Goal: Task Accomplishment & Management: Complete application form

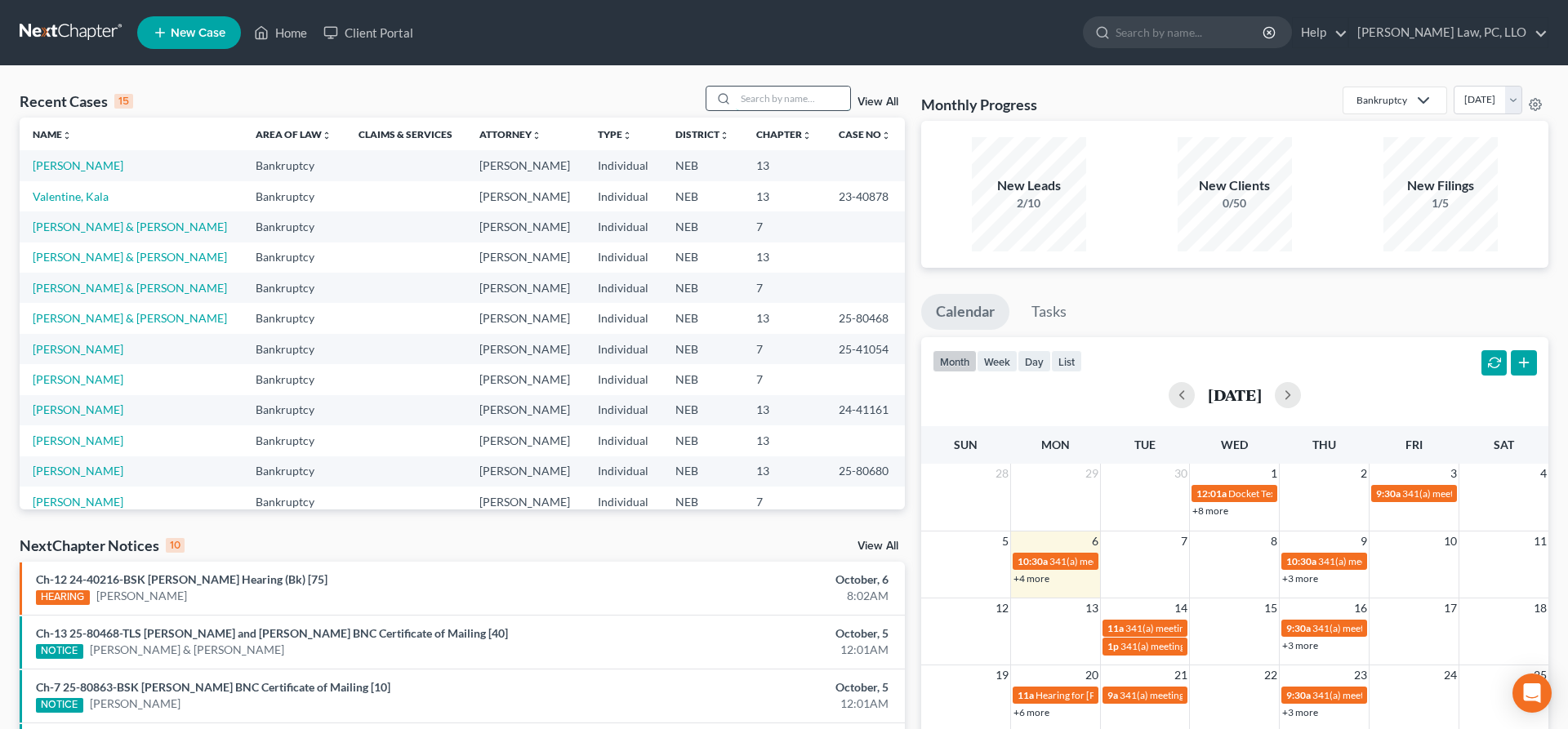
click at [791, 96] on input "search" at bounding box center [793, 98] width 114 height 24
type input "hoffman"
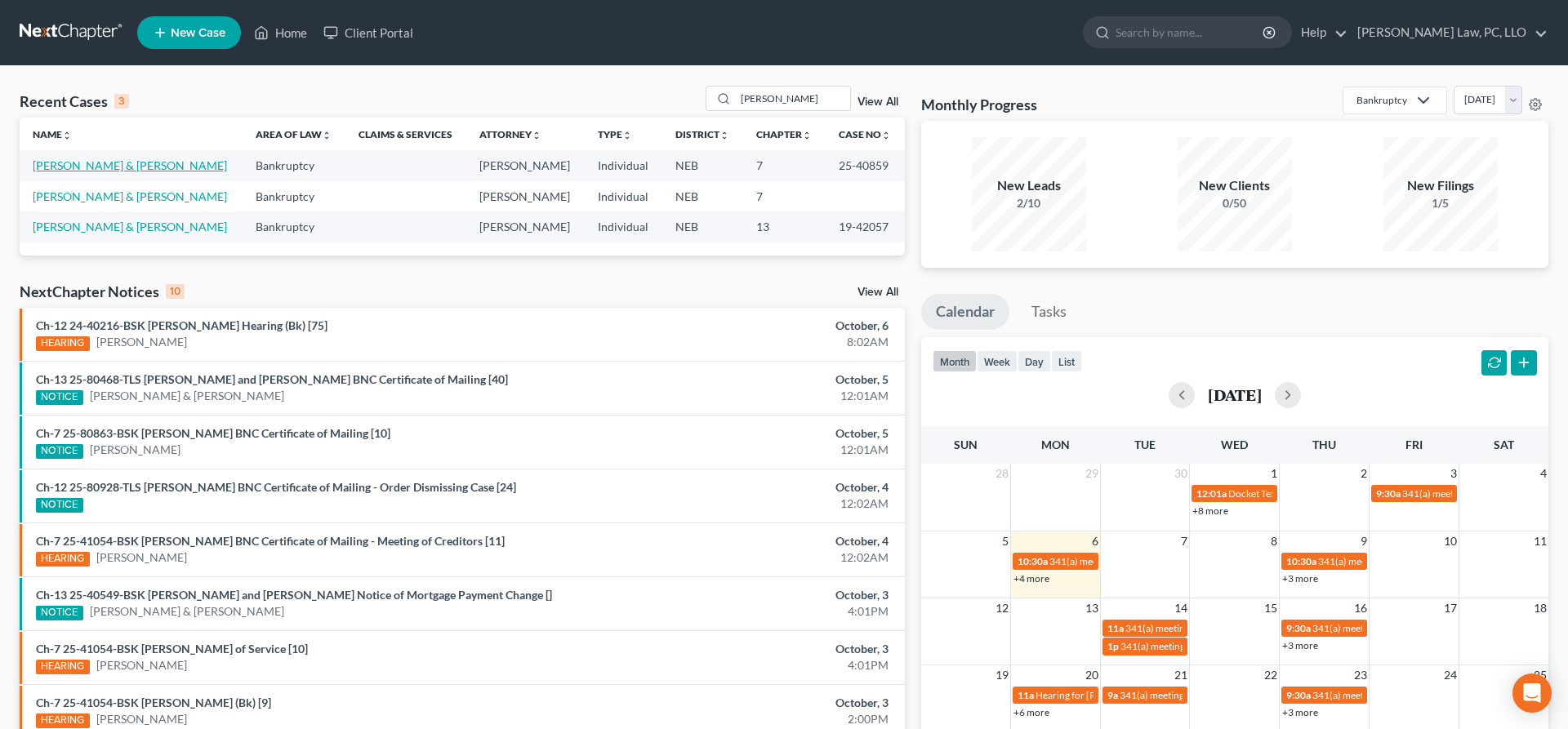
click at [128, 161] on link "[PERSON_NAME] & [PERSON_NAME]" at bounding box center [130, 166] width 195 height 14
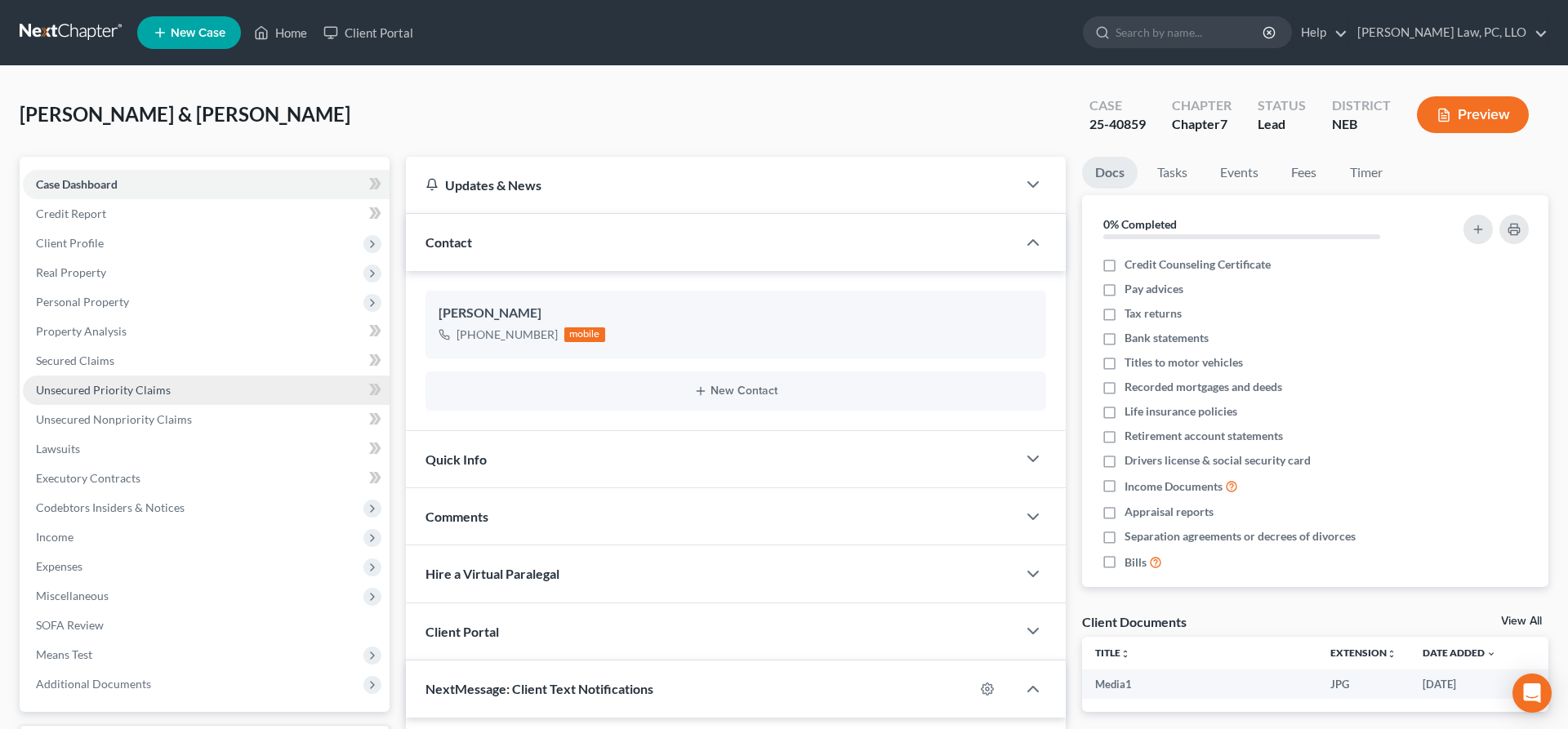
scroll to position [912, 0]
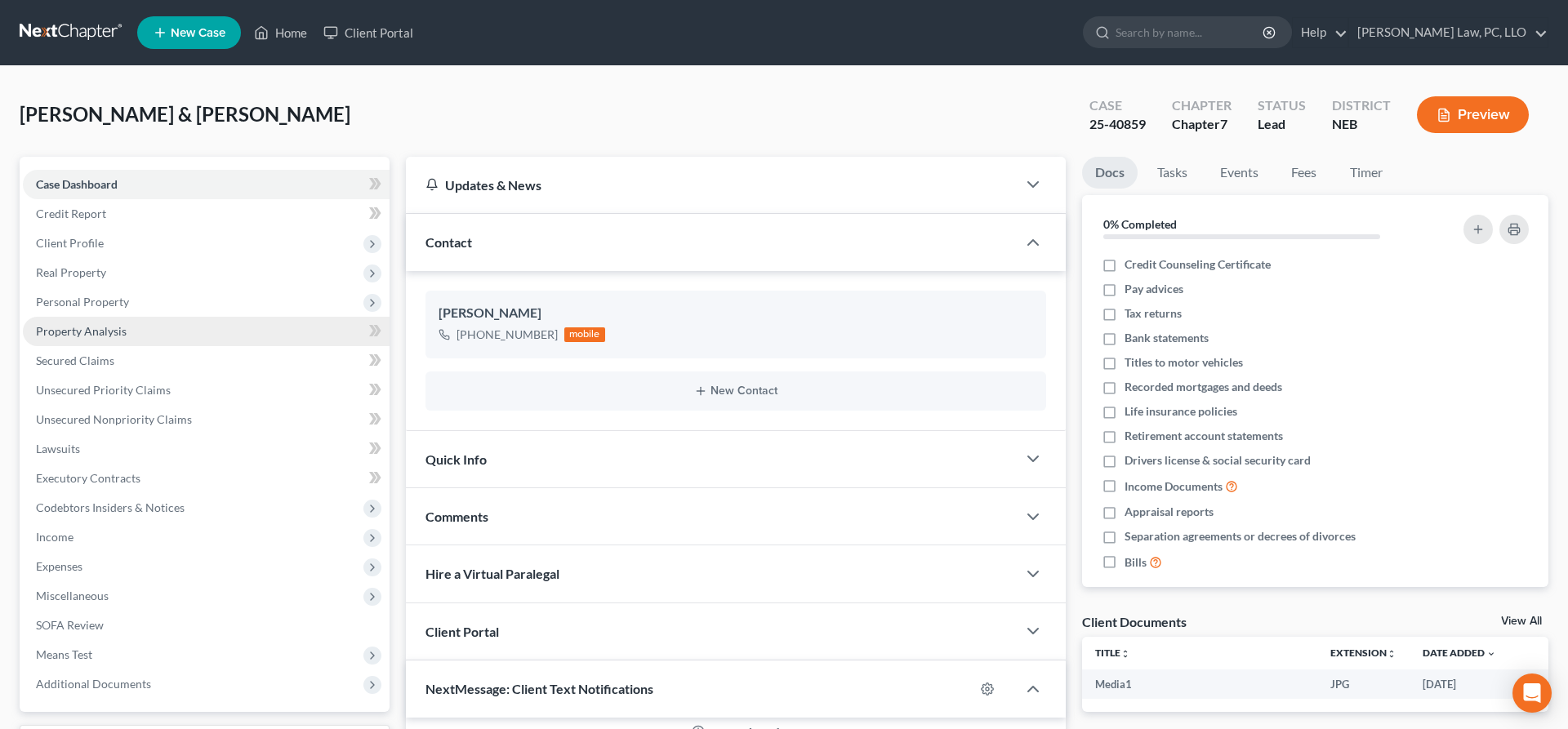
click at [124, 333] on span "Property Analysis" at bounding box center [81, 332] width 90 height 14
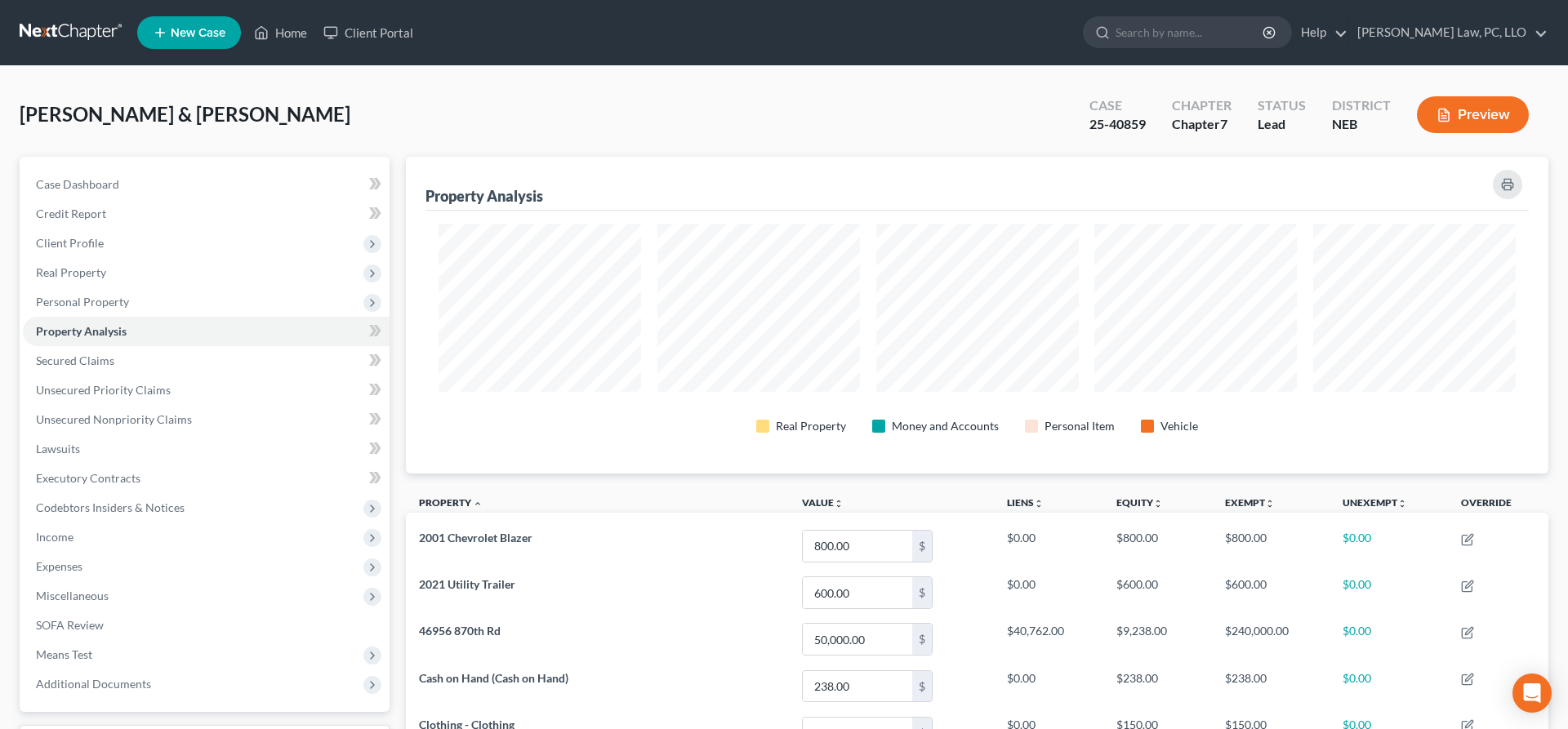
scroll to position [317, 1142]
click at [93, 247] on span "Client Profile" at bounding box center [69, 243] width 68 height 14
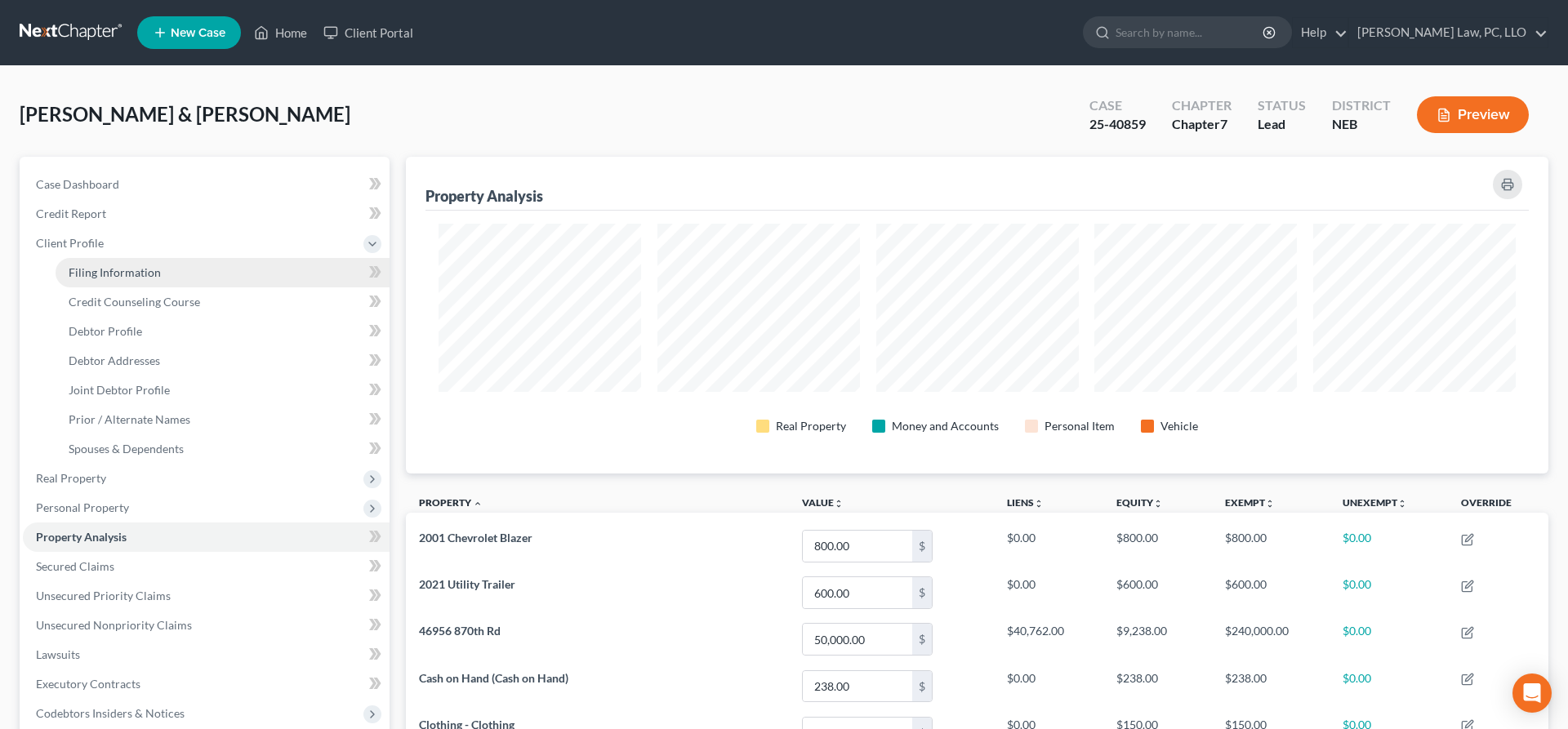
click at [148, 273] on span "Filing Information" at bounding box center [114, 273] width 92 height 14
select select "1"
select select "0"
select select "30"
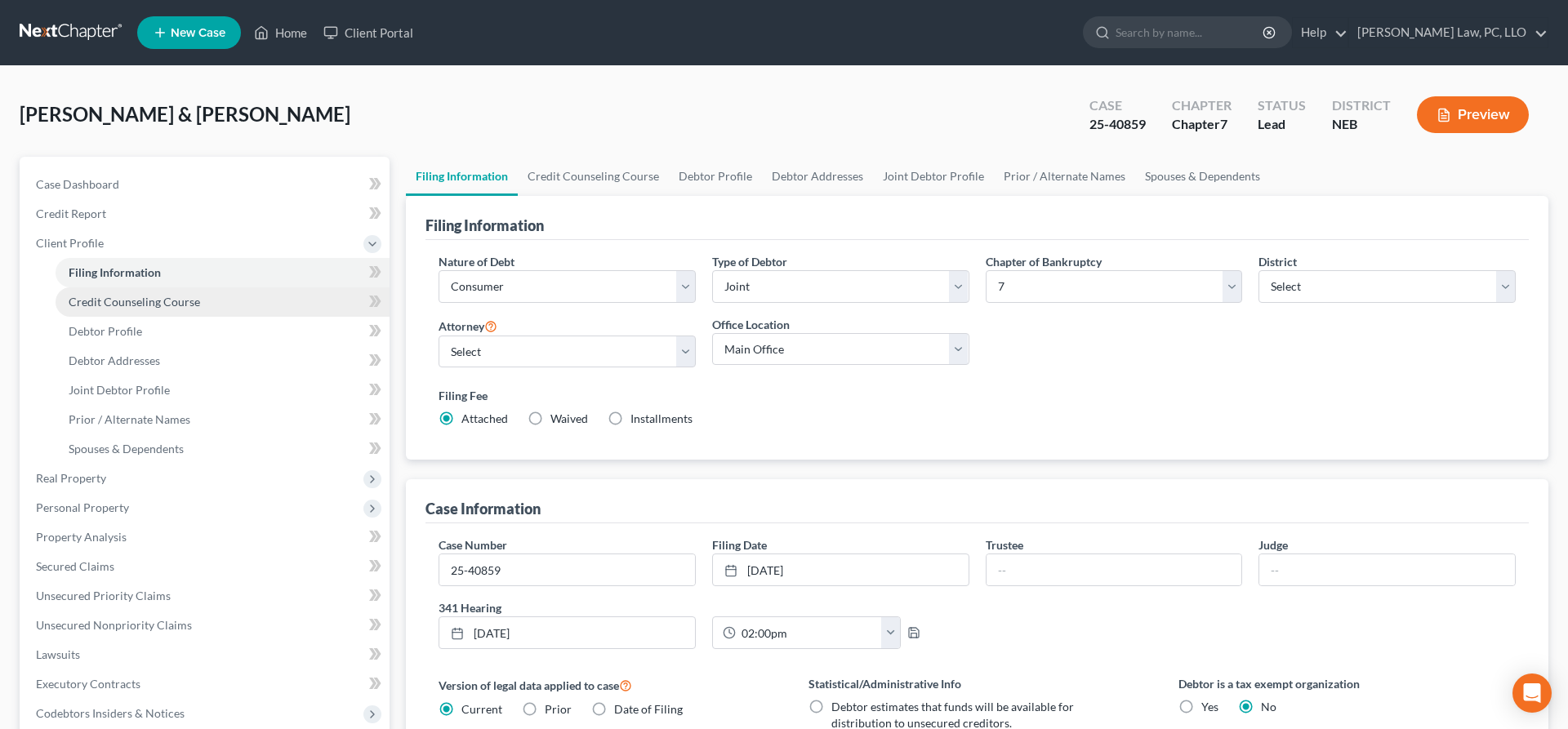
click at [154, 301] on span "Credit Counseling Course" at bounding box center [134, 302] width 132 height 14
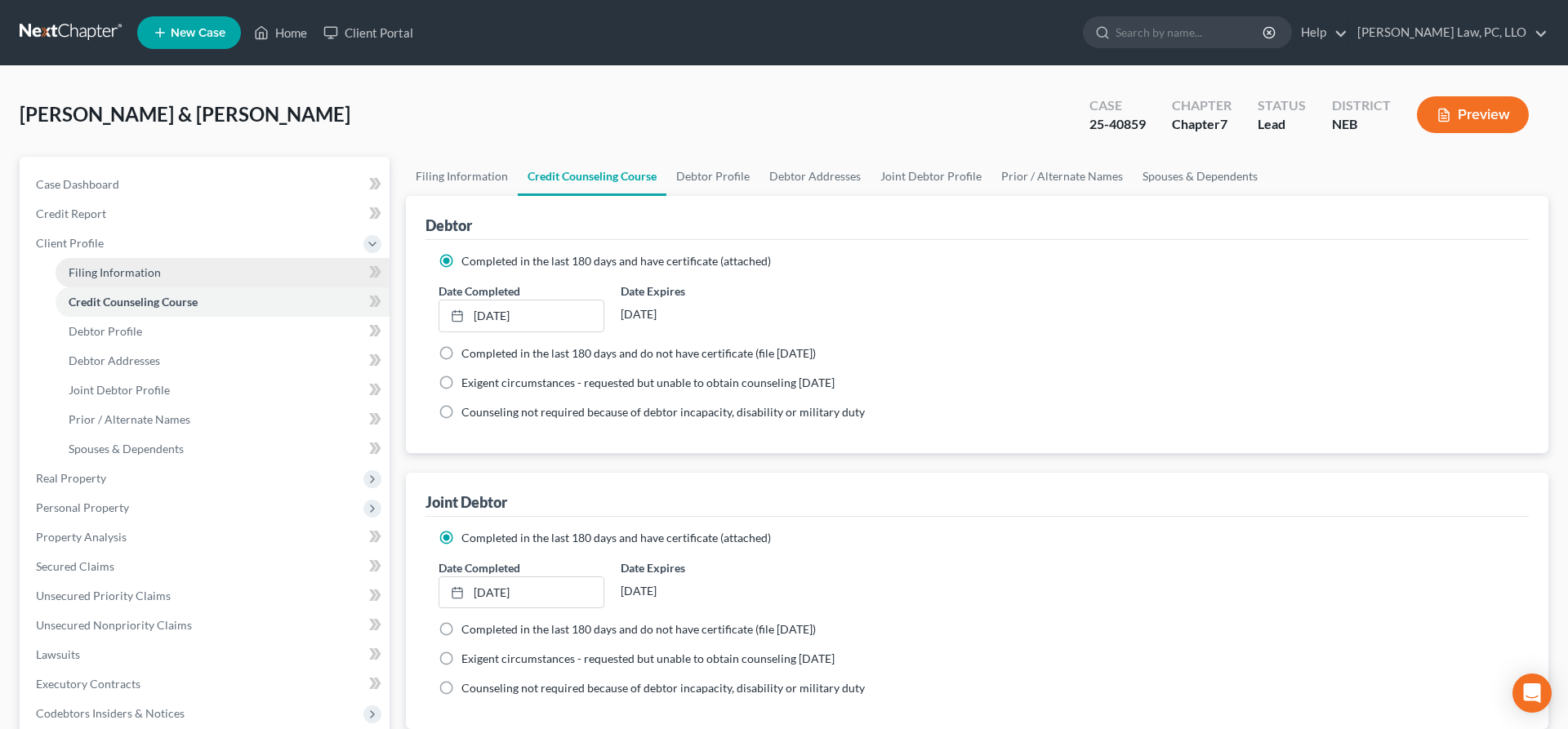
click at [154, 281] on link "Filing Information" at bounding box center [222, 273] width 334 height 30
select select "1"
select select "0"
select select "48"
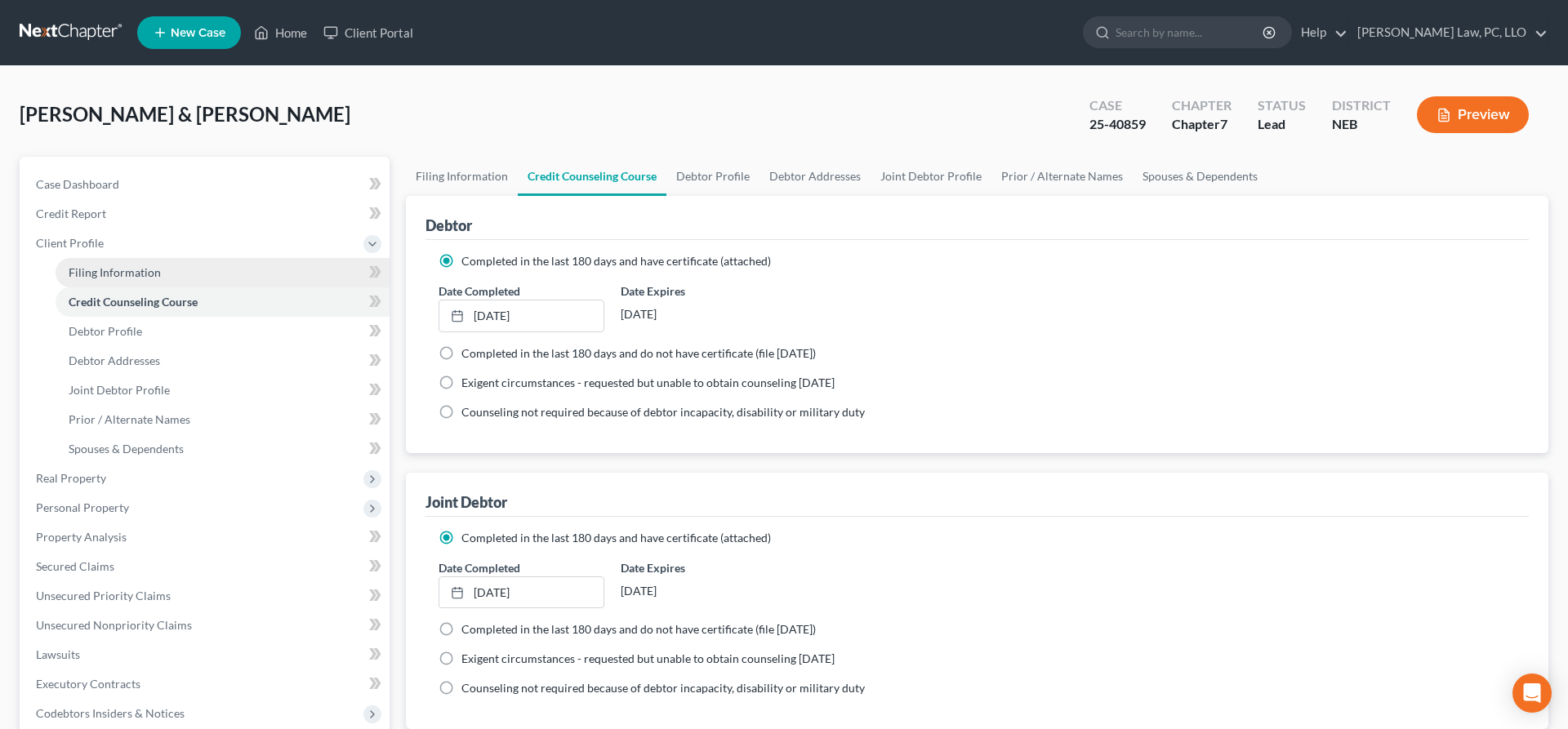
select select "0"
select select "30"
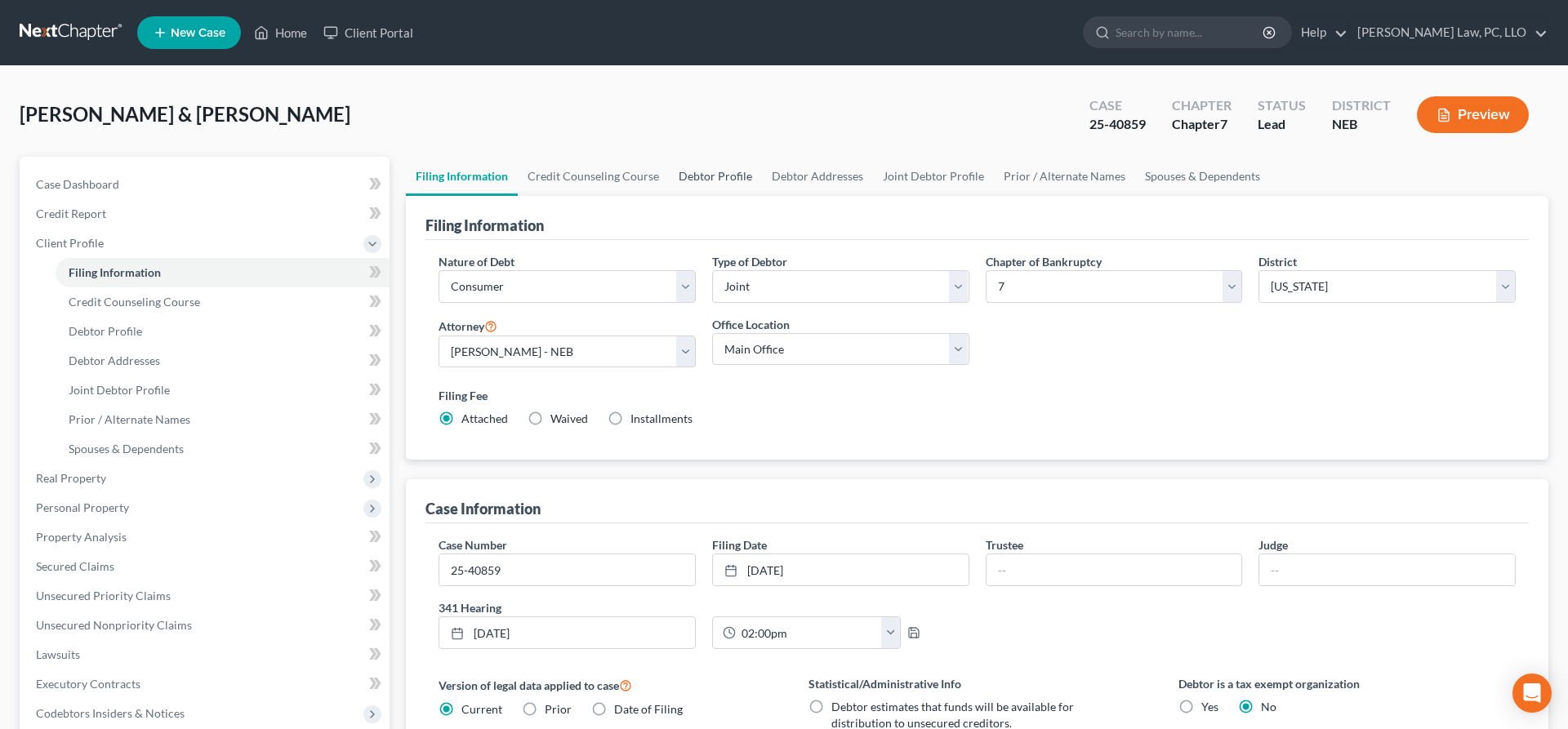
click at [731, 178] on link "Debtor Profile" at bounding box center [715, 176] width 93 height 39
select select "1"
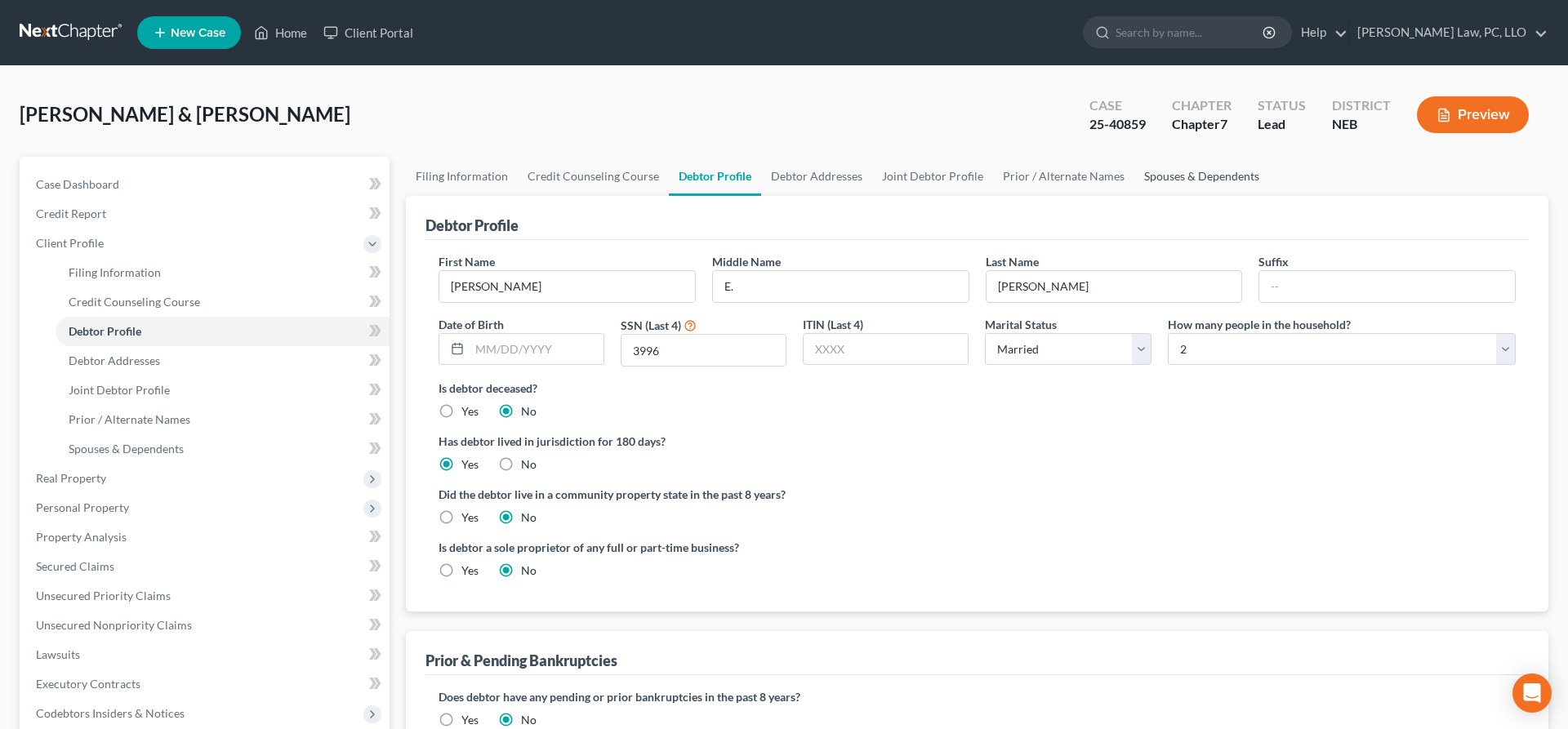
click at [1170, 176] on link "Spouses & Dependents" at bounding box center [1202, 176] width 135 height 39
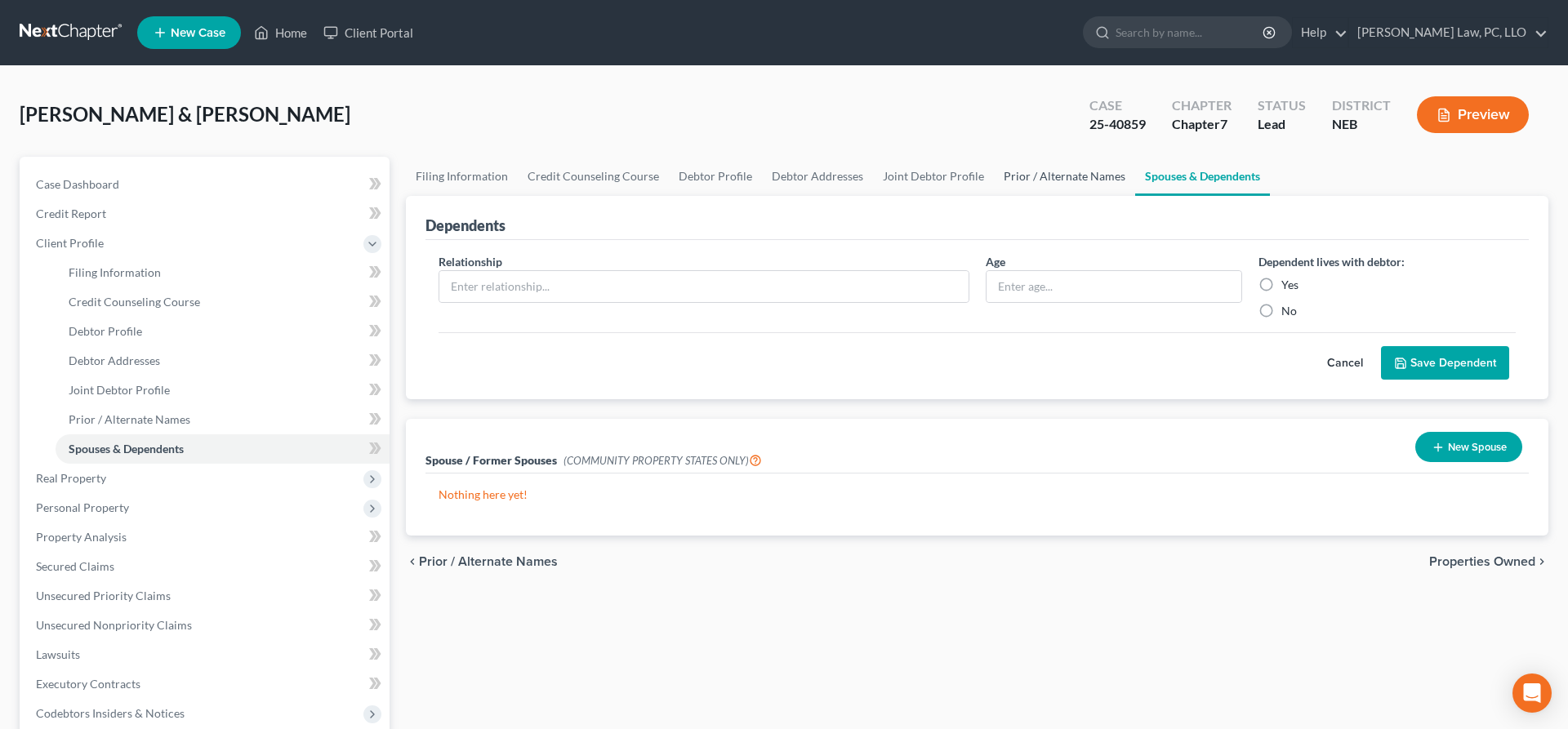
click at [1050, 172] on link "Prior / Alternate Names" at bounding box center [1064, 176] width 141 height 39
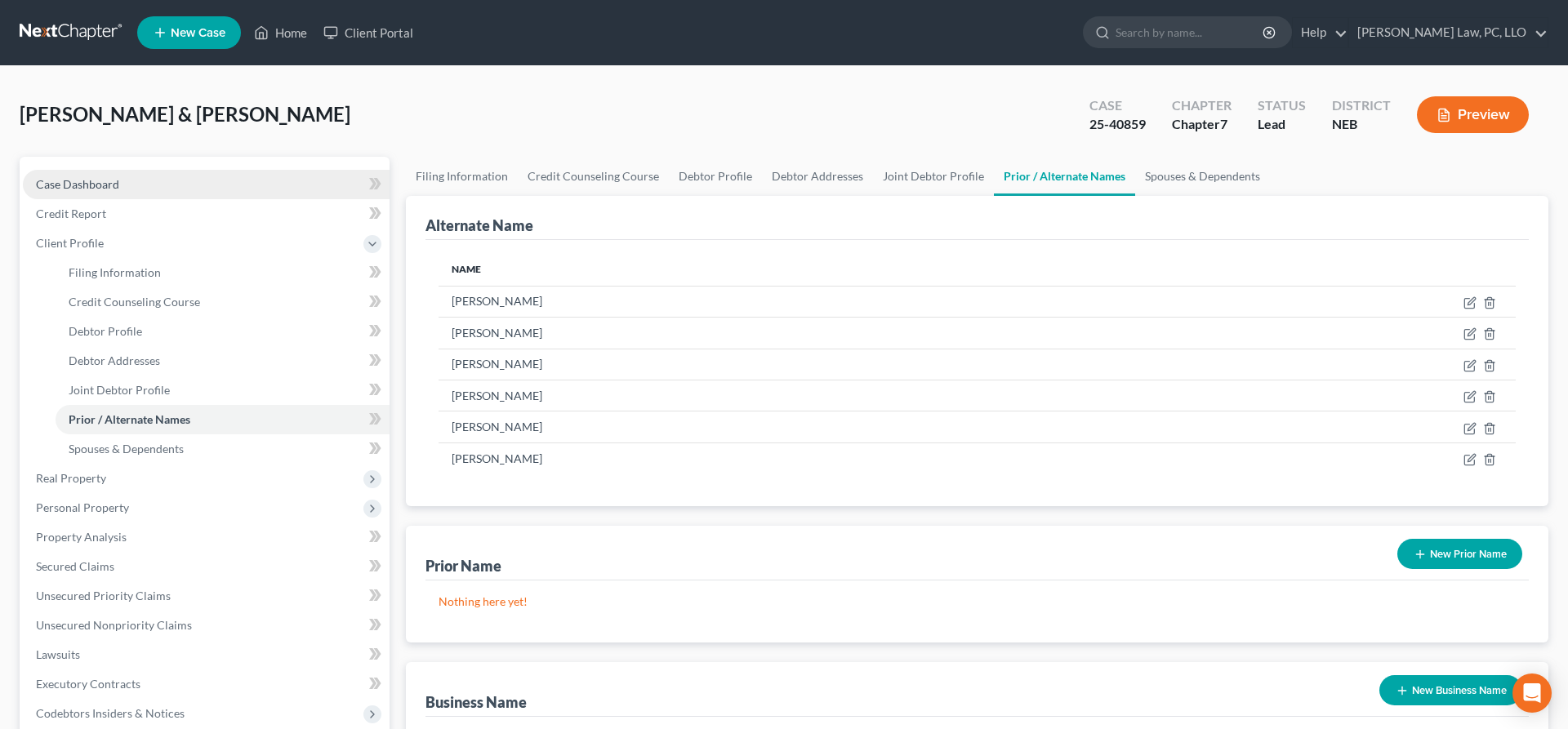
click at [101, 189] on span "Case Dashboard" at bounding box center [77, 184] width 83 height 14
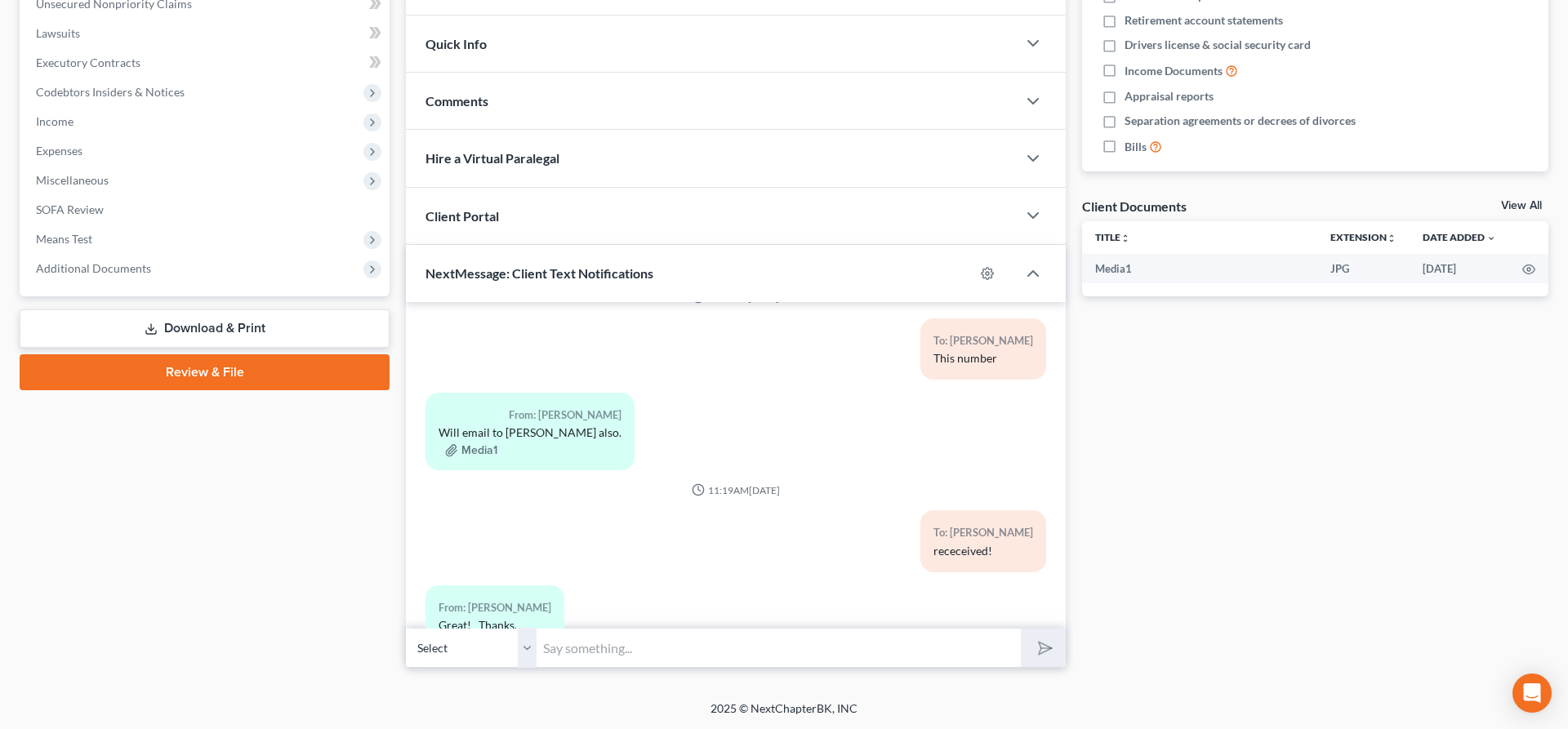
scroll to position [412, 0]
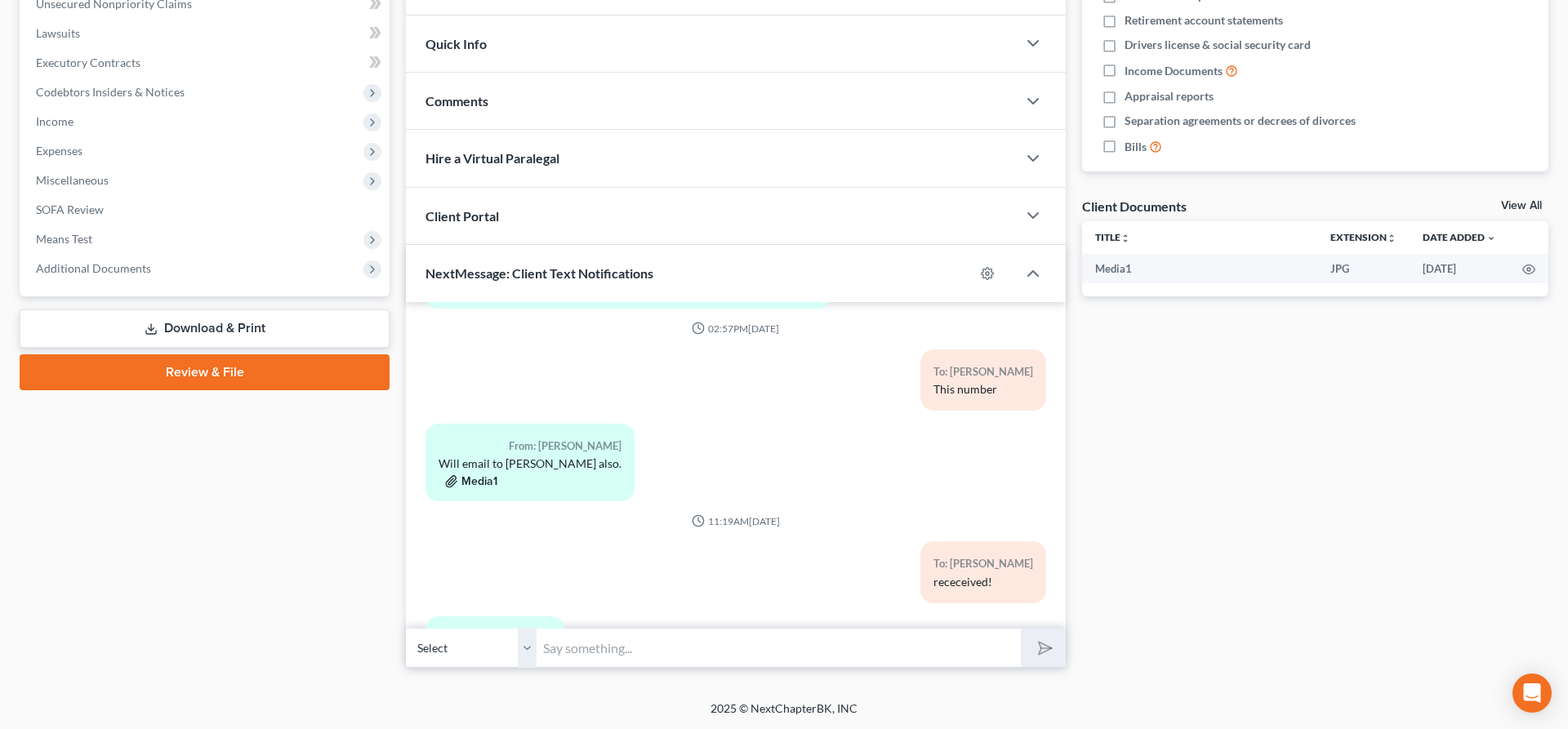
click at [473, 482] on button "Media1" at bounding box center [471, 482] width 53 height 13
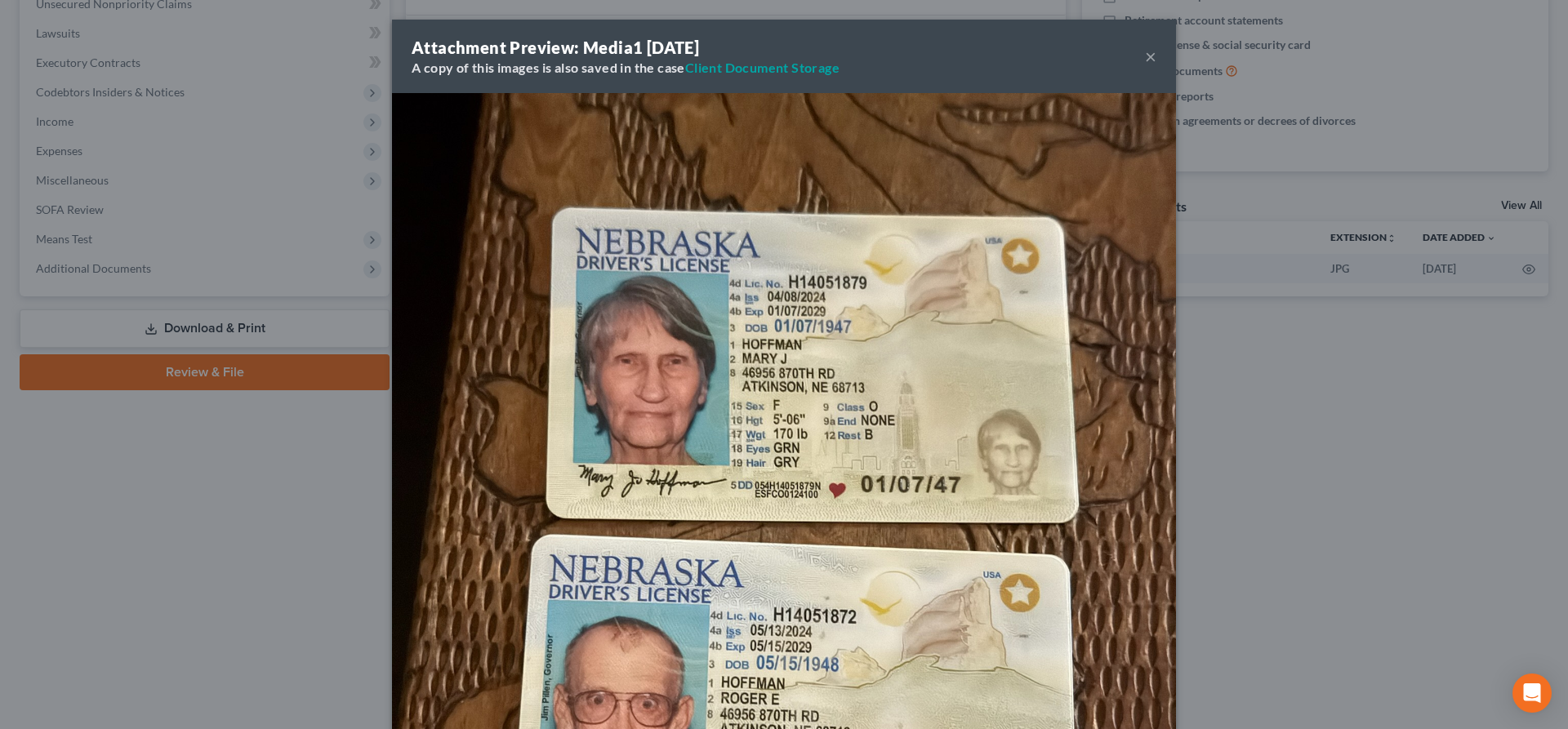
click at [1151, 57] on button "×" at bounding box center [1150, 56] width 11 height 19
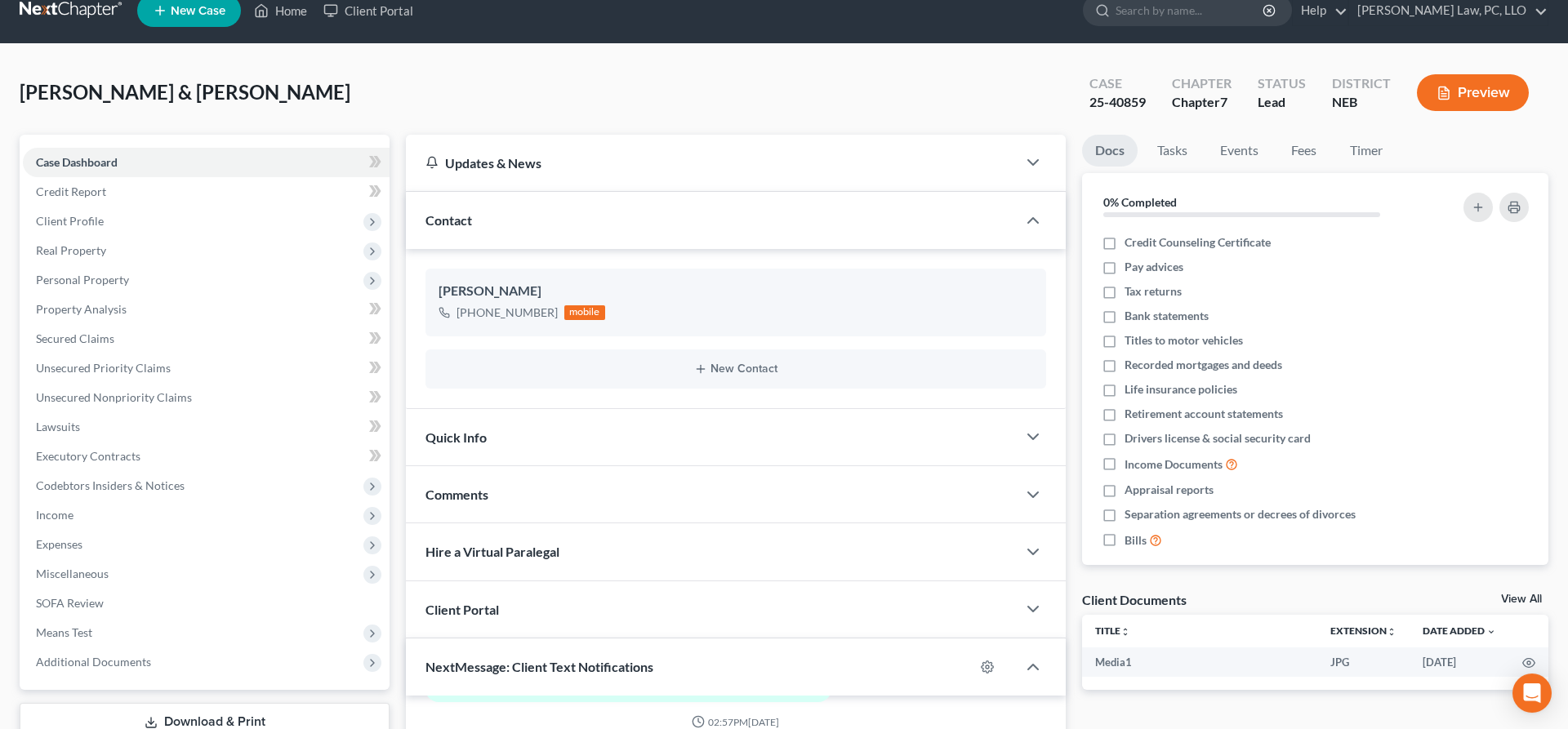
scroll to position [0, 0]
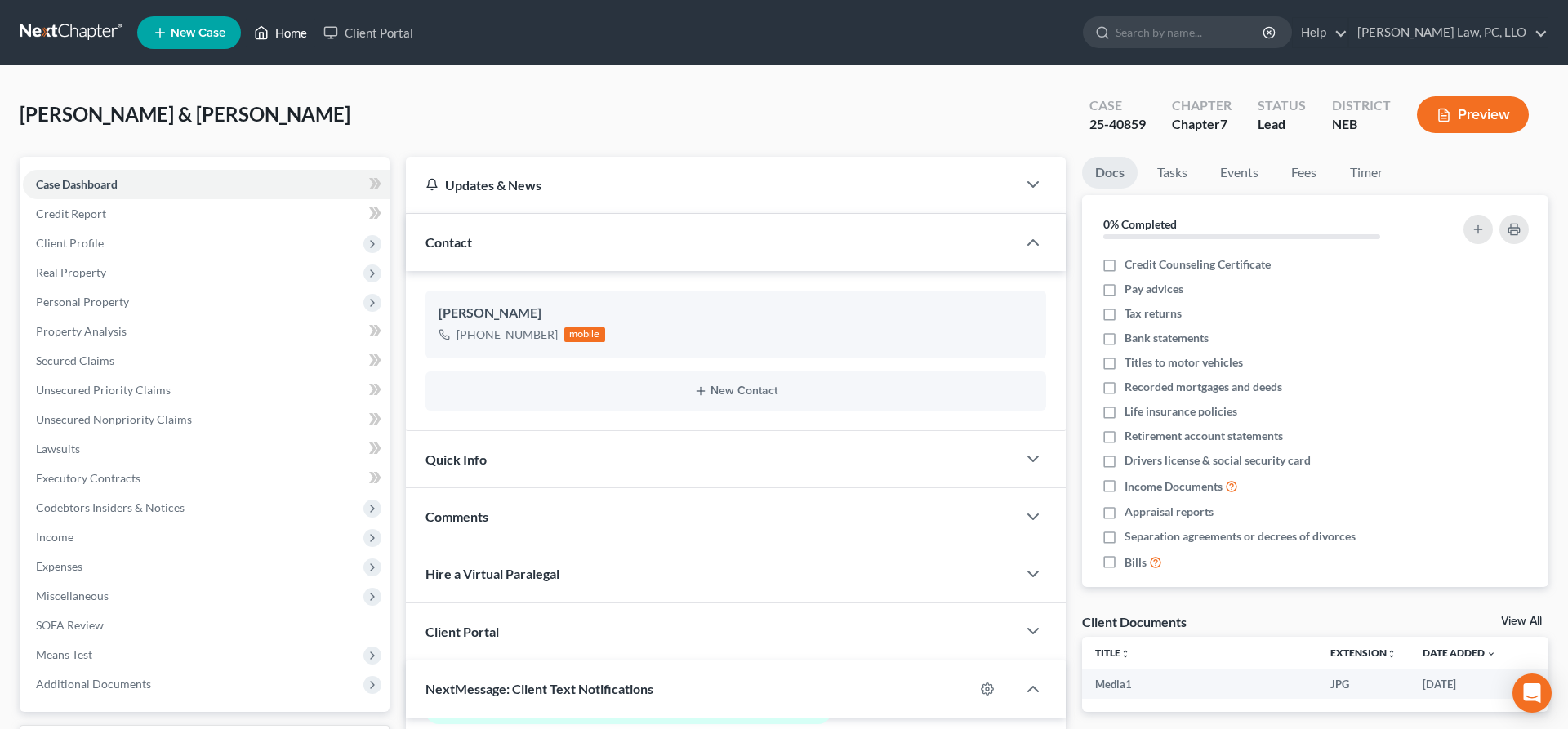
click at [297, 33] on link "Home" at bounding box center [280, 32] width 69 height 30
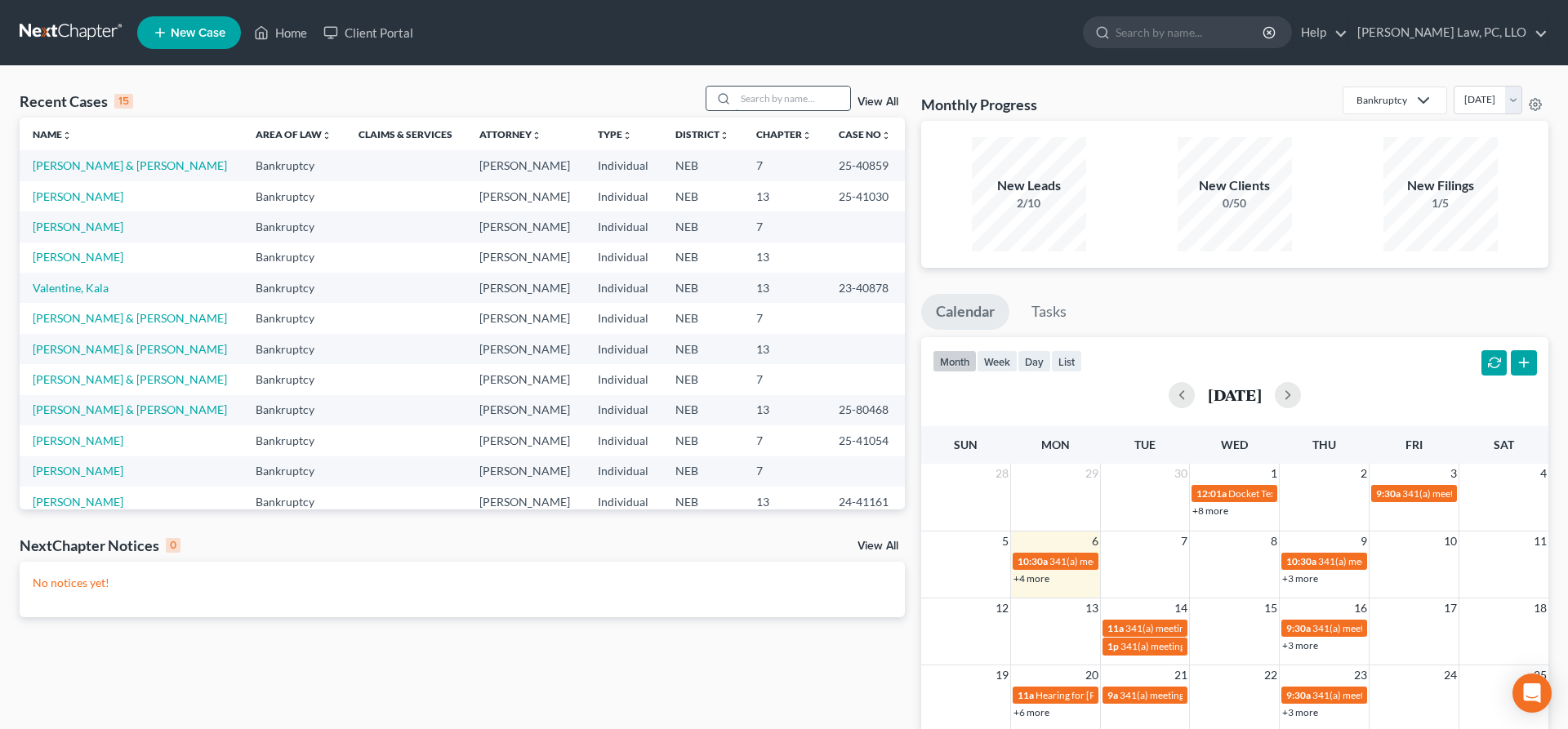
click at [796, 95] on input "search" at bounding box center [793, 98] width 114 height 24
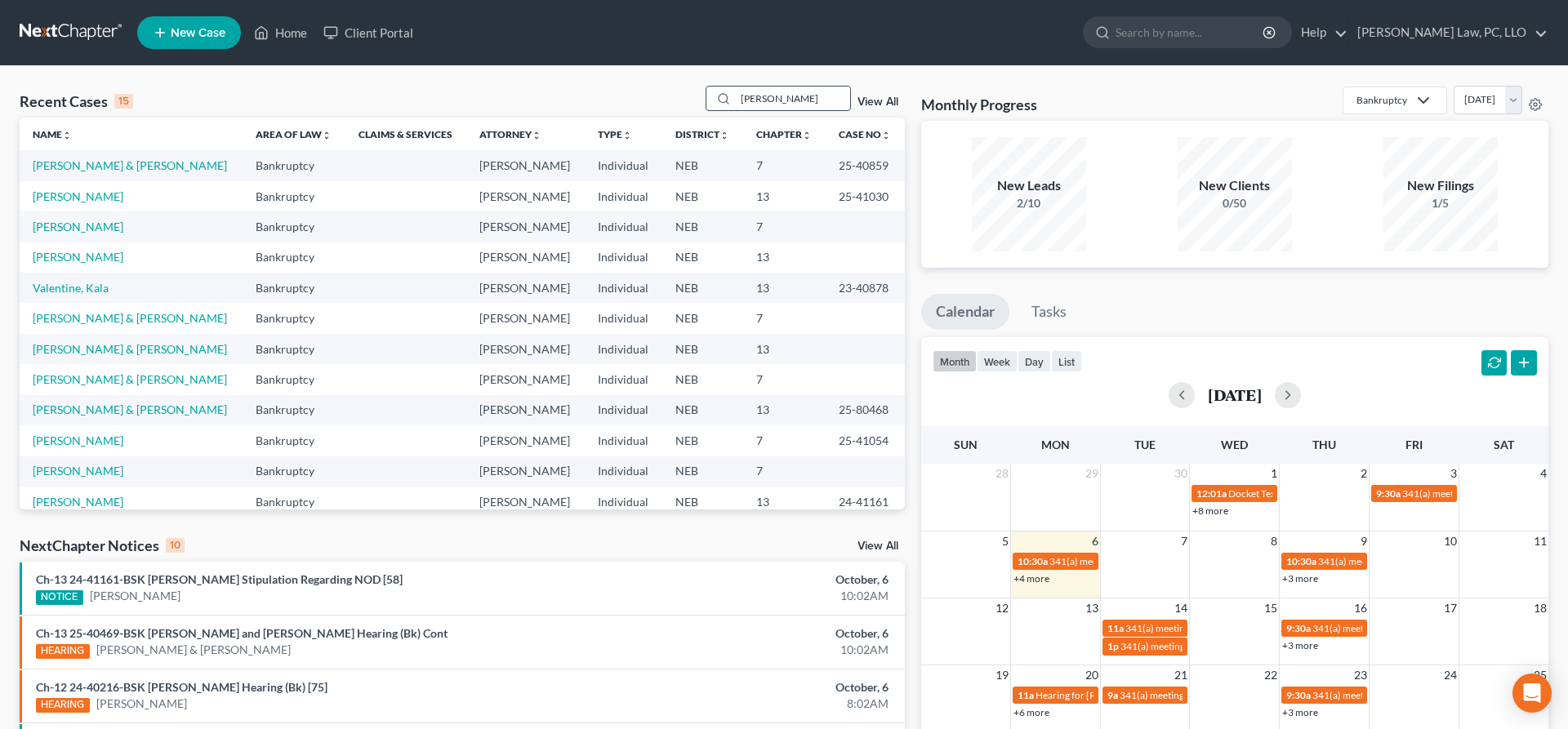
type input "kenworthy"
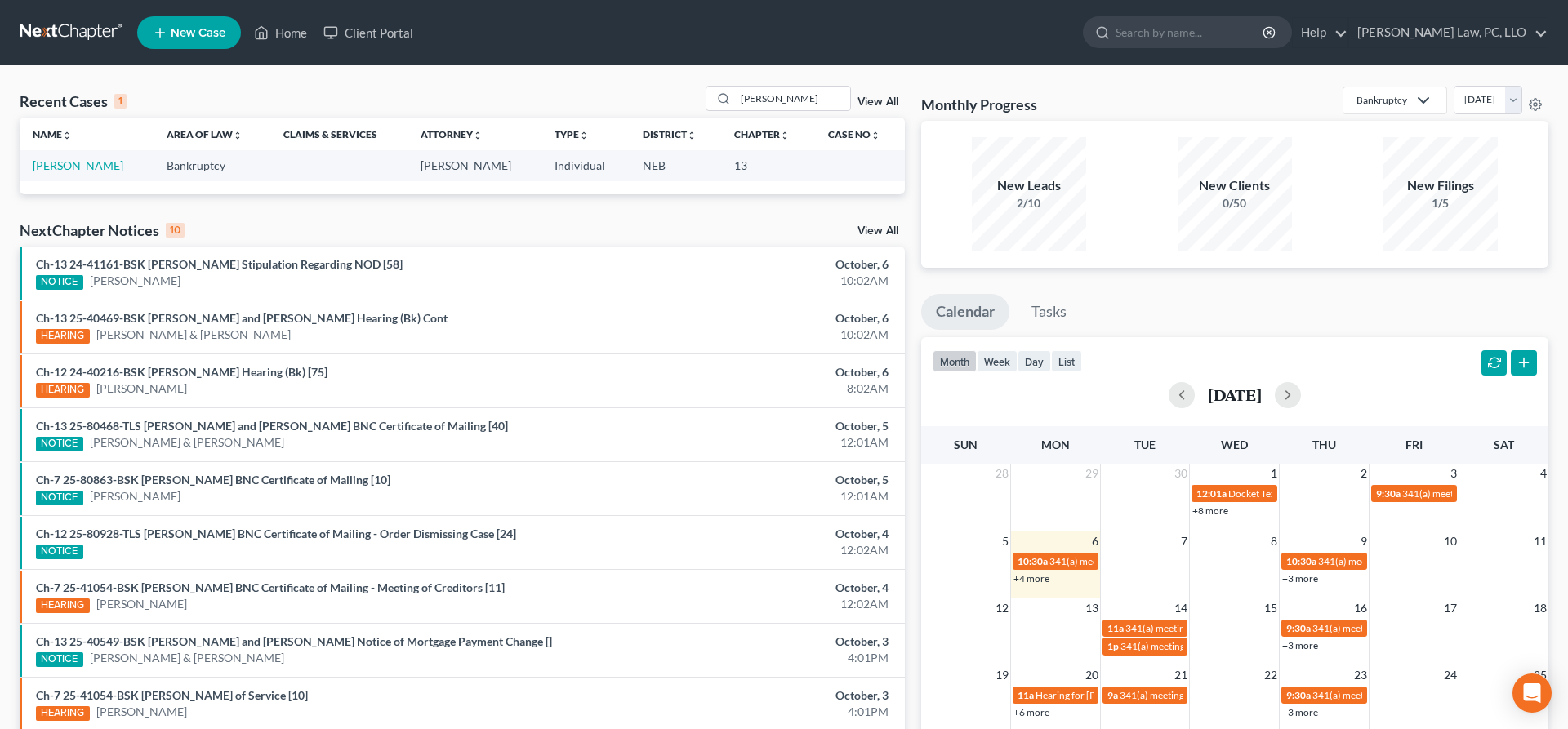
click at [77, 170] on link "[PERSON_NAME]" at bounding box center [77, 166] width 90 height 14
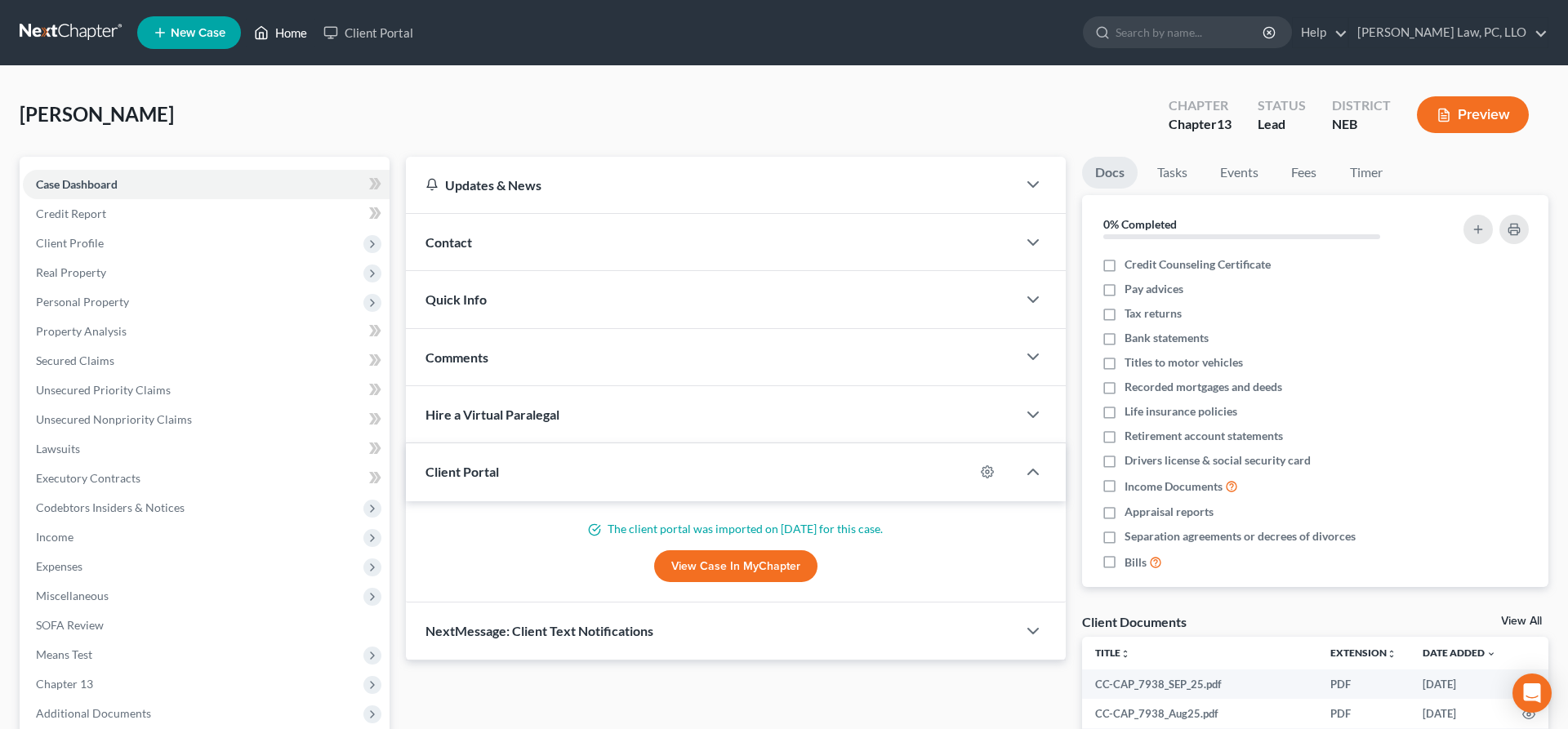
click at [268, 41] on icon at bounding box center [261, 32] width 15 height 19
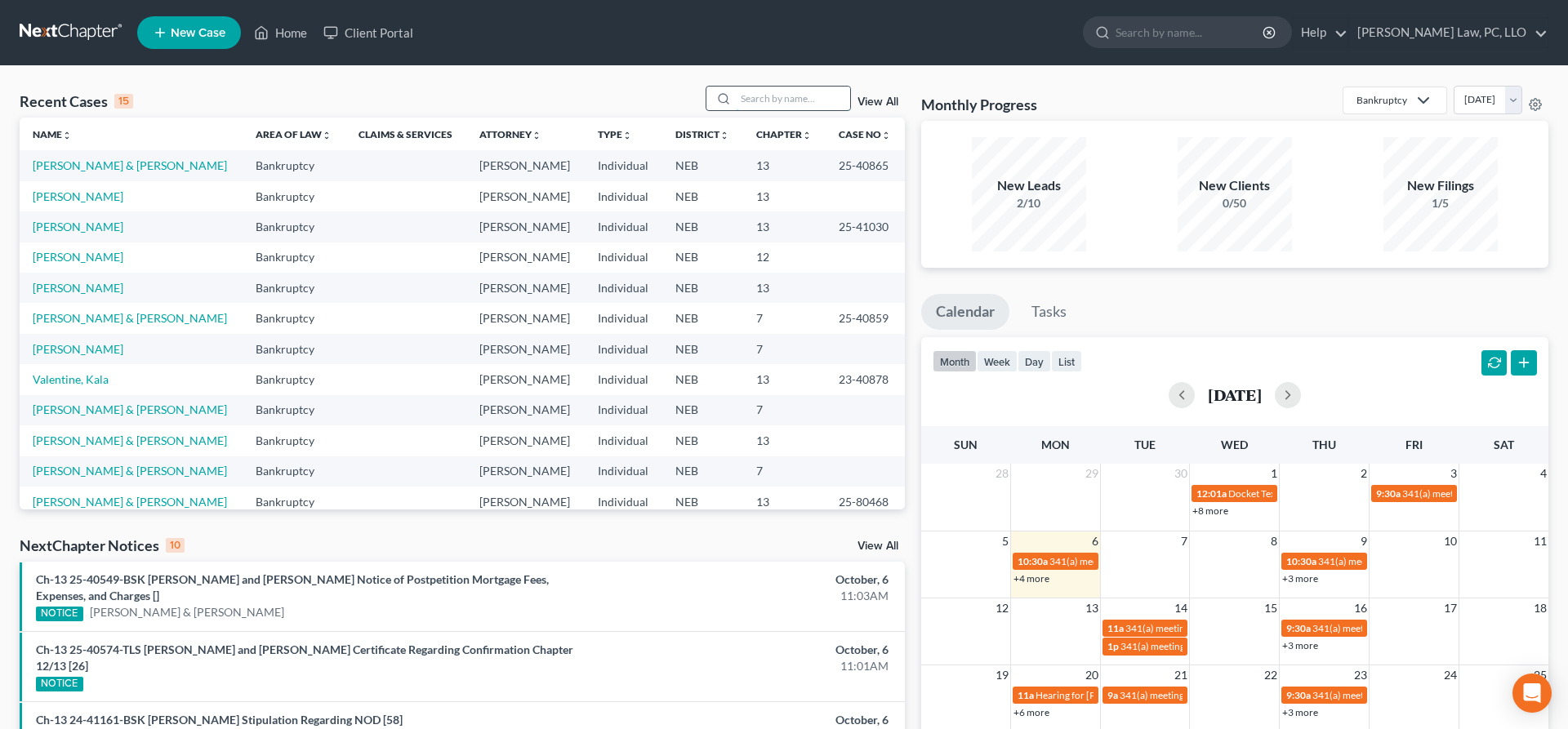
click at [757, 101] on input "search" at bounding box center [793, 98] width 114 height 24
type input "hauder"
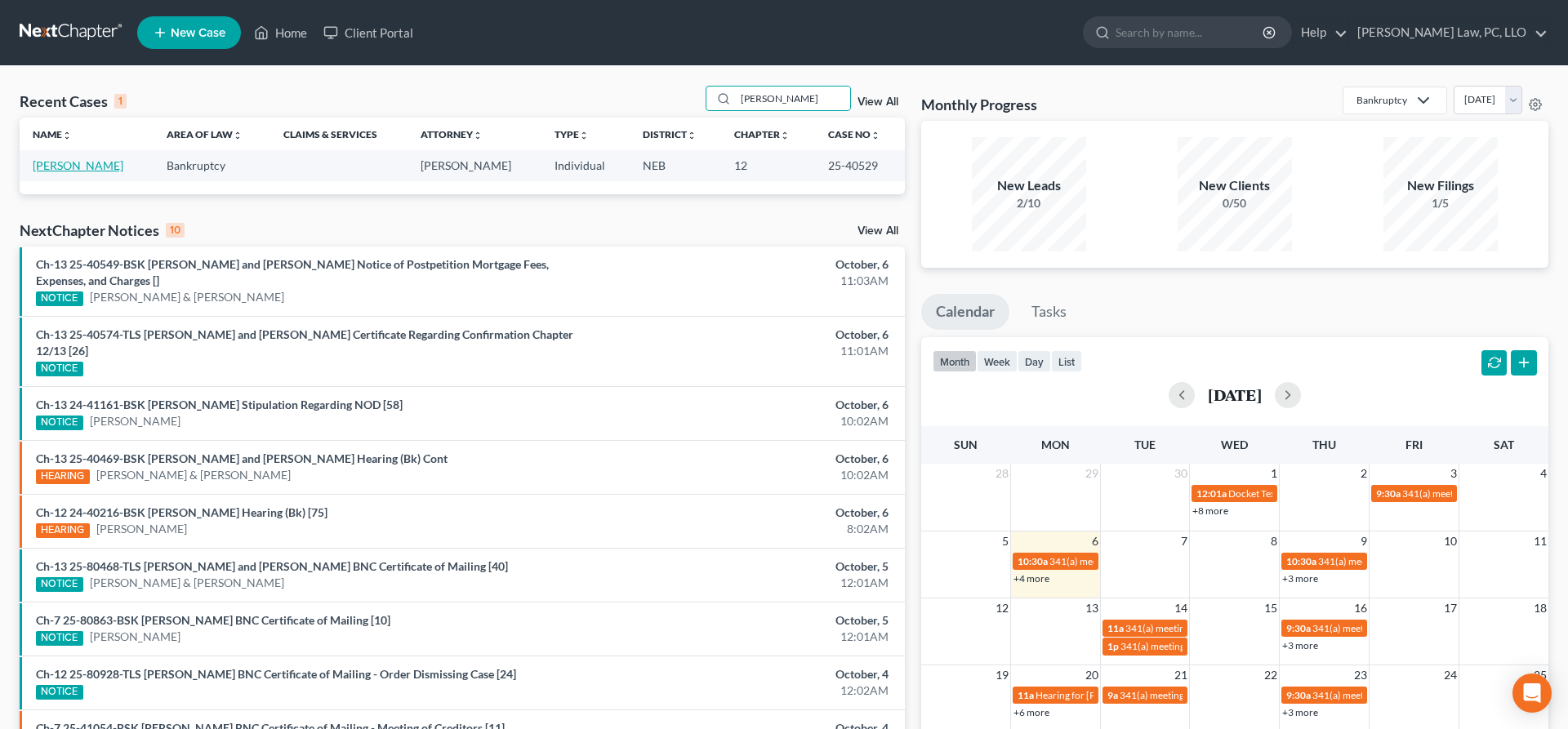
click at [81, 160] on link "Hauder, Christopher" at bounding box center [77, 166] width 90 height 14
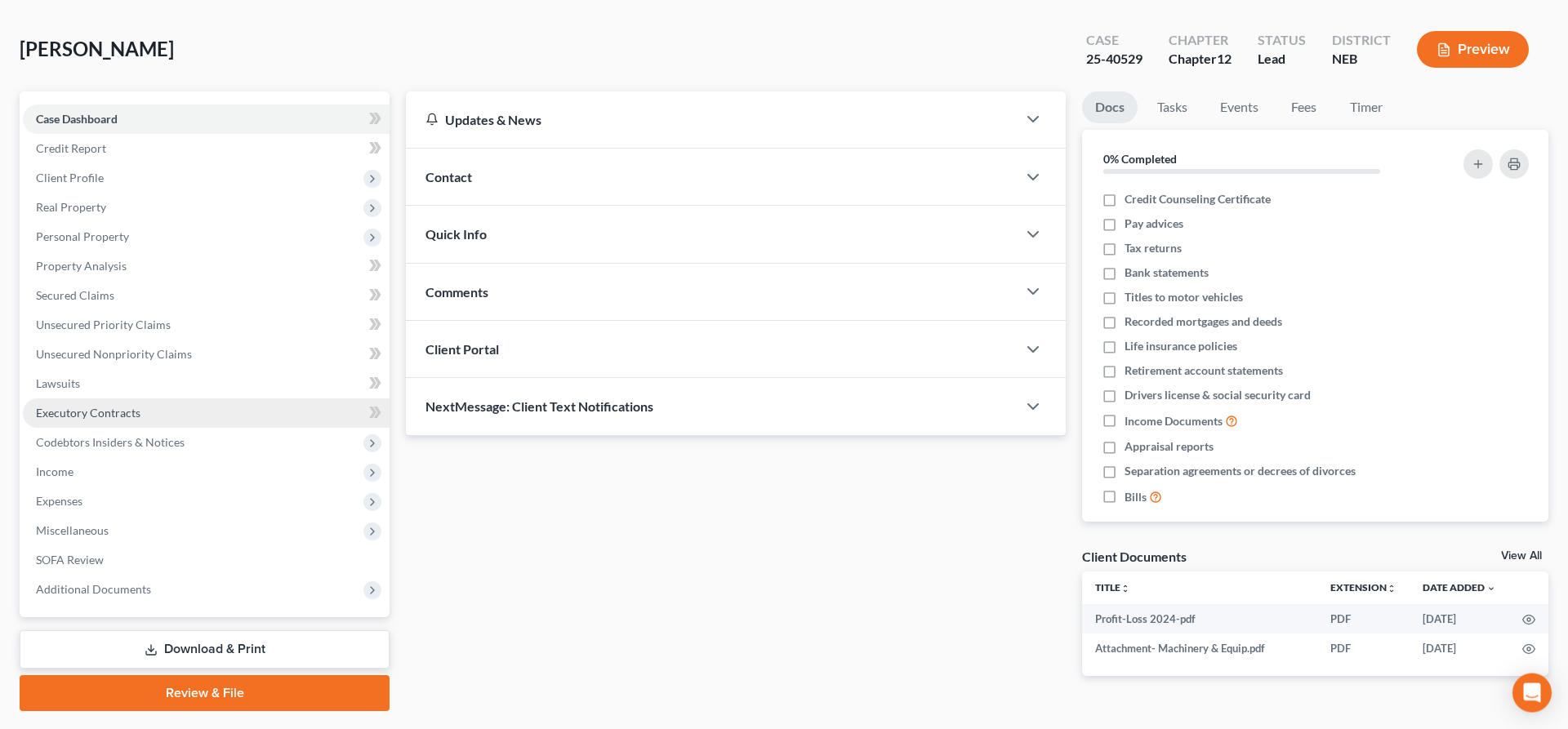
scroll to position [108, 0]
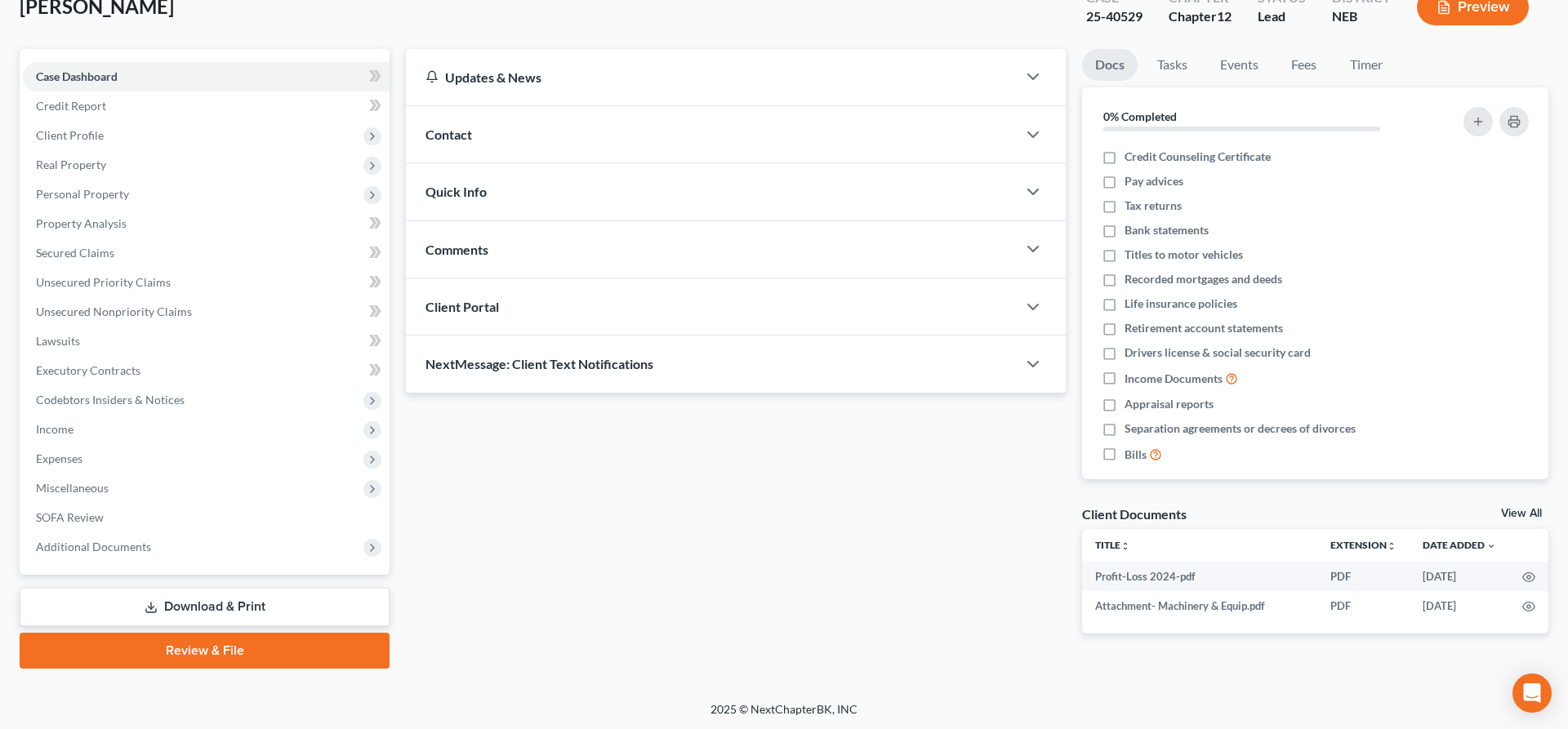
click at [206, 600] on link "Download & Print" at bounding box center [204, 607] width 370 height 39
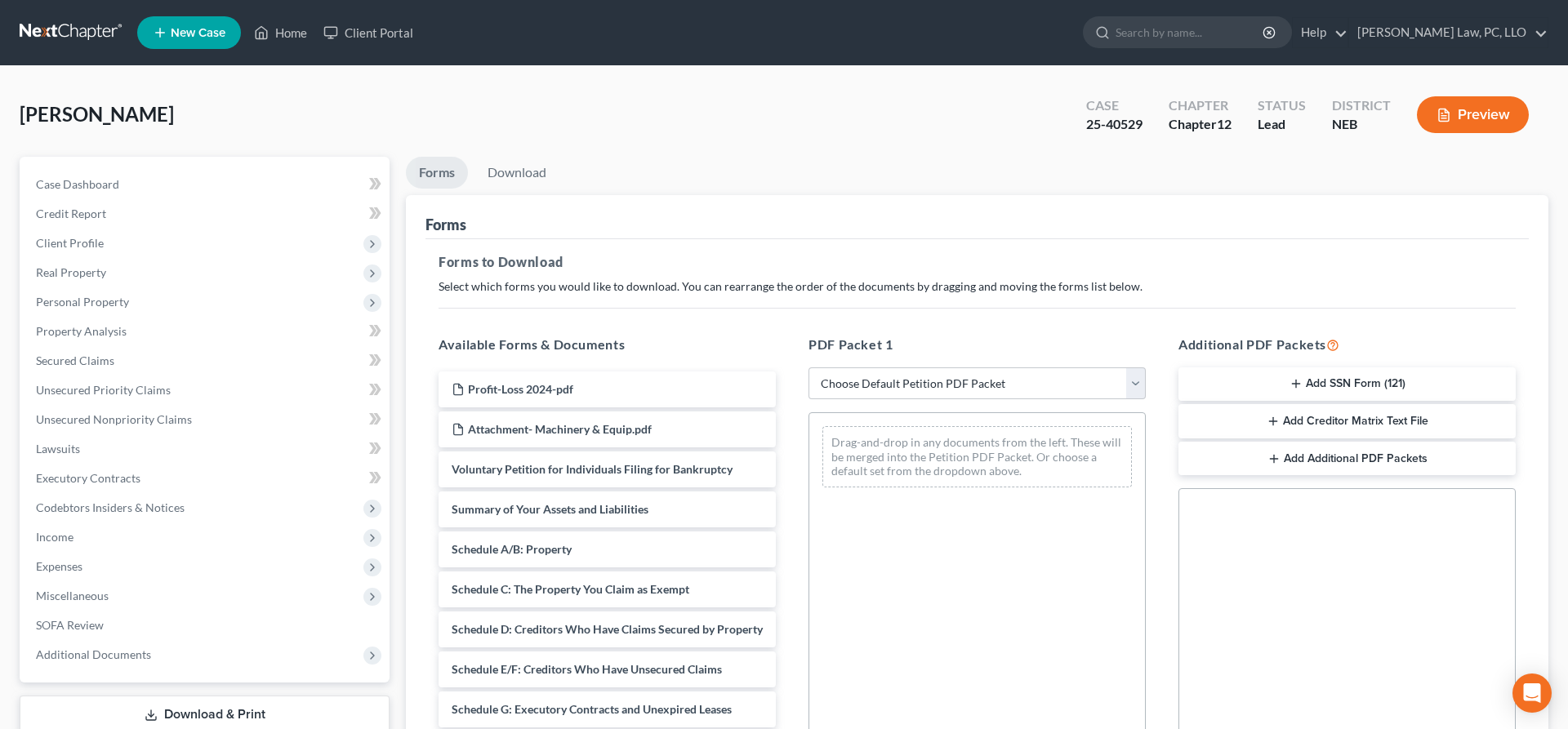
click at [1319, 416] on button "Add Creditor Matrix Text File" at bounding box center [1347, 421] width 337 height 34
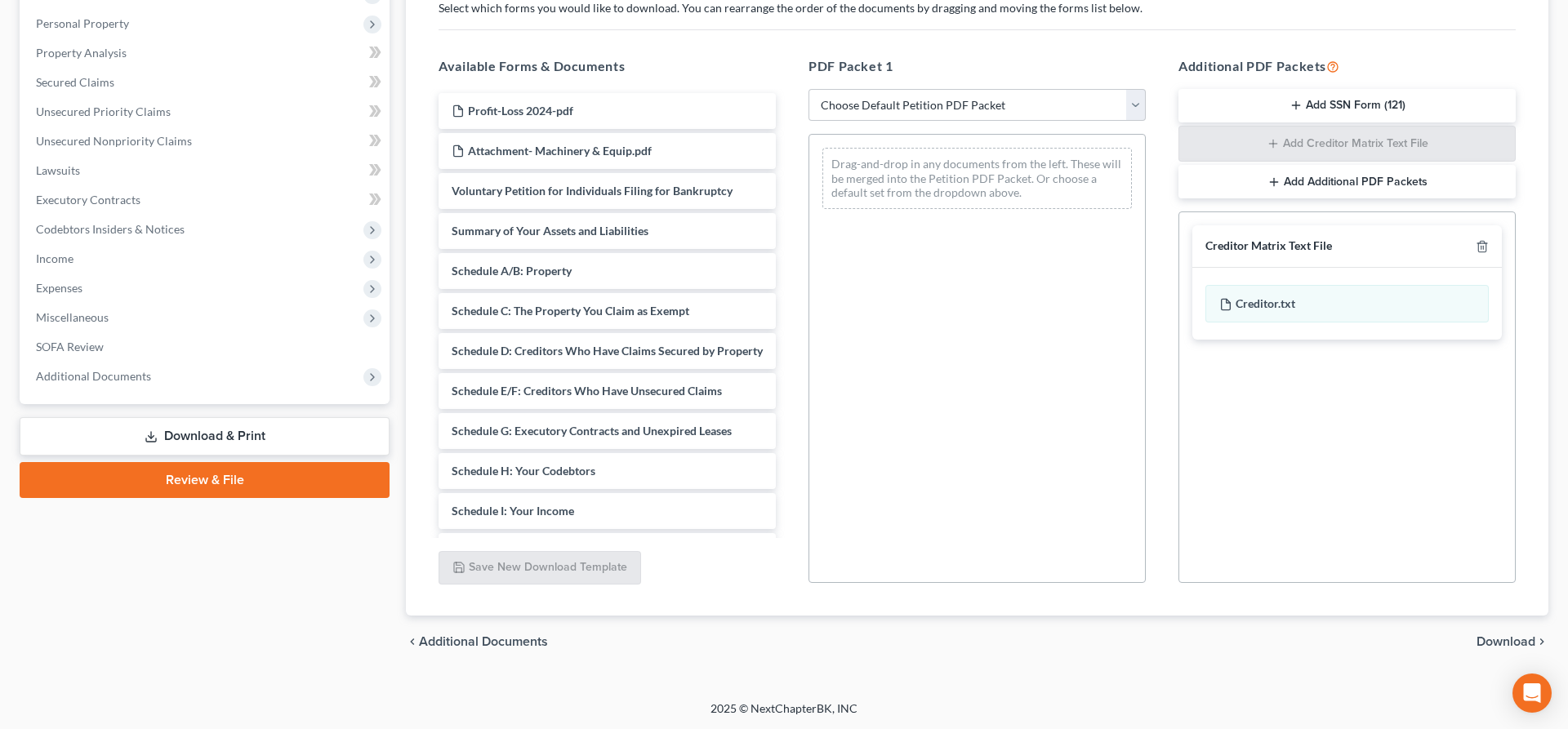
click at [1523, 644] on span "Download" at bounding box center [1506, 641] width 59 height 13
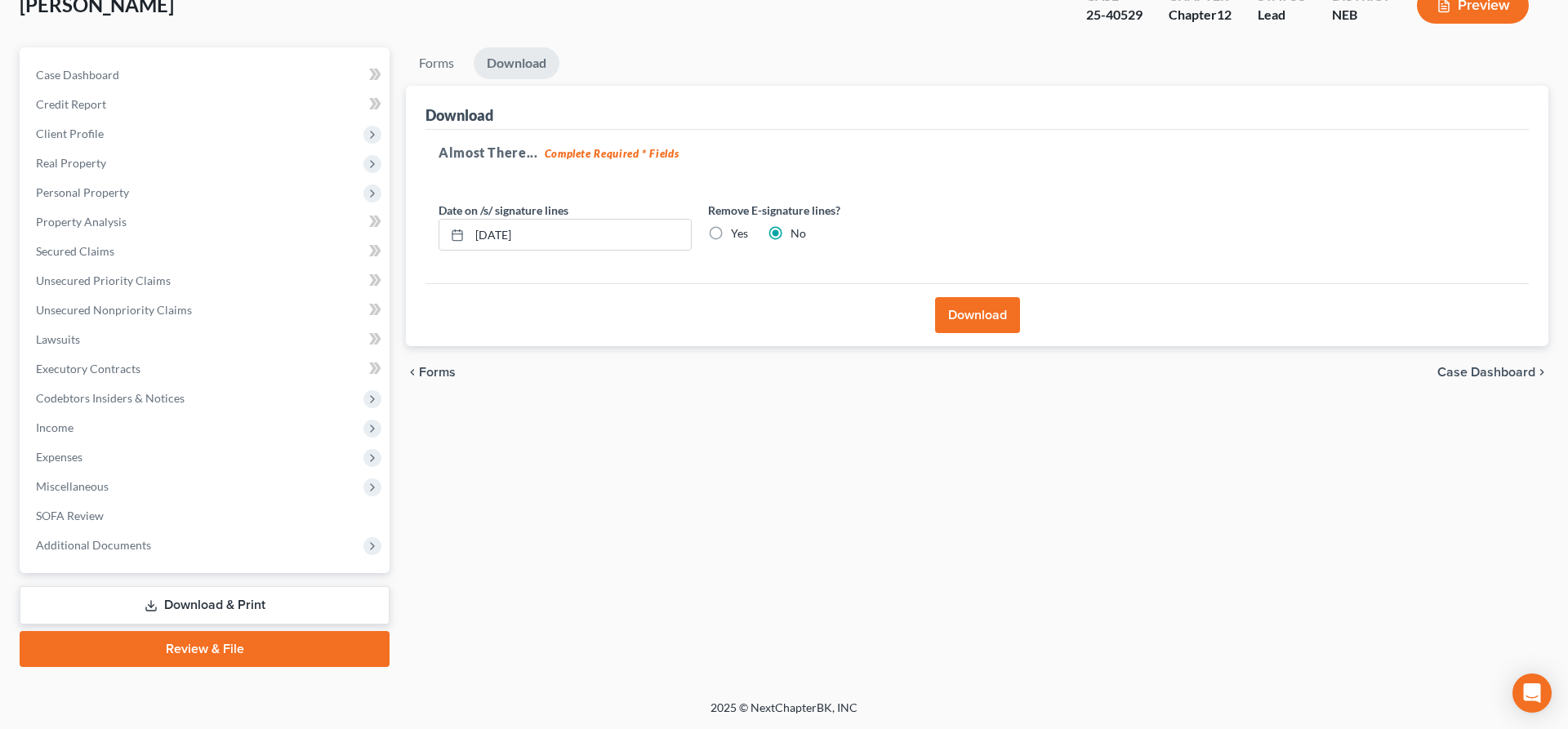
scroll to position [108, 0]
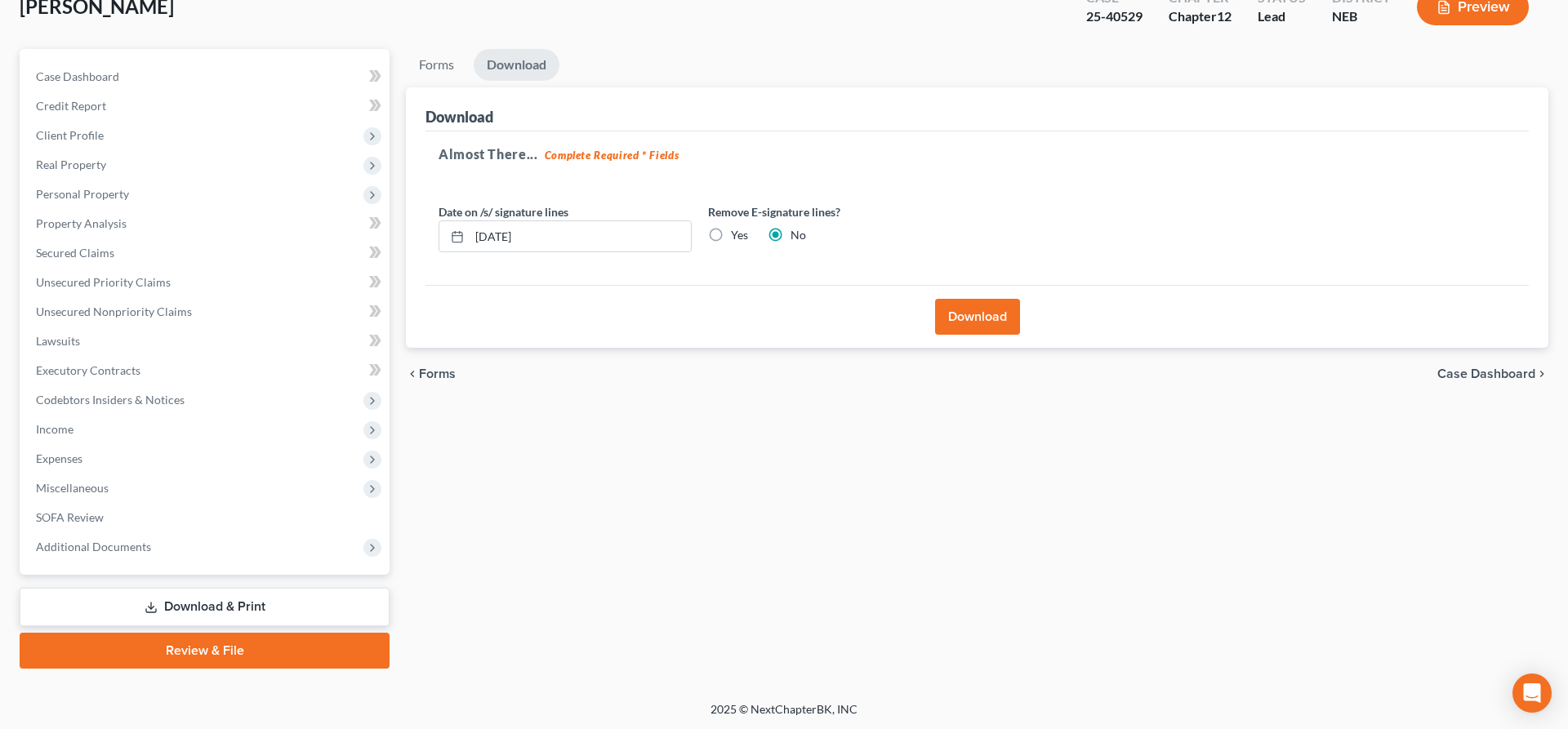
click at [1000, 322] on button "Download" at bounding box center [977, 317] width 85 height 36
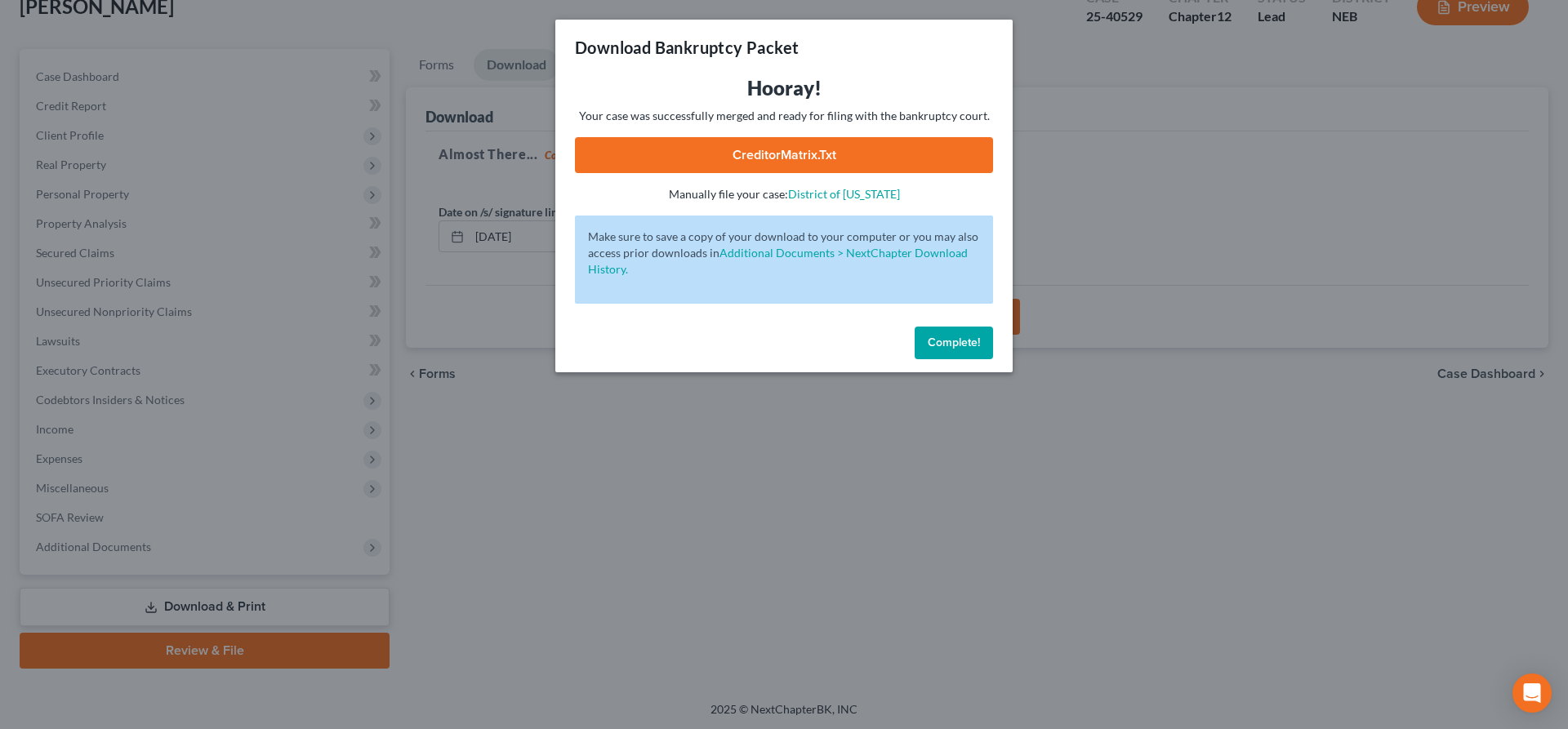
click at [880, 143] on link "CreditorMatrix.txt" at bounding box center [784, 154] width 419 height 36
click at [928, 350] on button "Complete!" at bounding box center [954, 342] width 78 height 32
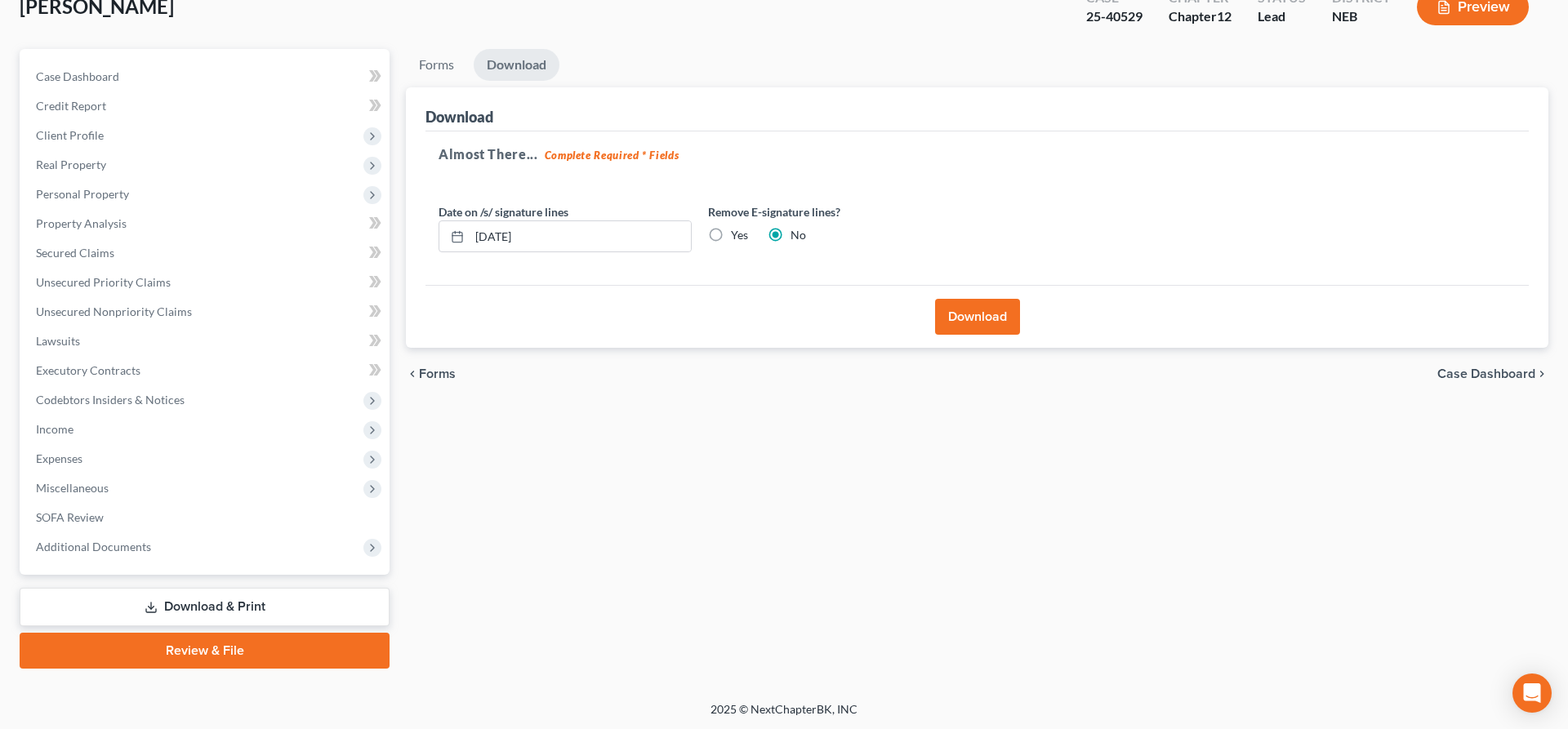
scroll to position [0, 0]
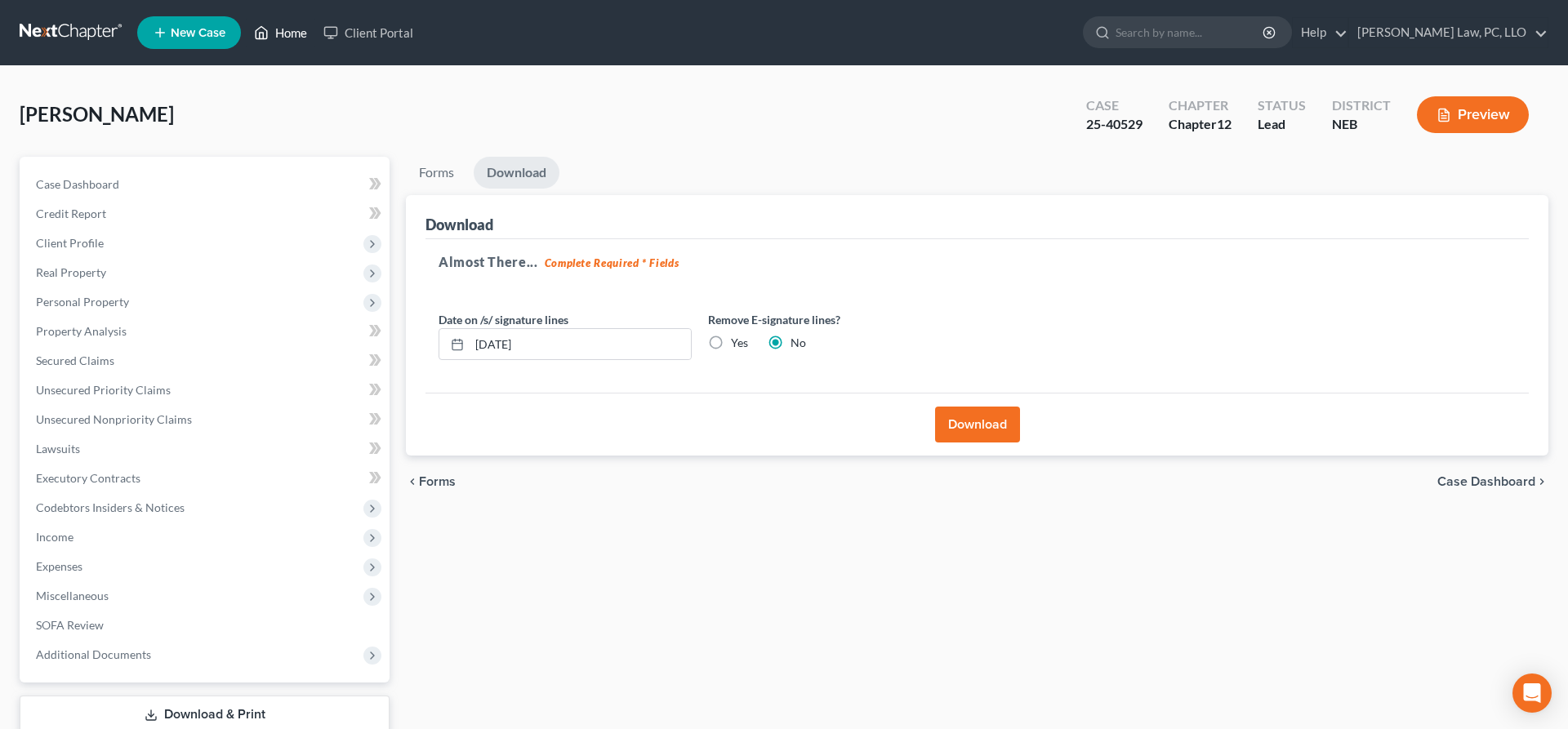
click at [305, 27] on link "Home" at bounding box center [280, 32] width 69 height 30
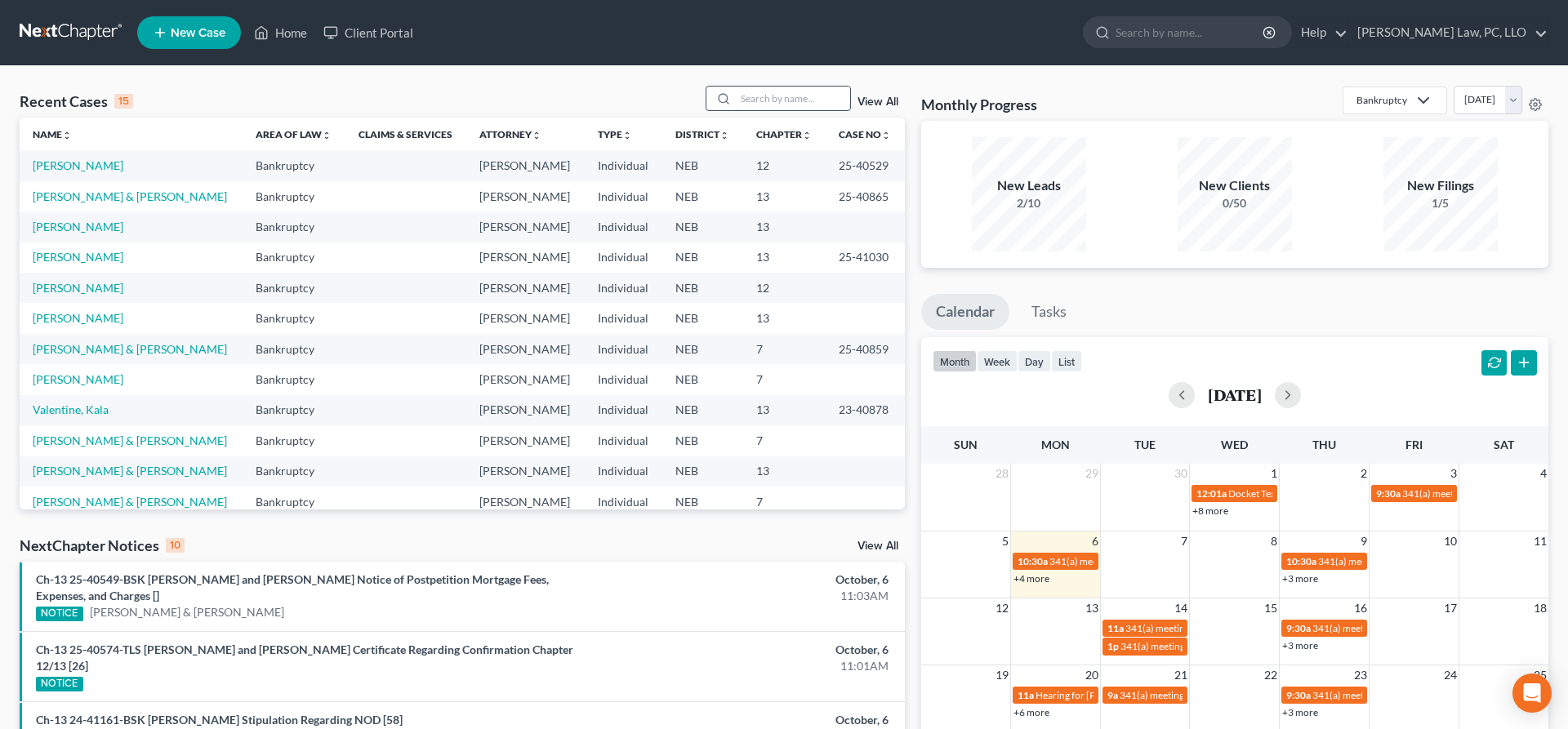
click at [787, 102] on input "search" at bounding box center [793, 98] width 114 height 24
type input "kenworthy"
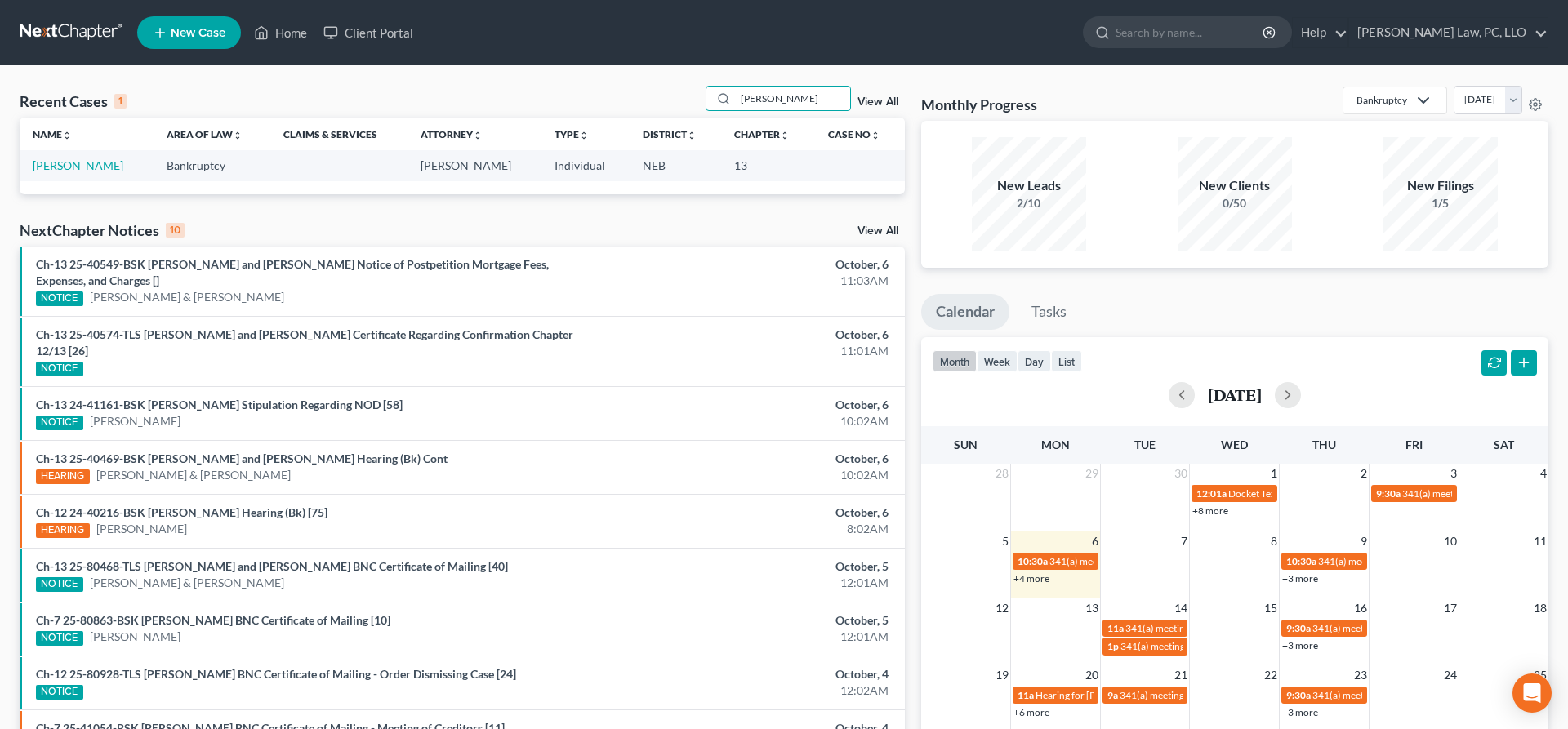
click at [101, 168] on link "[PERSON_NAME]" at bounding box center [77, 166] width 90 height 14
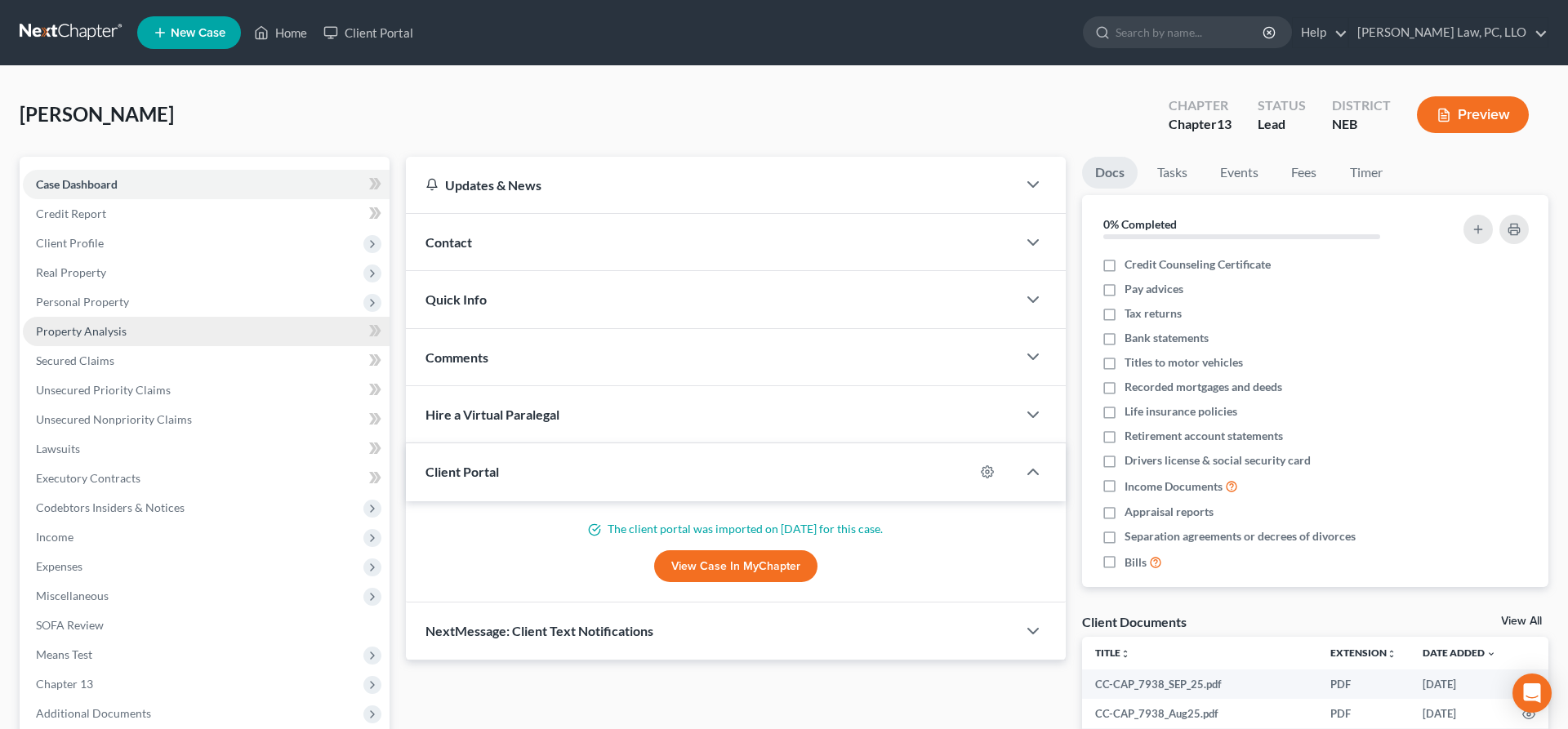
click at [132, 336] on link "Property Analysis" at bounding box center [206, 332] width 367 height 30
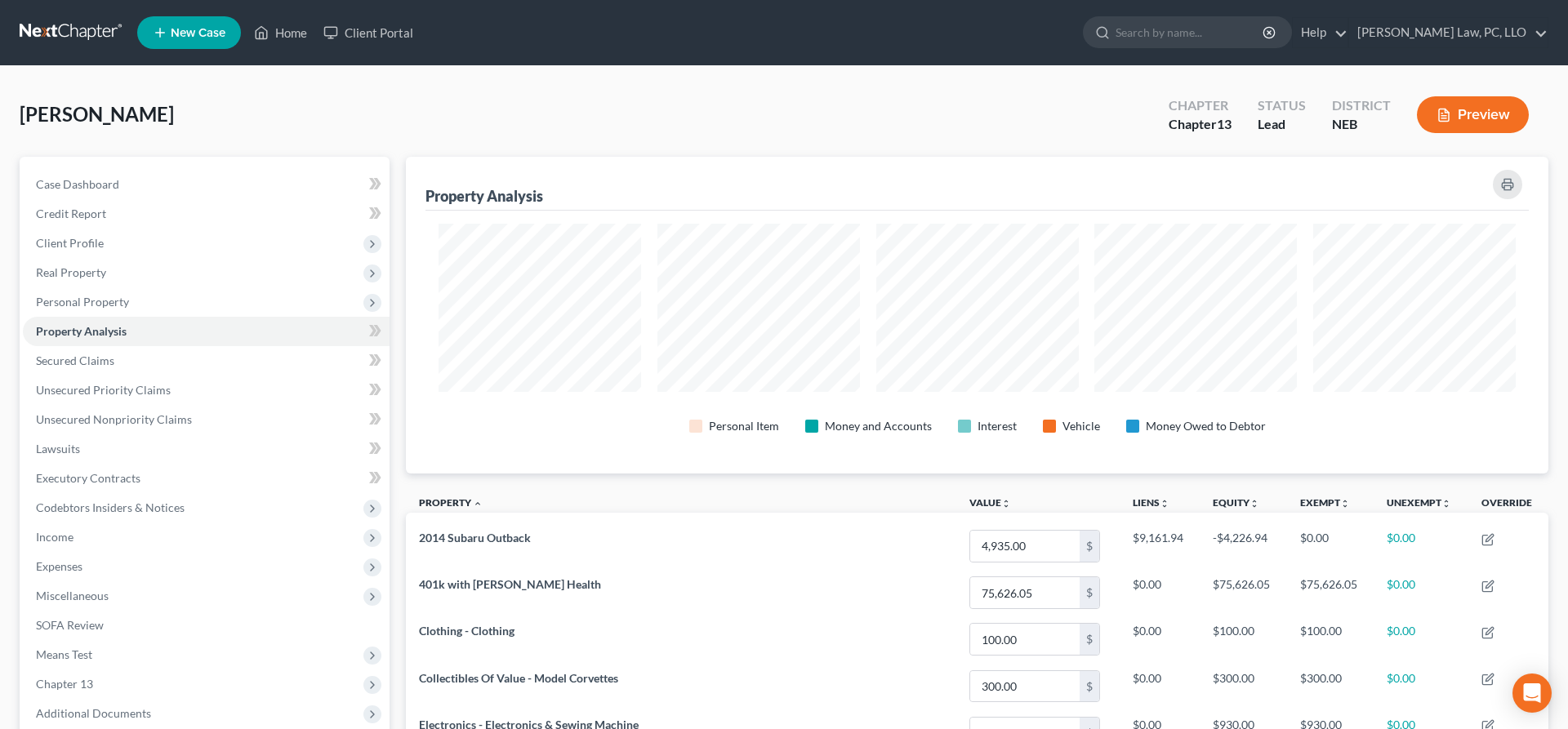
scroll to position [317, 1142]
click at [112, 242] on span "Client Profile" at bounding box center [206, 244] width 367 height 30
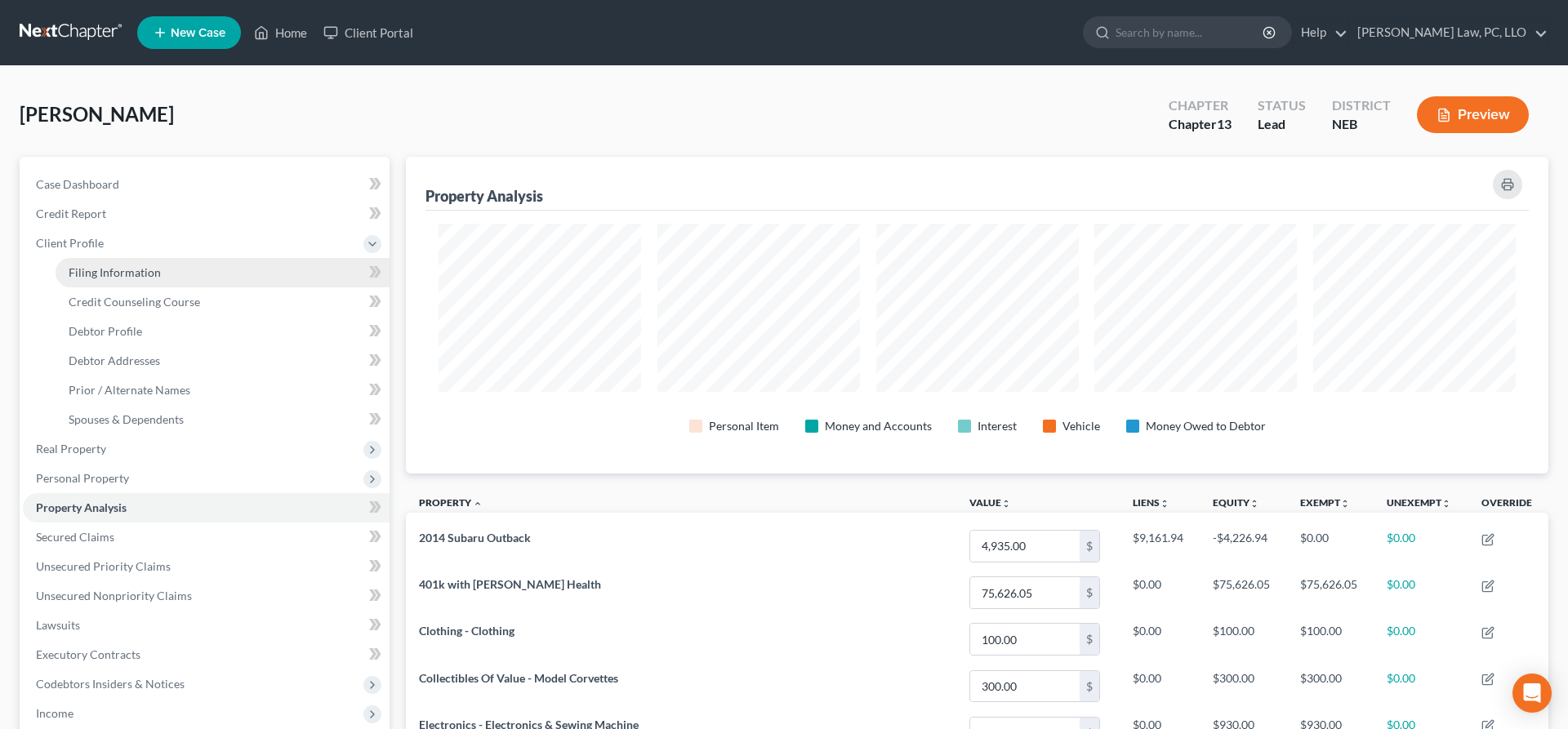
click at [142, 270] on span "Filing Information" at bounding box center [114, 273] width 92 height 14
select select "1"
select select "0"
select select "3"
select select "48"
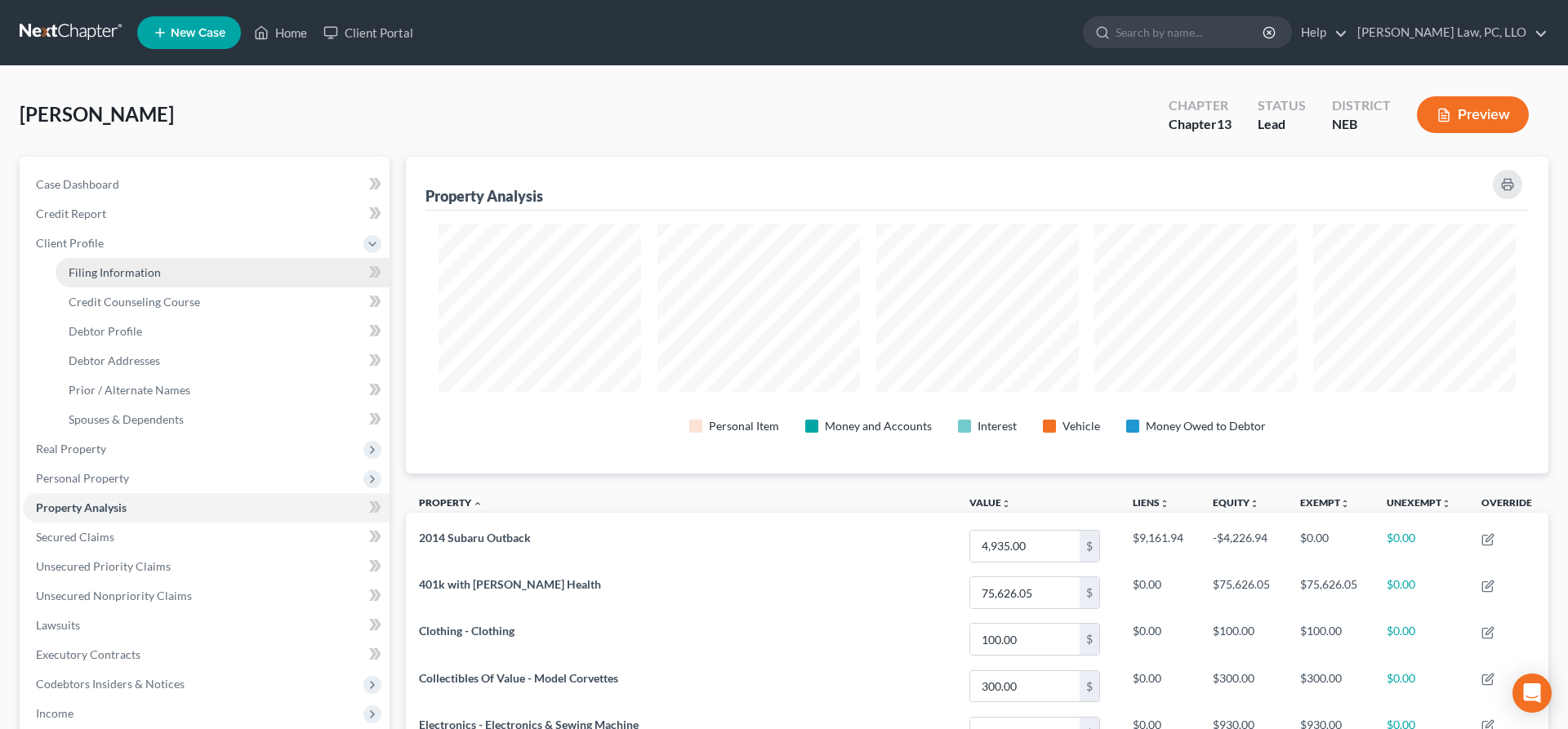
select select "0"
select select "30"
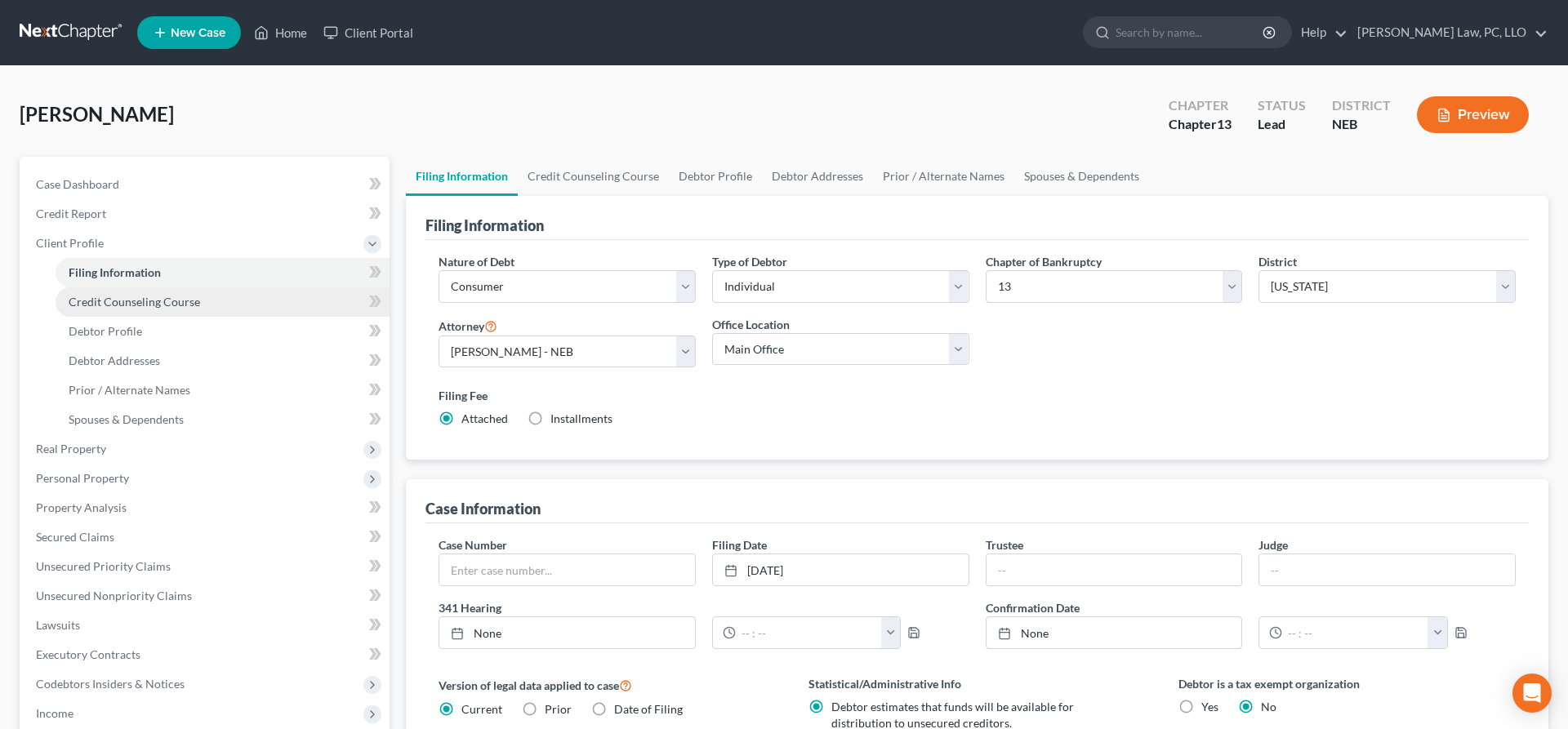
click at [152, 301] on span "Credit Counseling Course" at bounding box center [134, 302] width 132 height 14
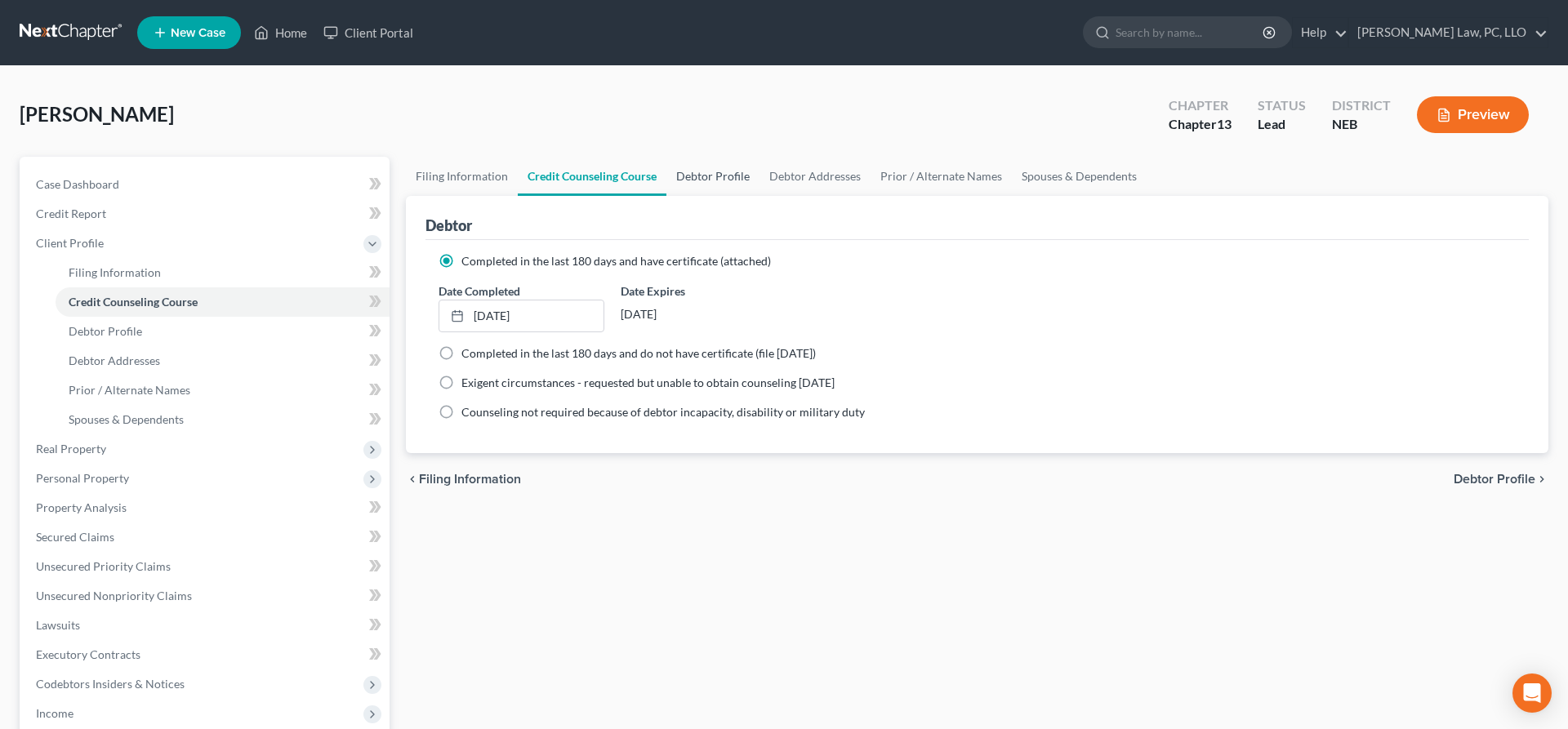
click at [714, 179] on link "Debtor Profile" at bounding box center [713, 176] width 93 height 39
select select "0"
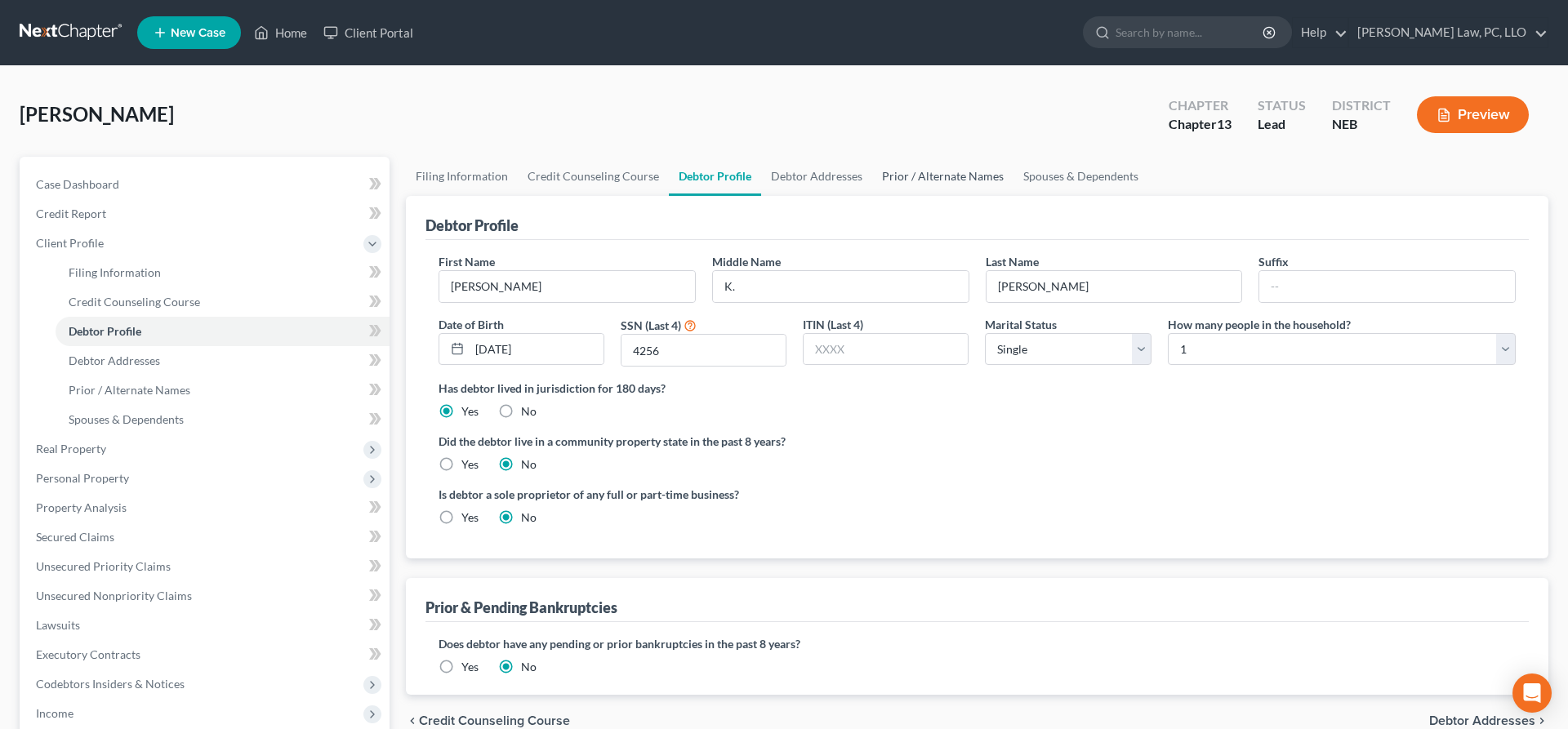
click at [953, 174] on link "Prior / Alternate Names" at bounding box center [942, 176] width 141 height 39
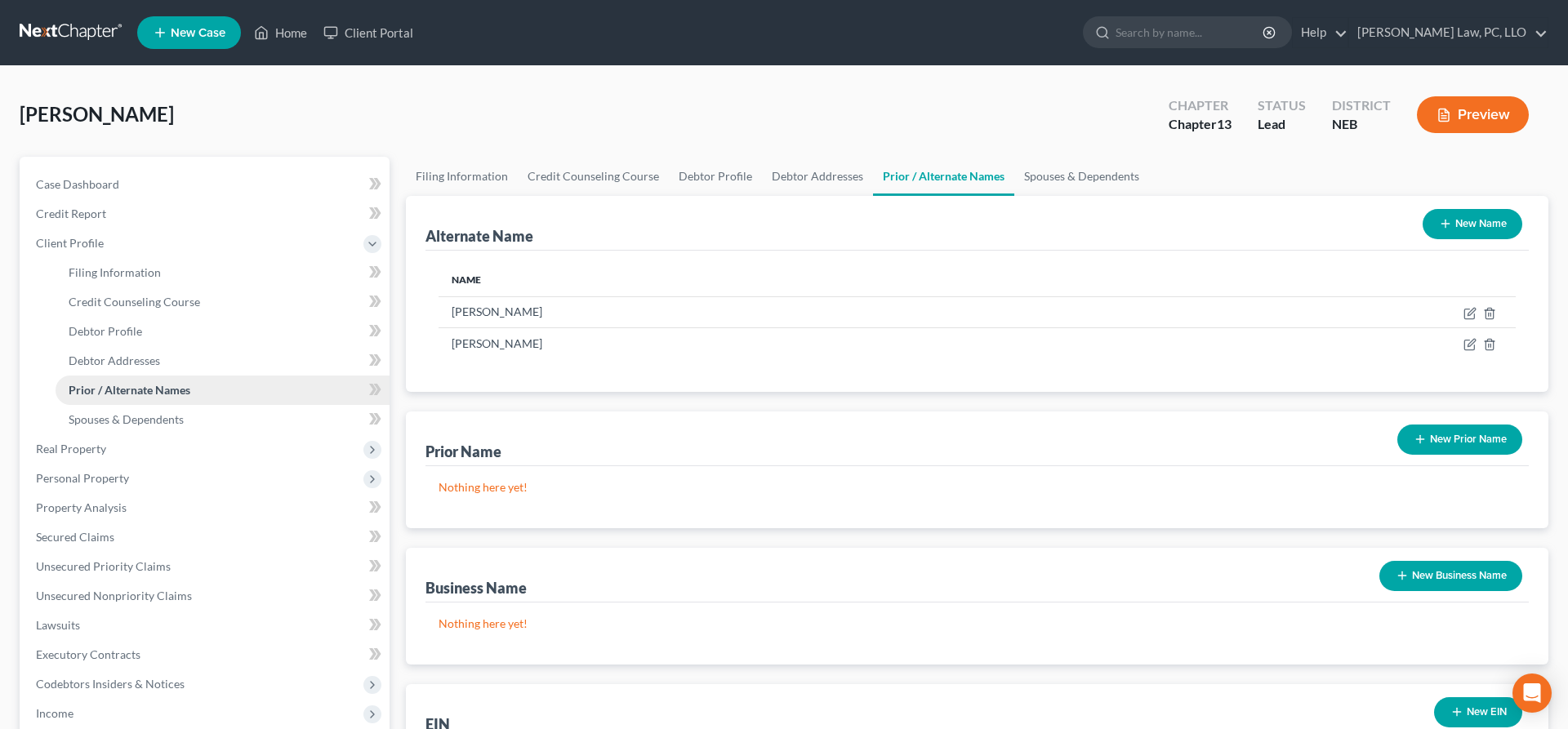
scroll to position [167, 0]
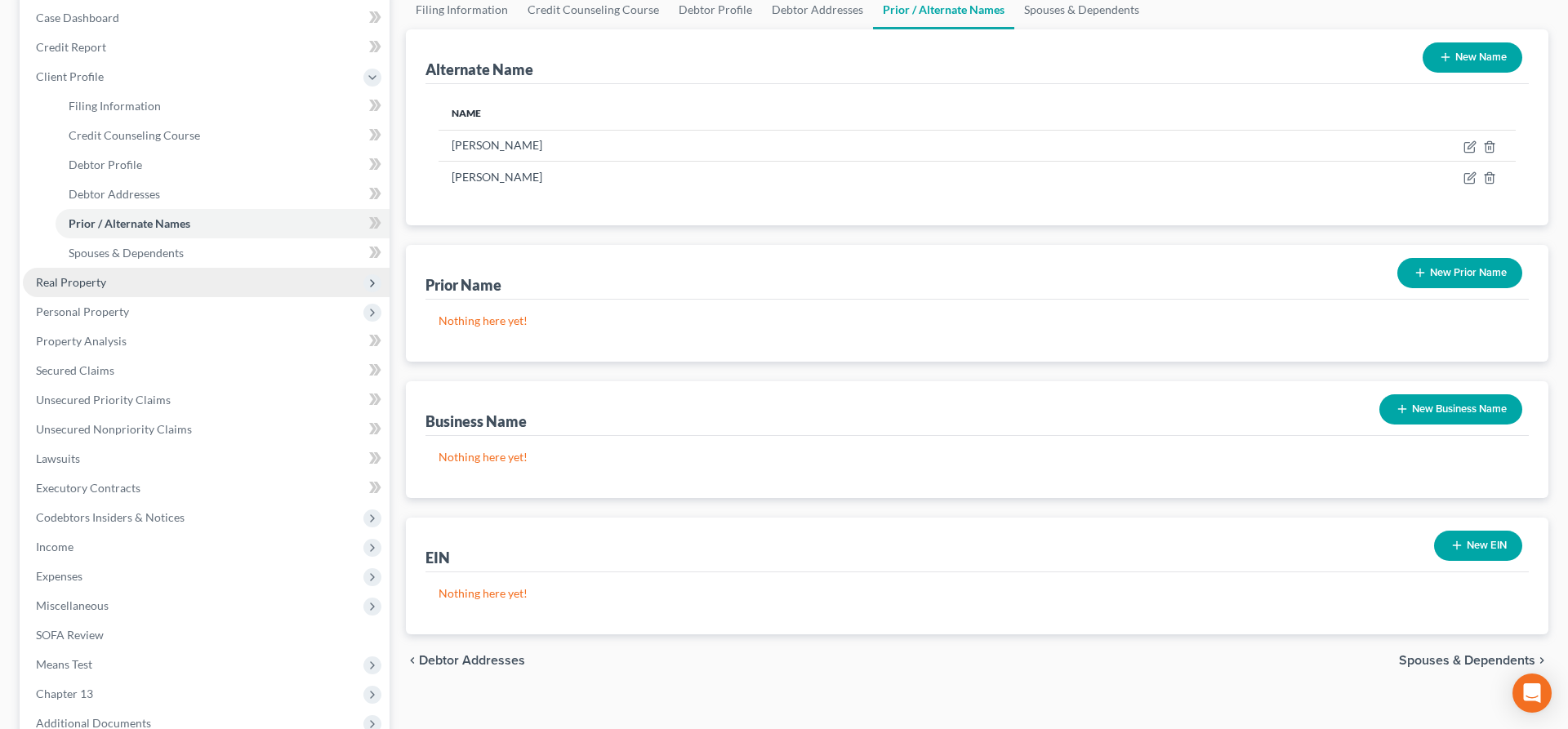
click at [125, 284] on span "Real Property" at bounding box center [206, 282] width 367 height 30
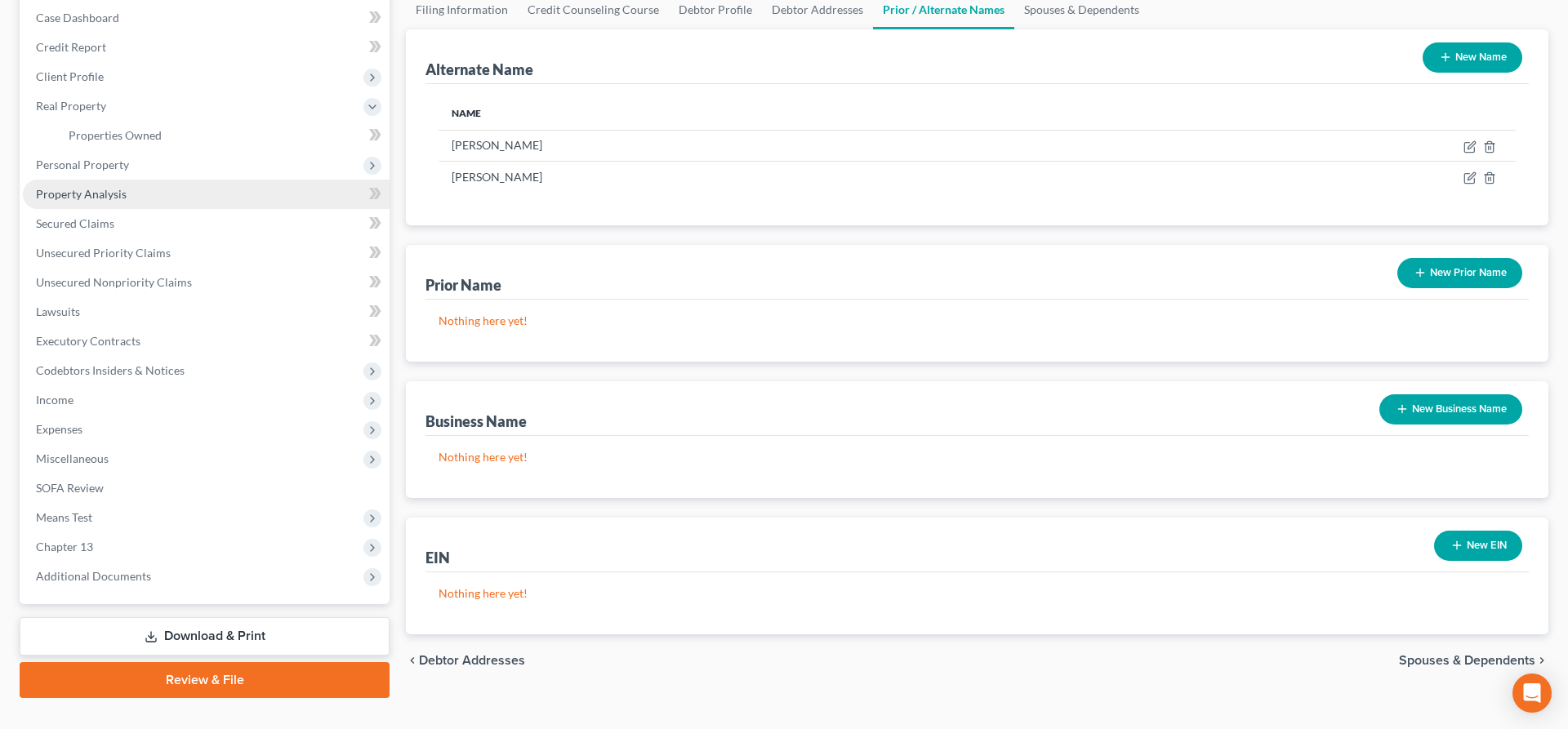
click at [129, 191] on link "Property Analysis" at bounding box center [206, 195] width 367 height 30
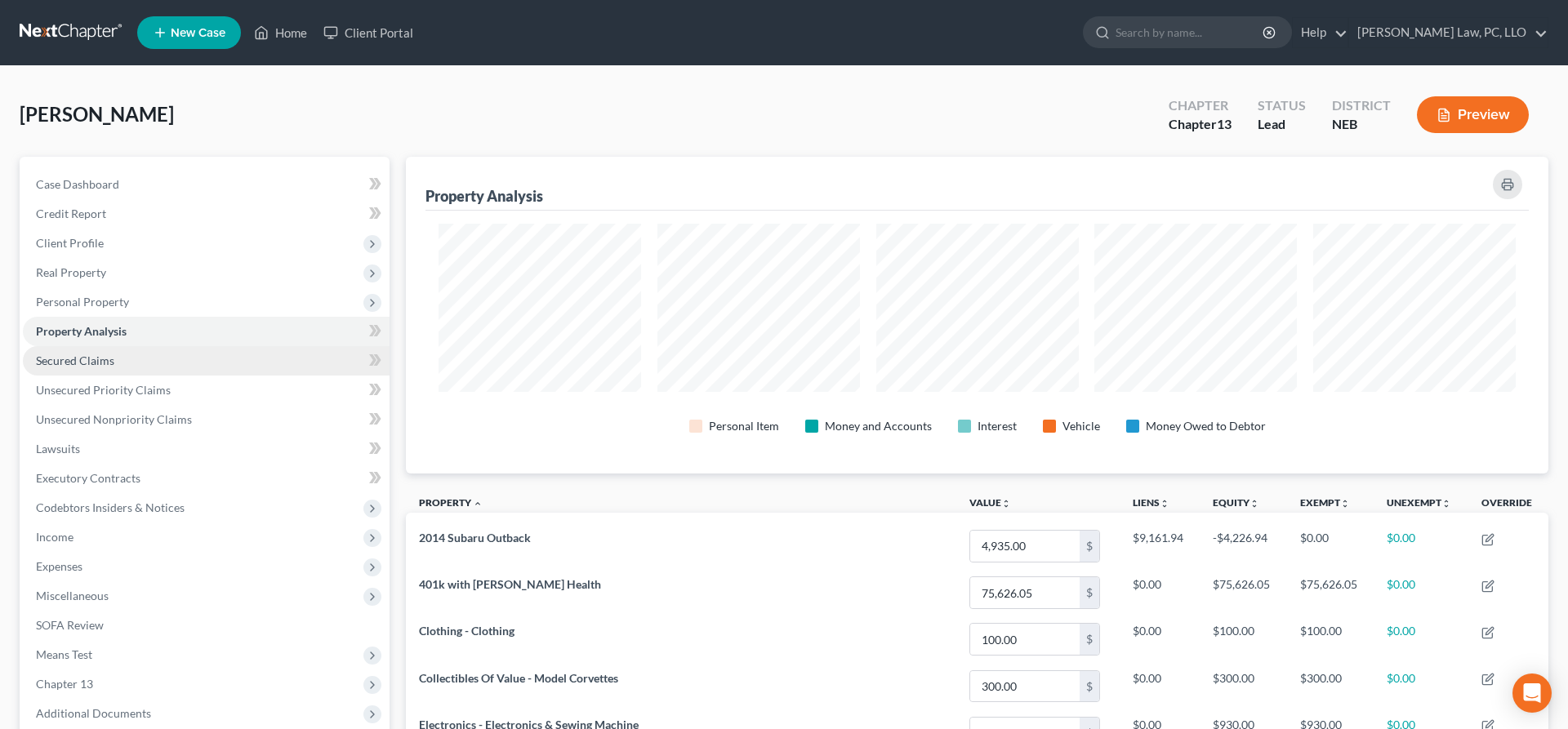
click at [134, 367] on link "Secured Claims" at bounding box center [206, 361] width 367 height 30
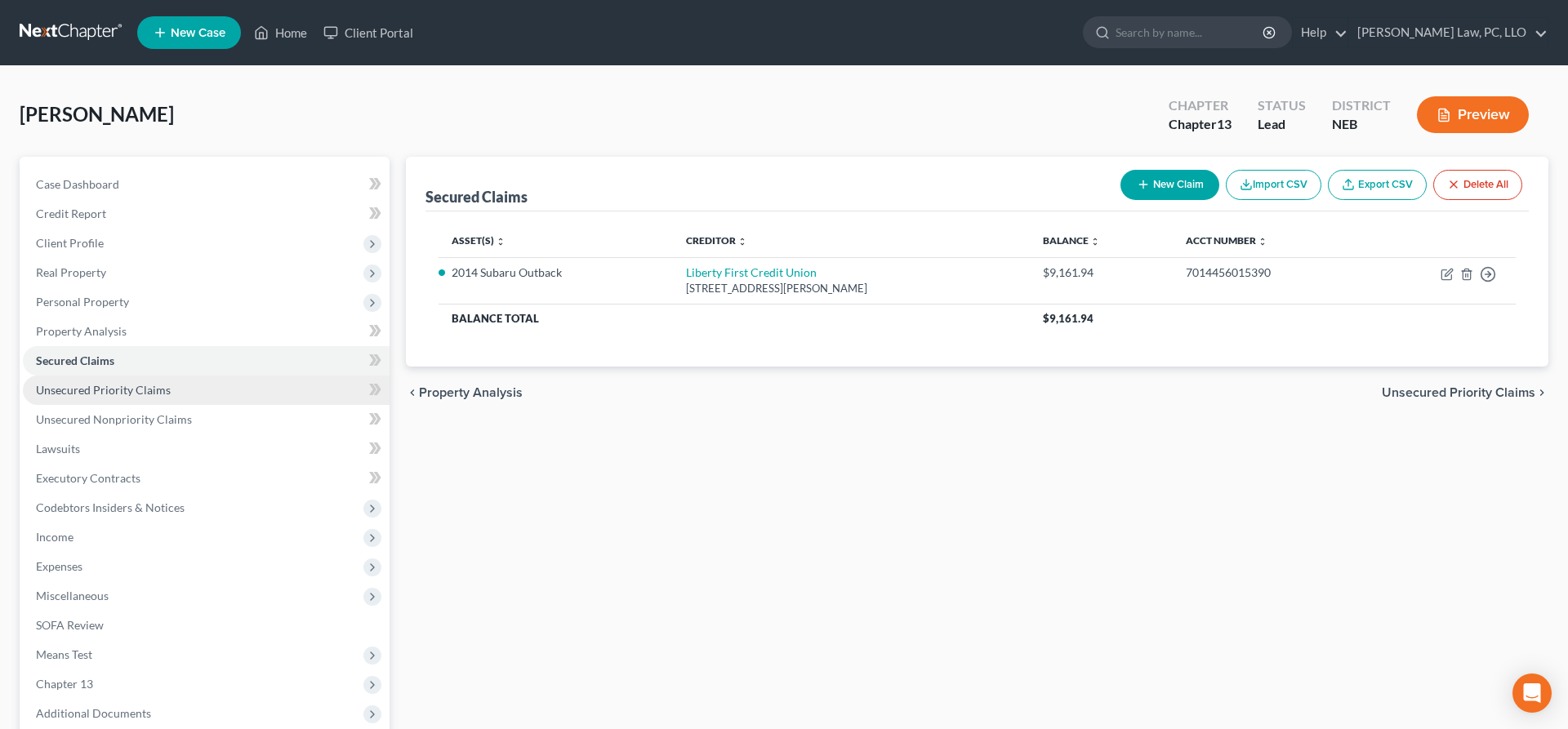
click at [211, 390] on link "Unsecured Priority Claims" at bounding box center [206, 390] width 367 height 30
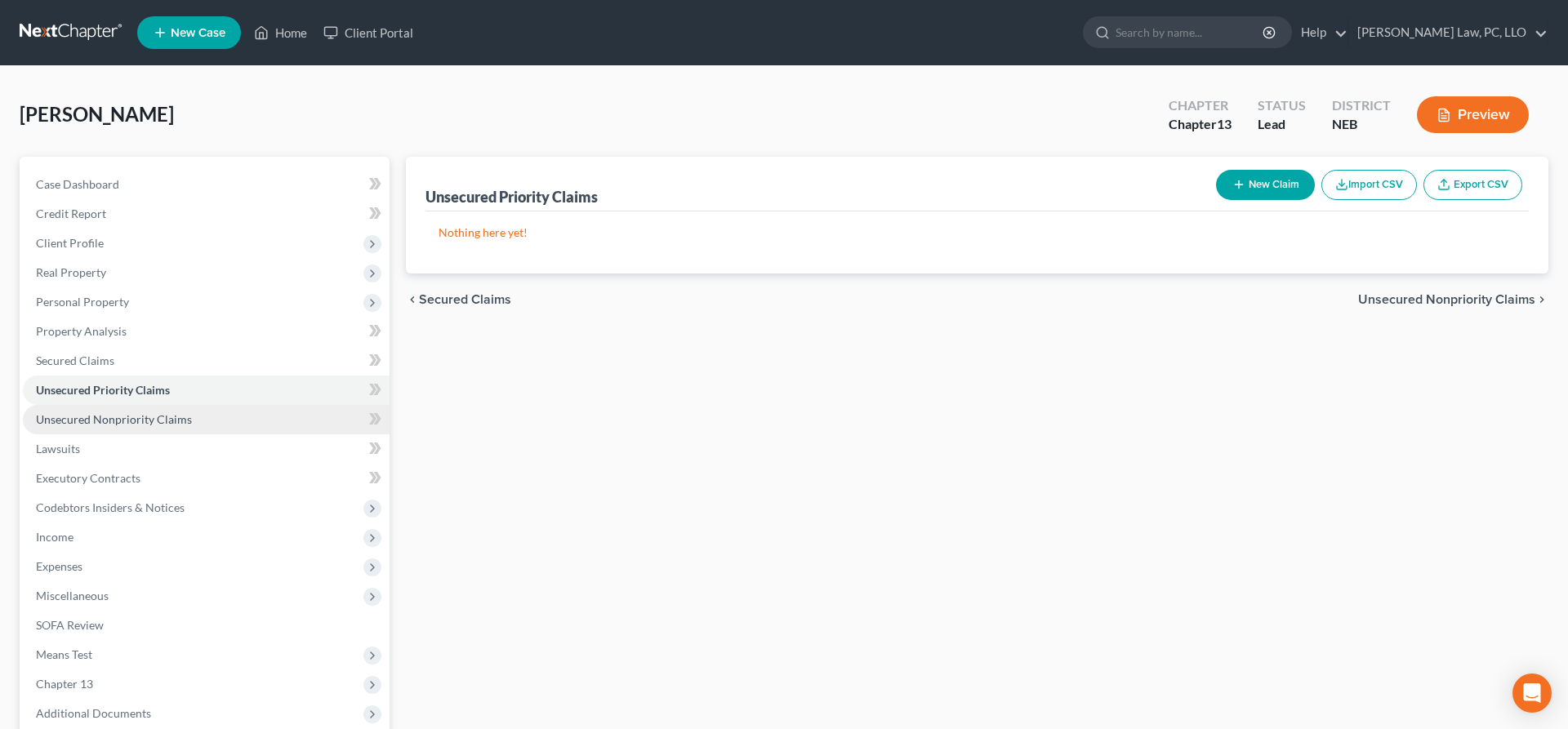
click at [125, 428] on link "Unsecured Nonpriority Claims" at bounding box center [206, 420] width 367 height 30
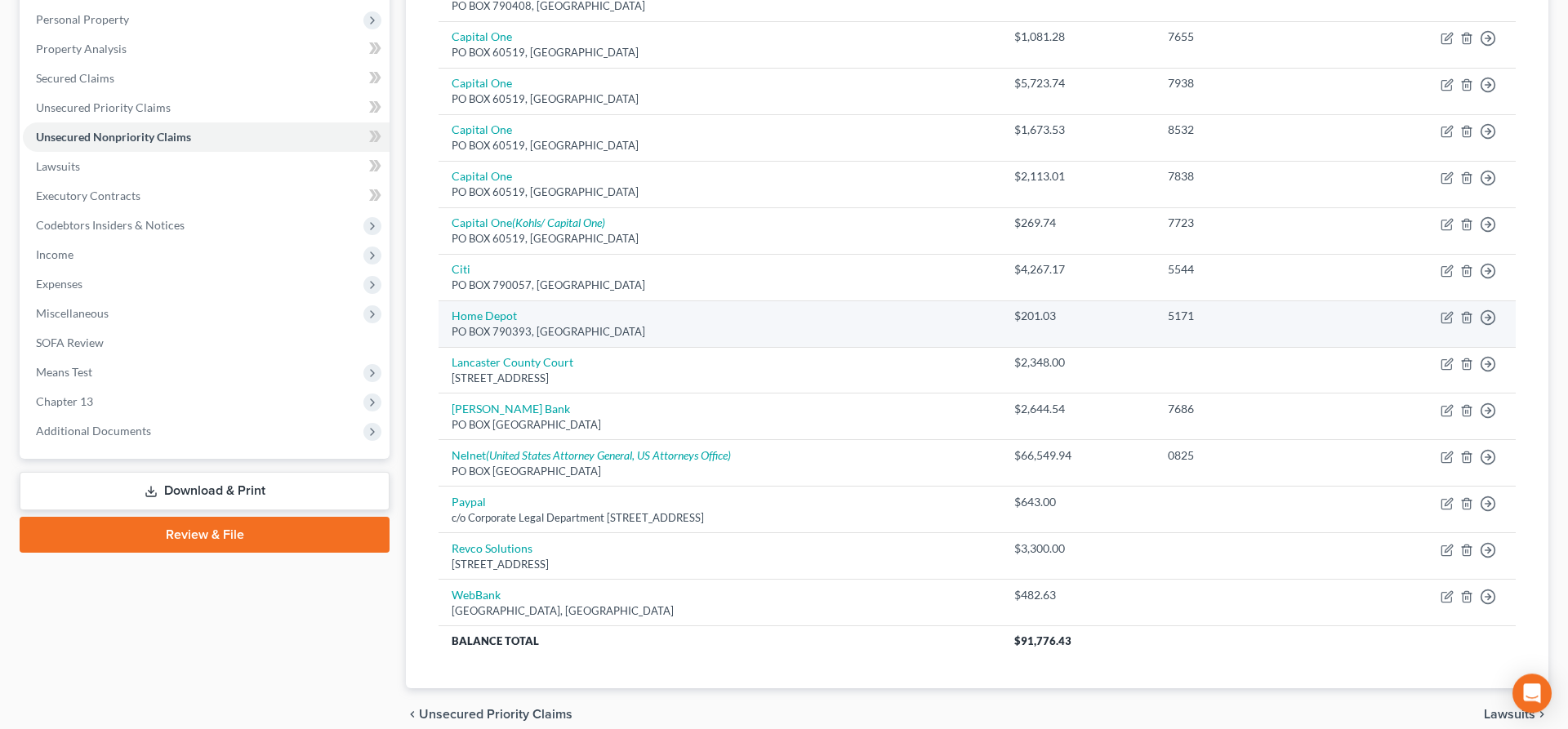
scroll to position [356, 0]
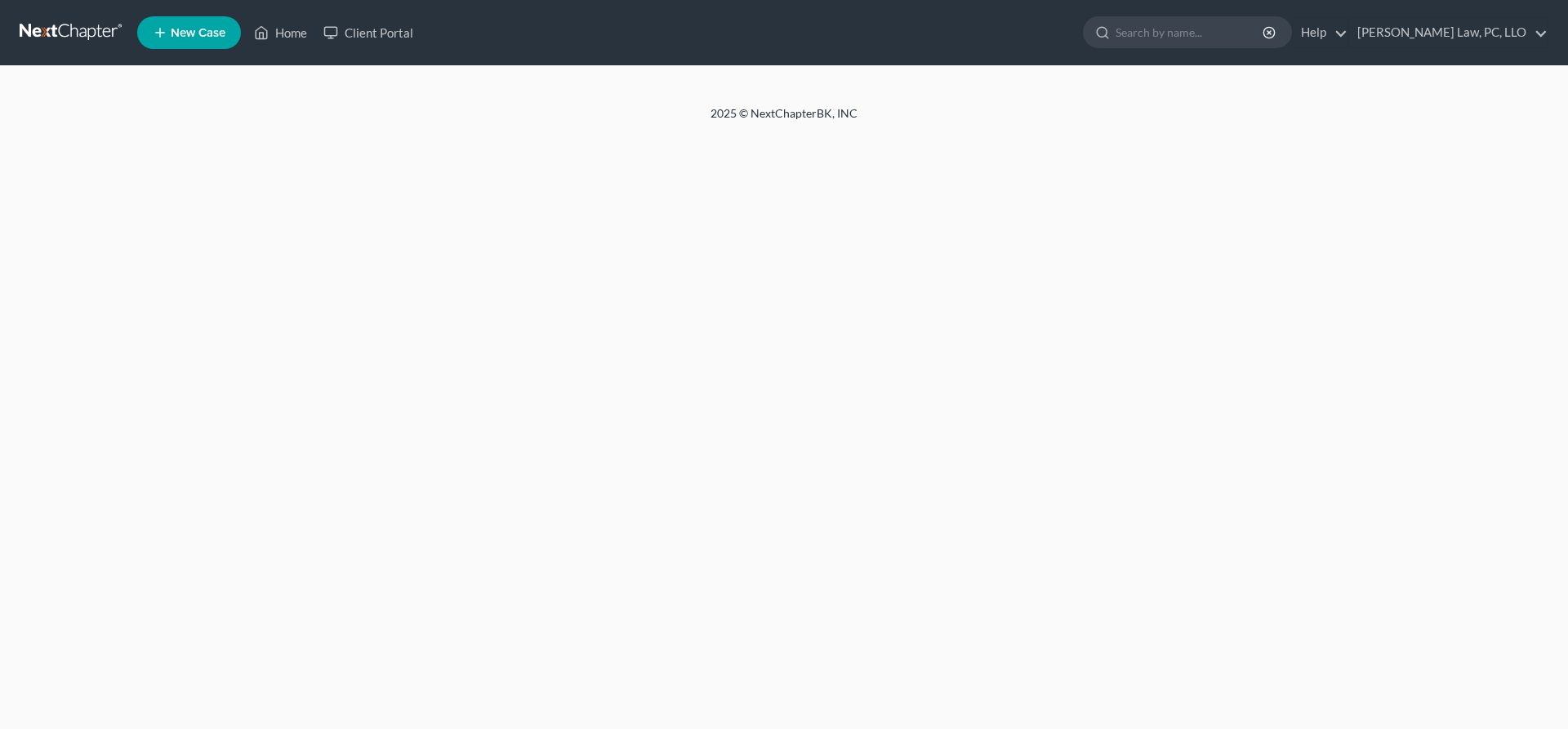
select select "30"
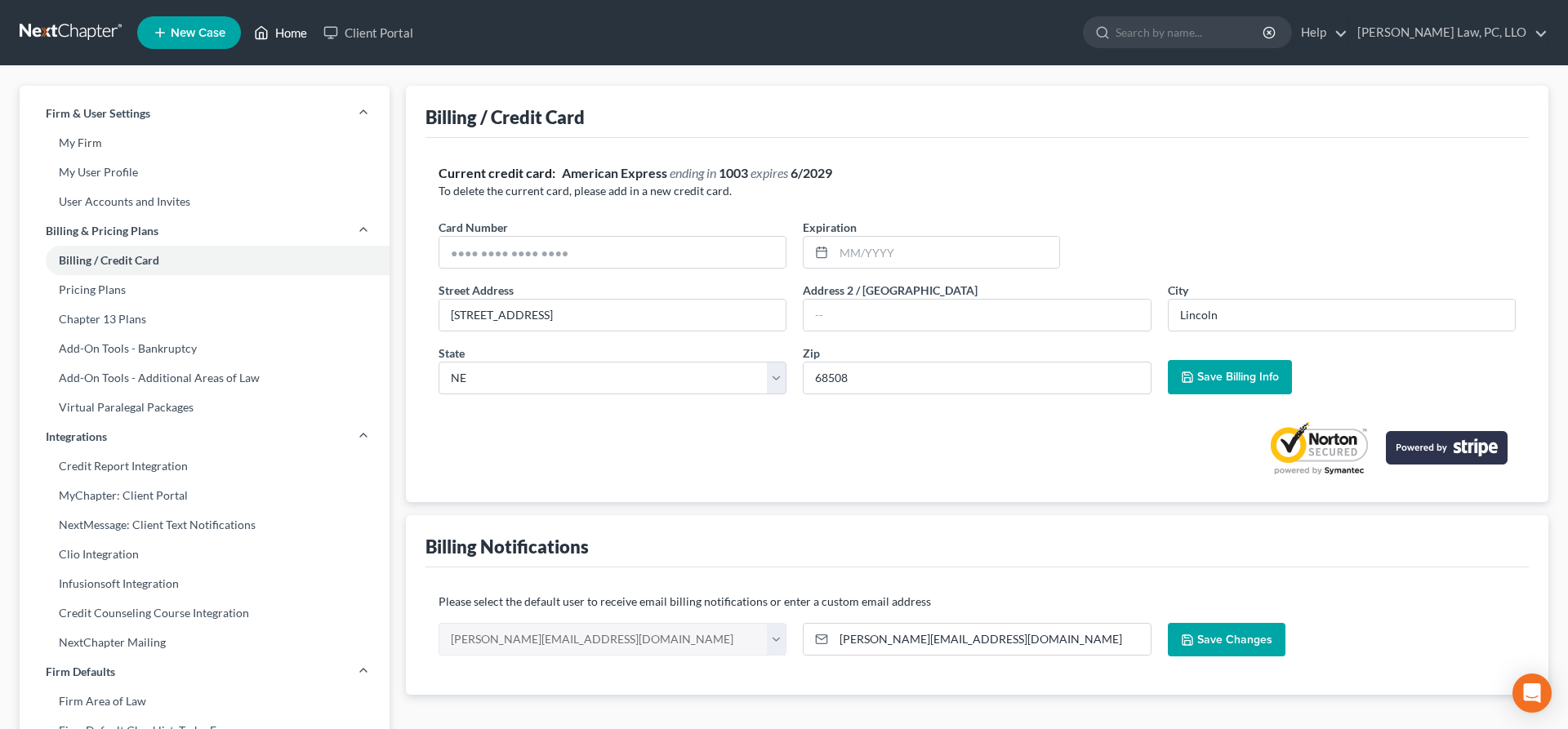
click at [285, 42] on link "Home" at bounding box center [280, 32] width 69 height 30
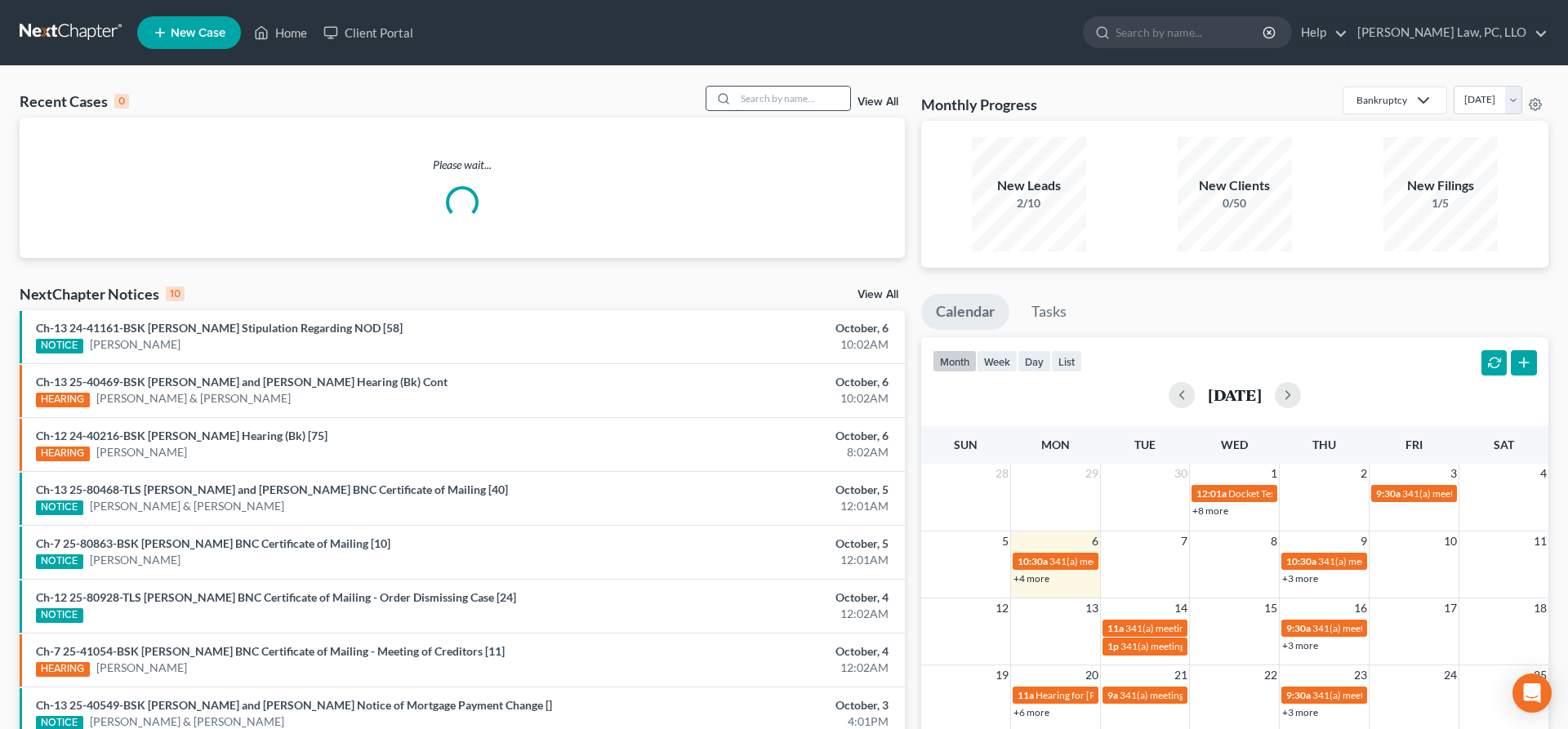
click at [770, 104] on input "search" at bounding box center [793, 98] width 114 height 24
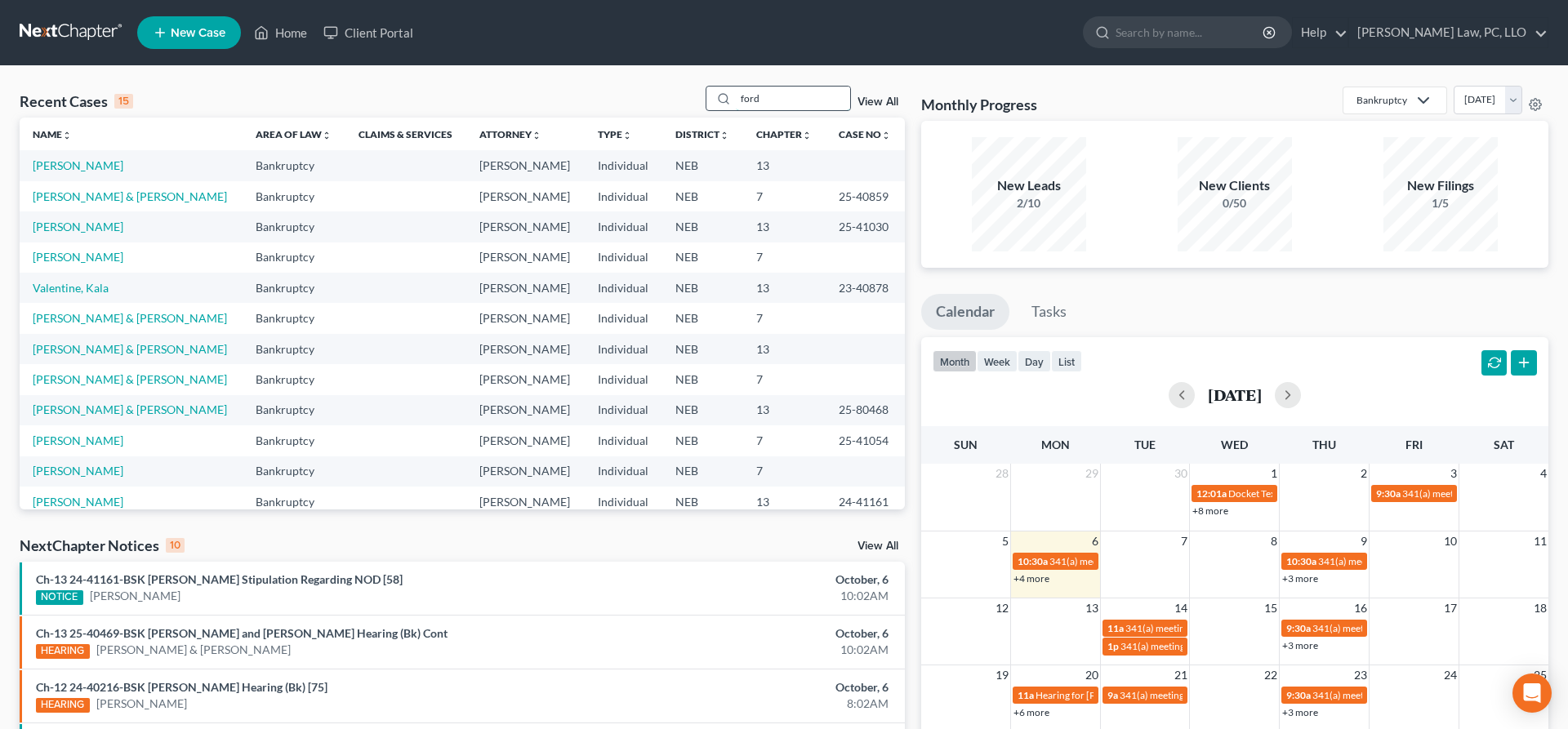
type input "ford"
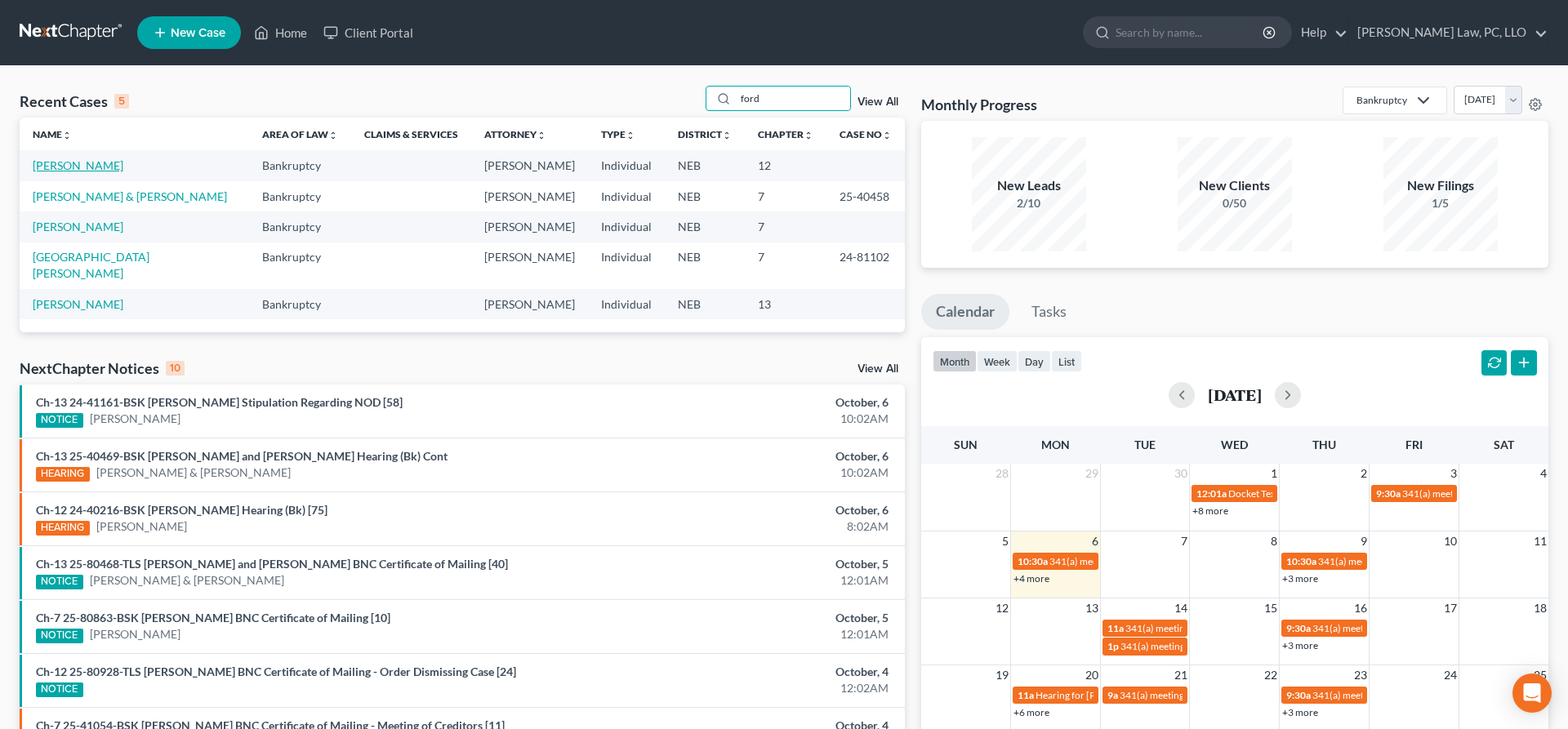
click at [71, 167] on link "[PERSON_NAME]" at bounding box center [77, 166] width 90 height 14
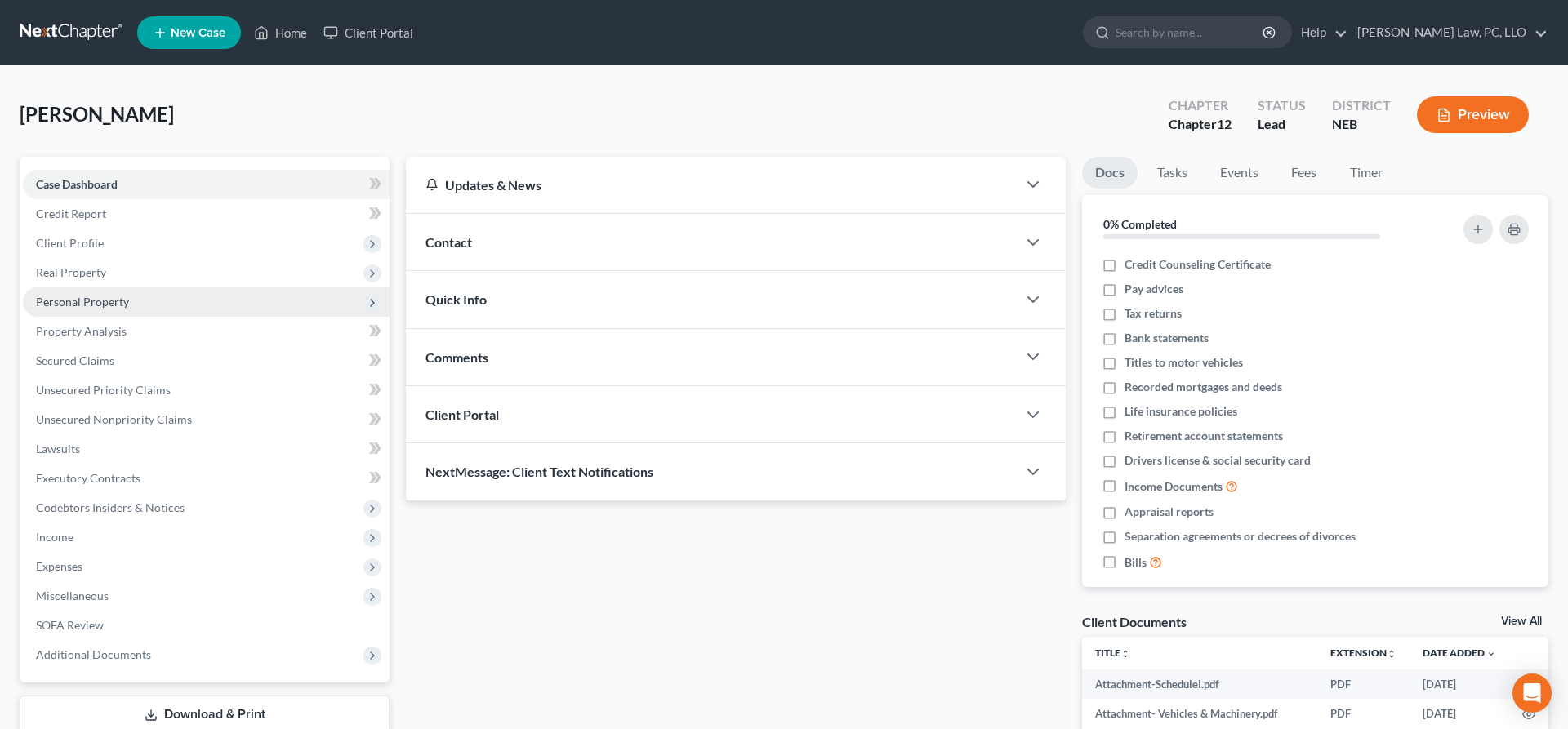
click at [135, 306] on span "Personal Property" at bounding box center [206, 303] width 367 height 30
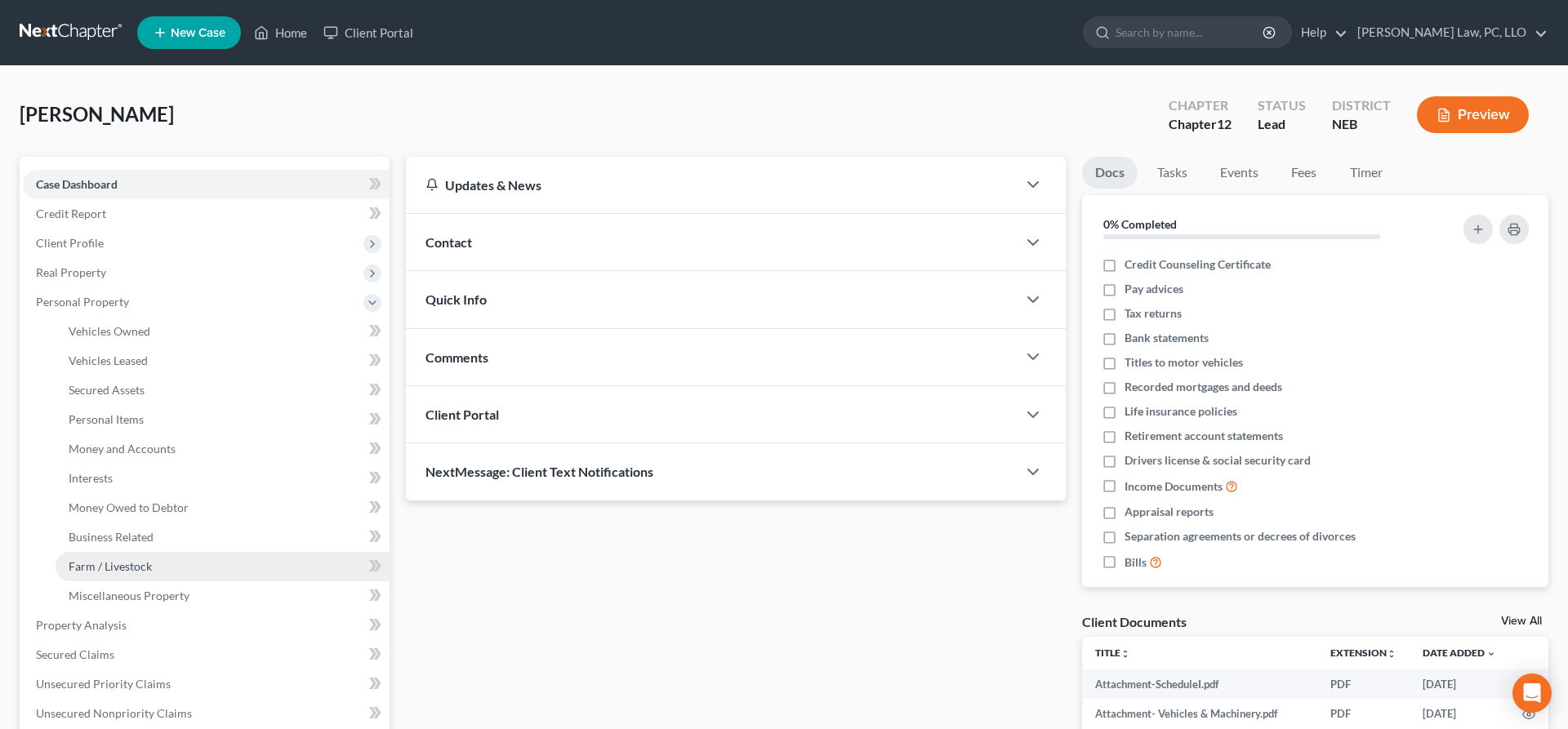
click at [138, 562] on span "Farm / Livestock" at bounding box center [110, 567] width 83 height 14
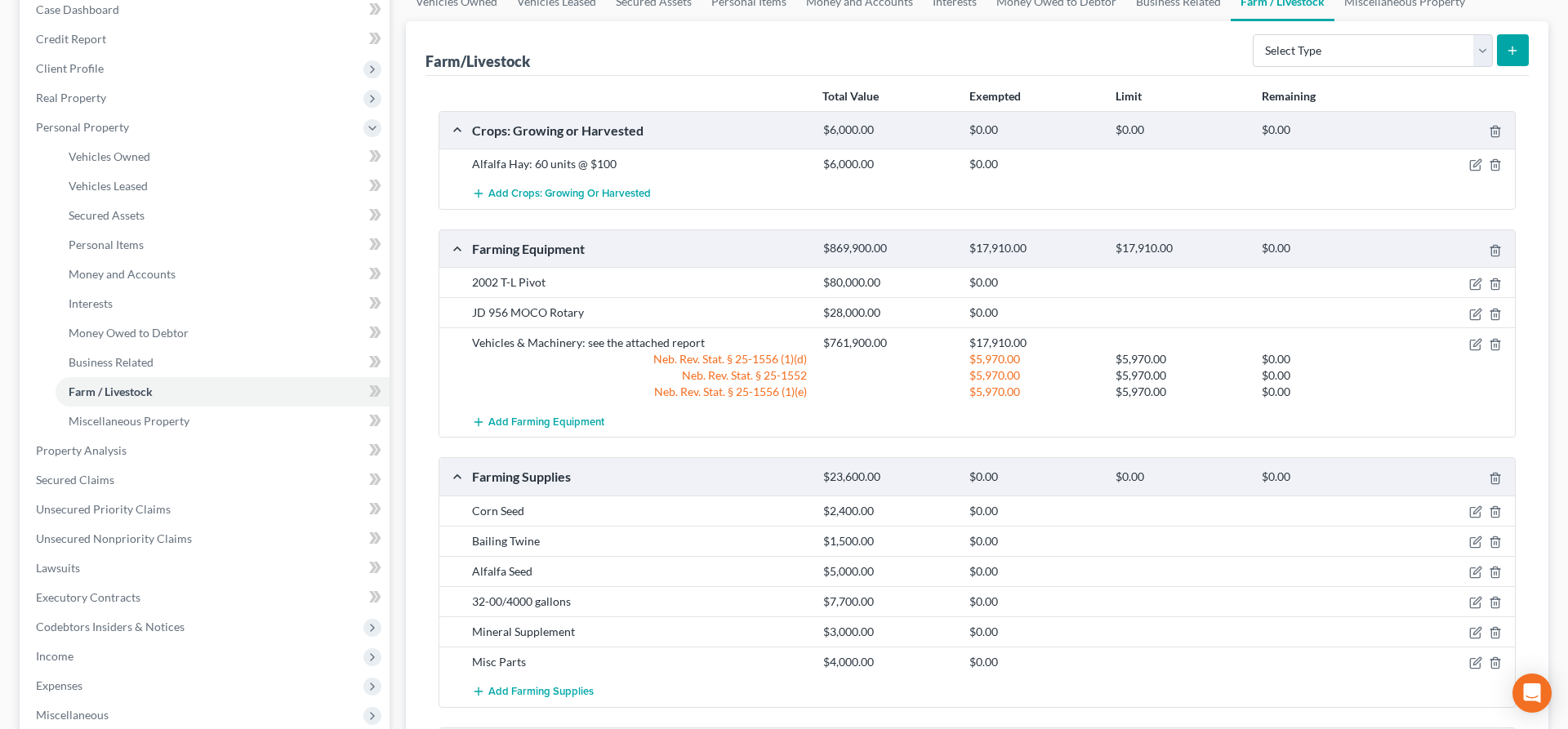
scroll to position [425, 0]
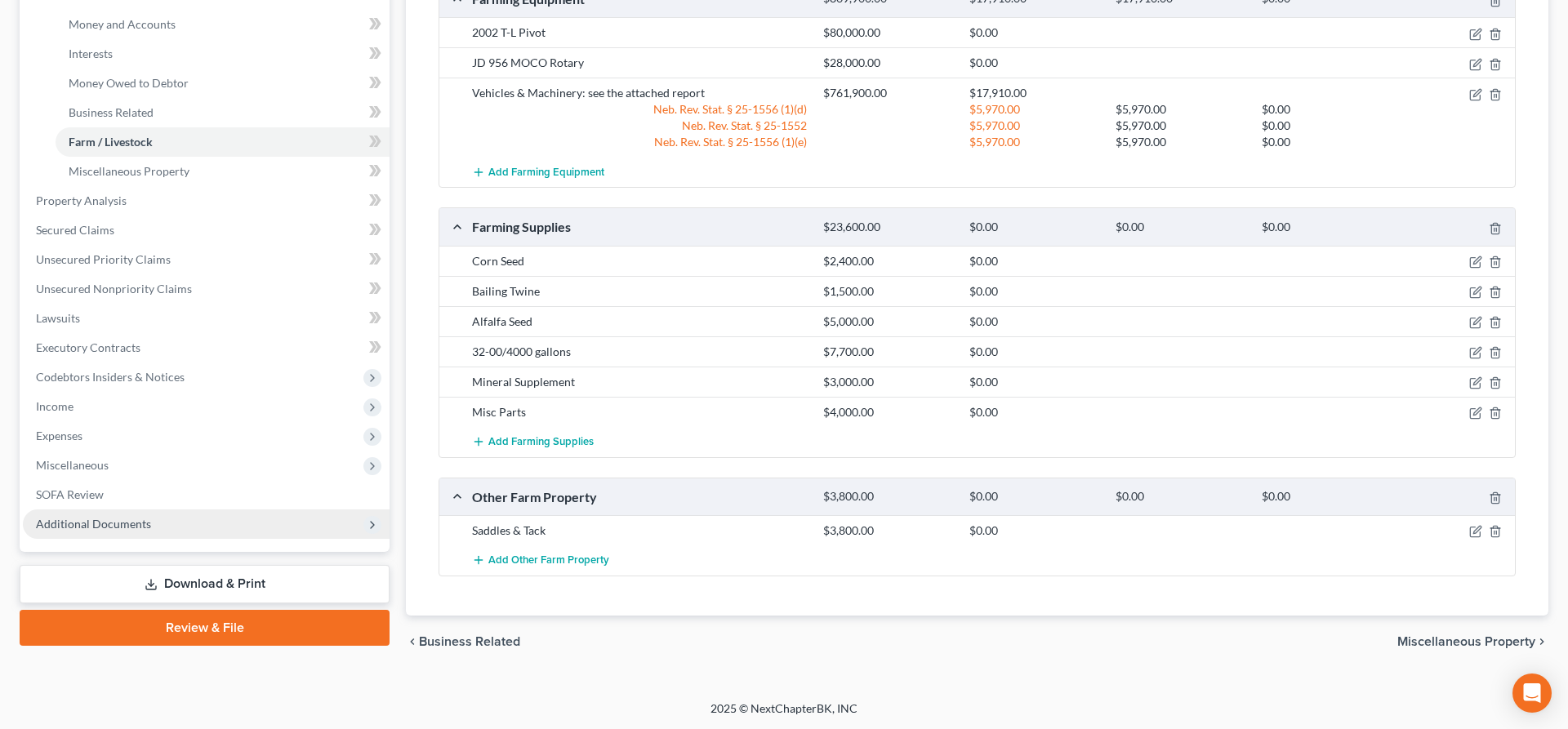
click at [134, 522] on span "Additional Documents" at bounding box center [93, 524] width 115 height 14
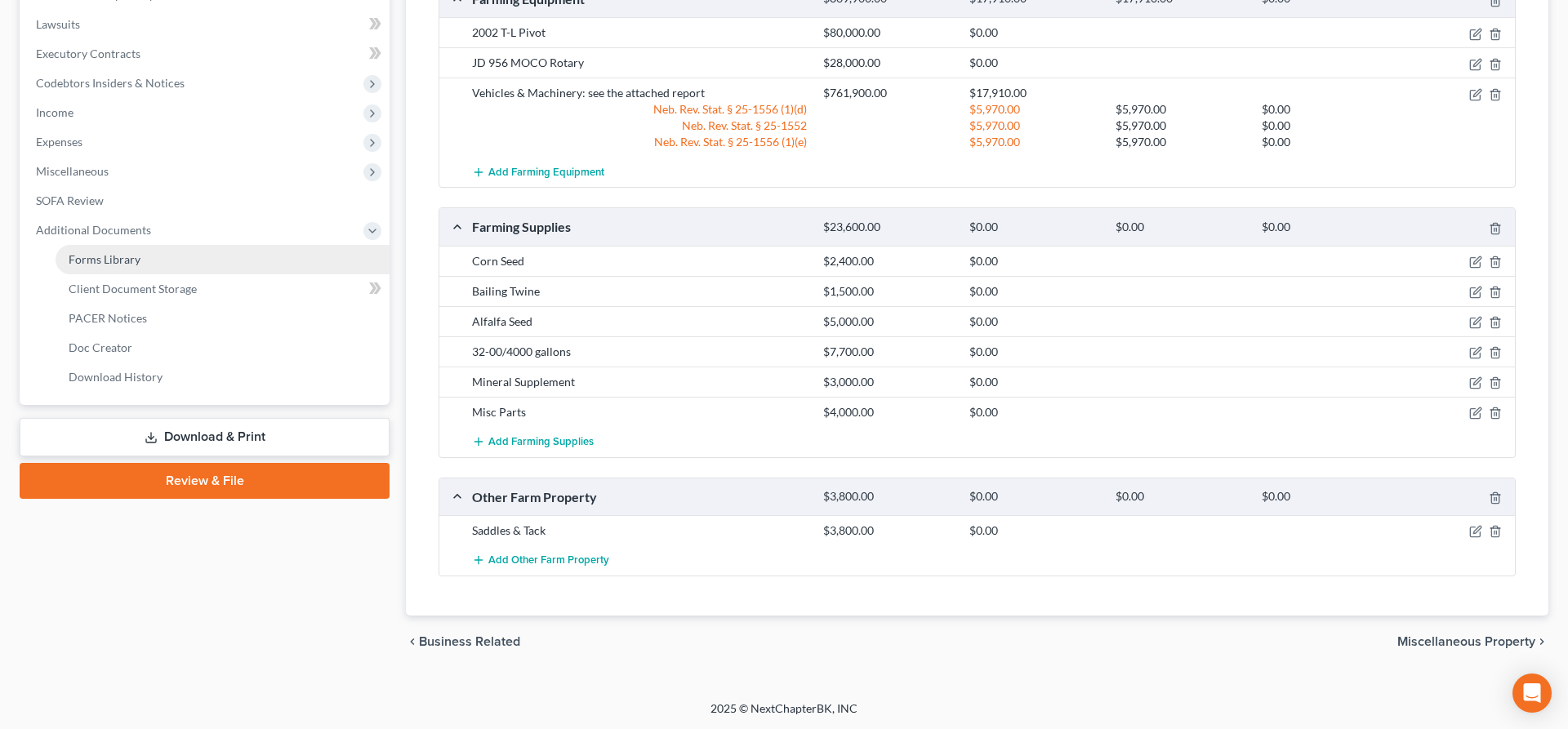
click at [157, 270] on link "Forms Library" at bounding box center [222, 260] width 334 height 30
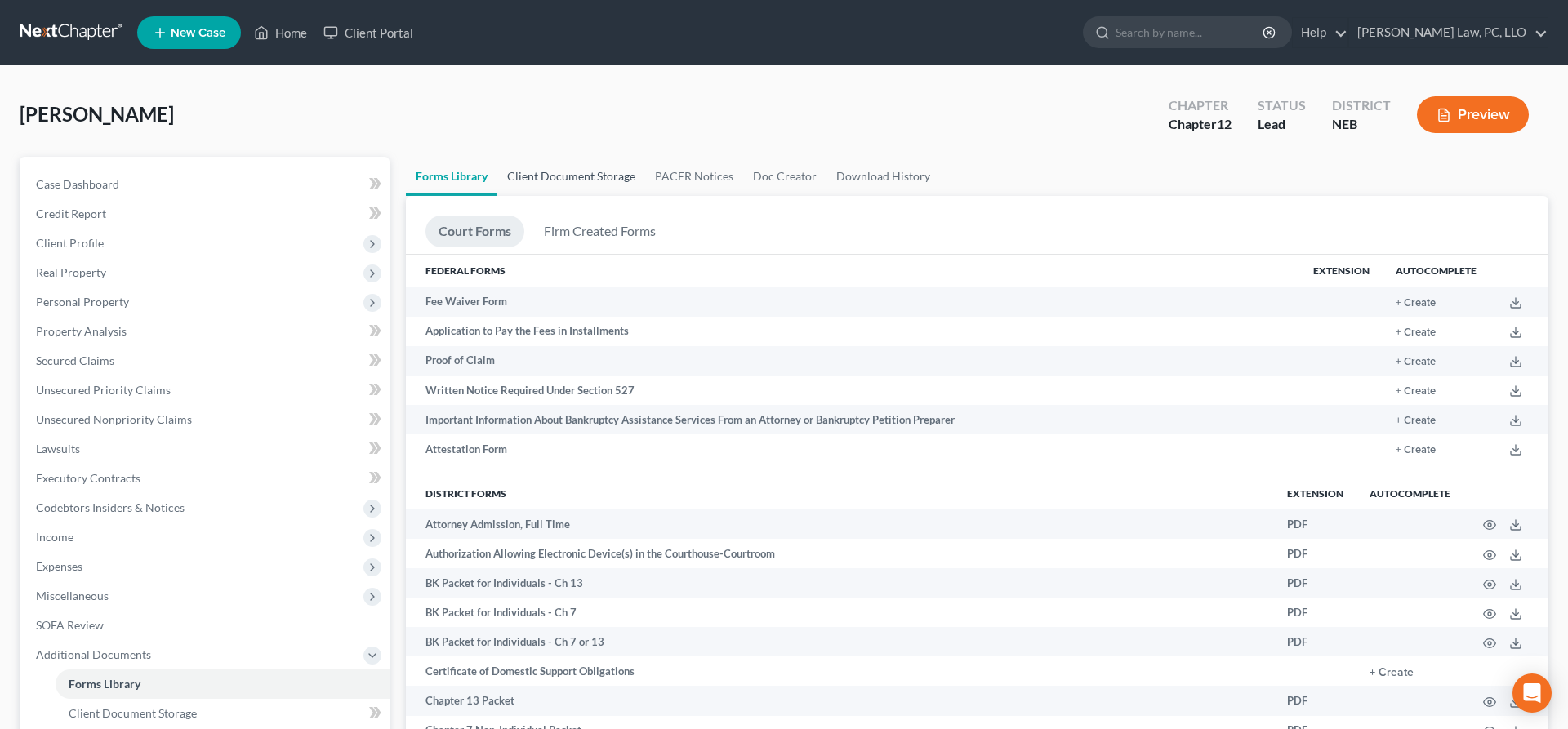
click at [592, 172] on link "Client Document Storage" at bounding box center [571, 176] width 148 height 39
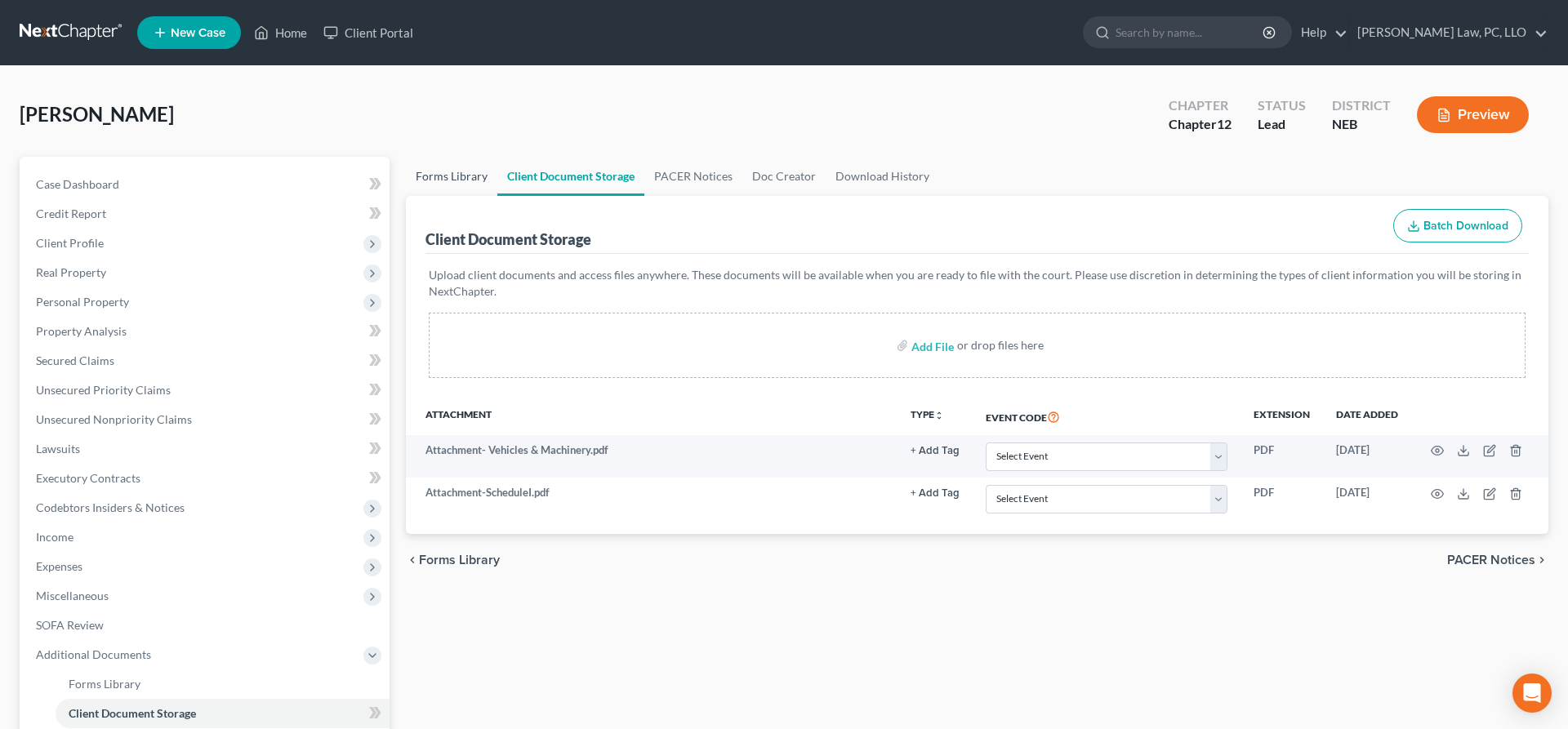
click at [452, 162] on link "Forms Library" at bounding box center [452, 176] width 91 height 39
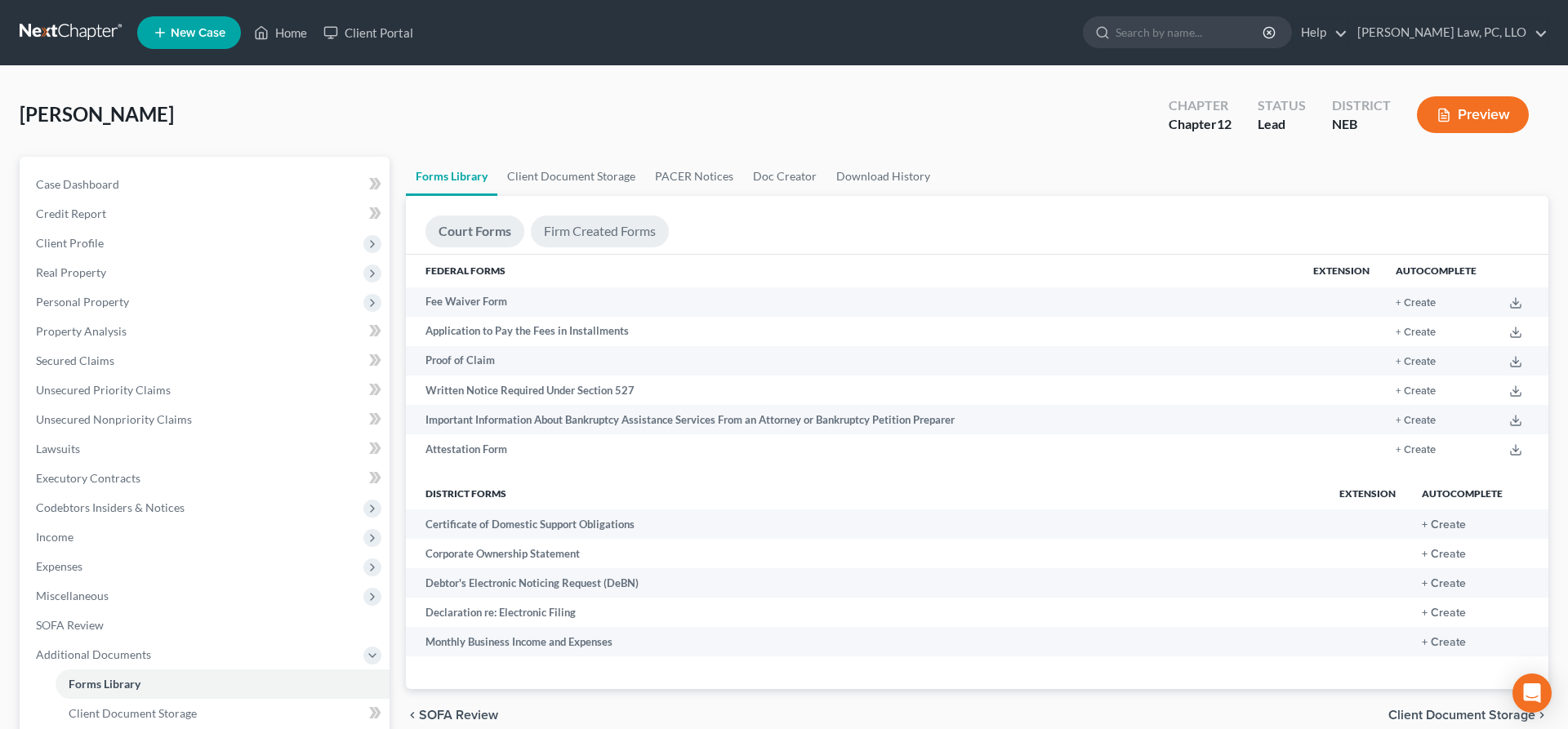
click at [593, 231] on link "Firm Created Forms" at bounding box center [599, 232] width 138 height 32
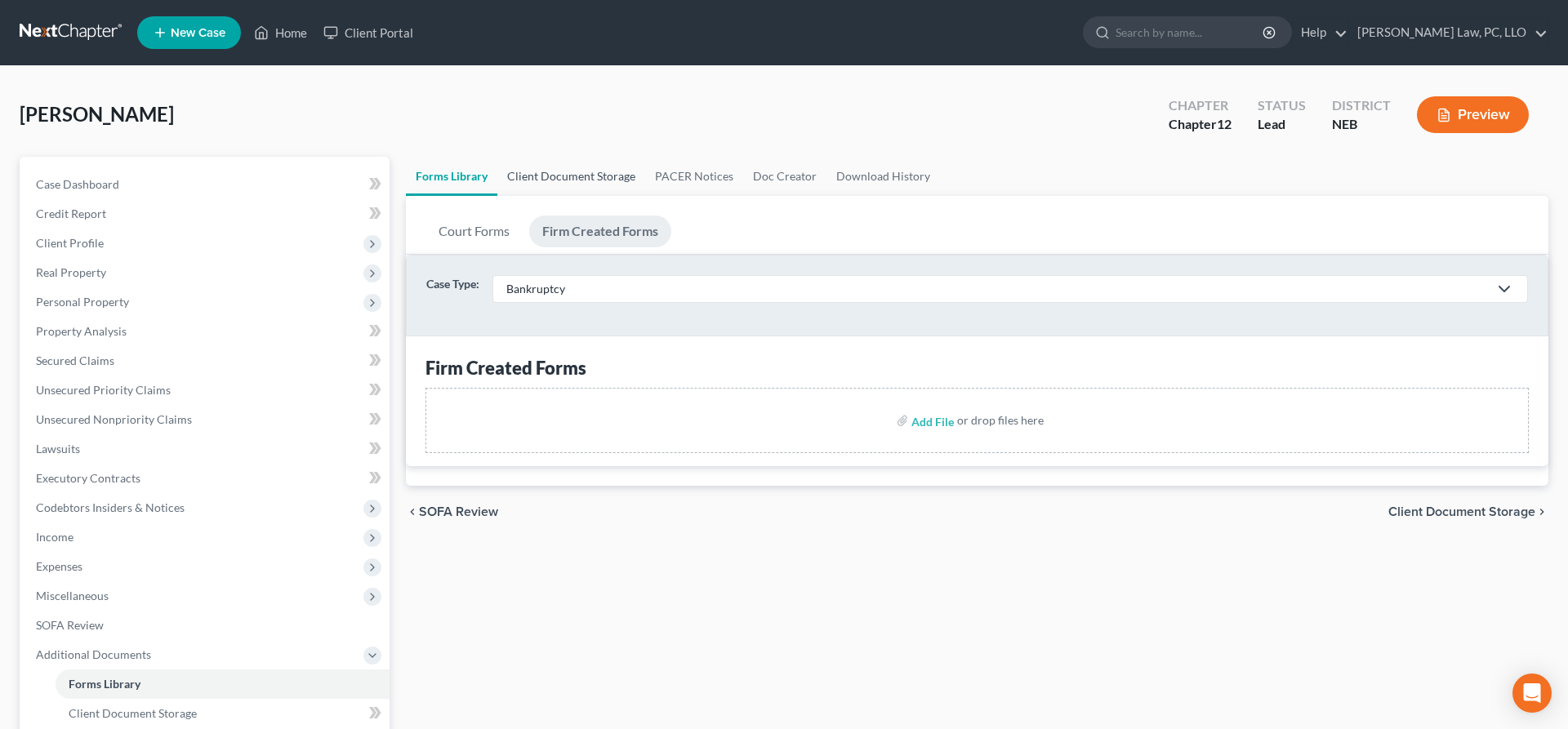
click at [598, 175] on link "Client Document Storage" at bounding box center [571, 176] width 148 height 39
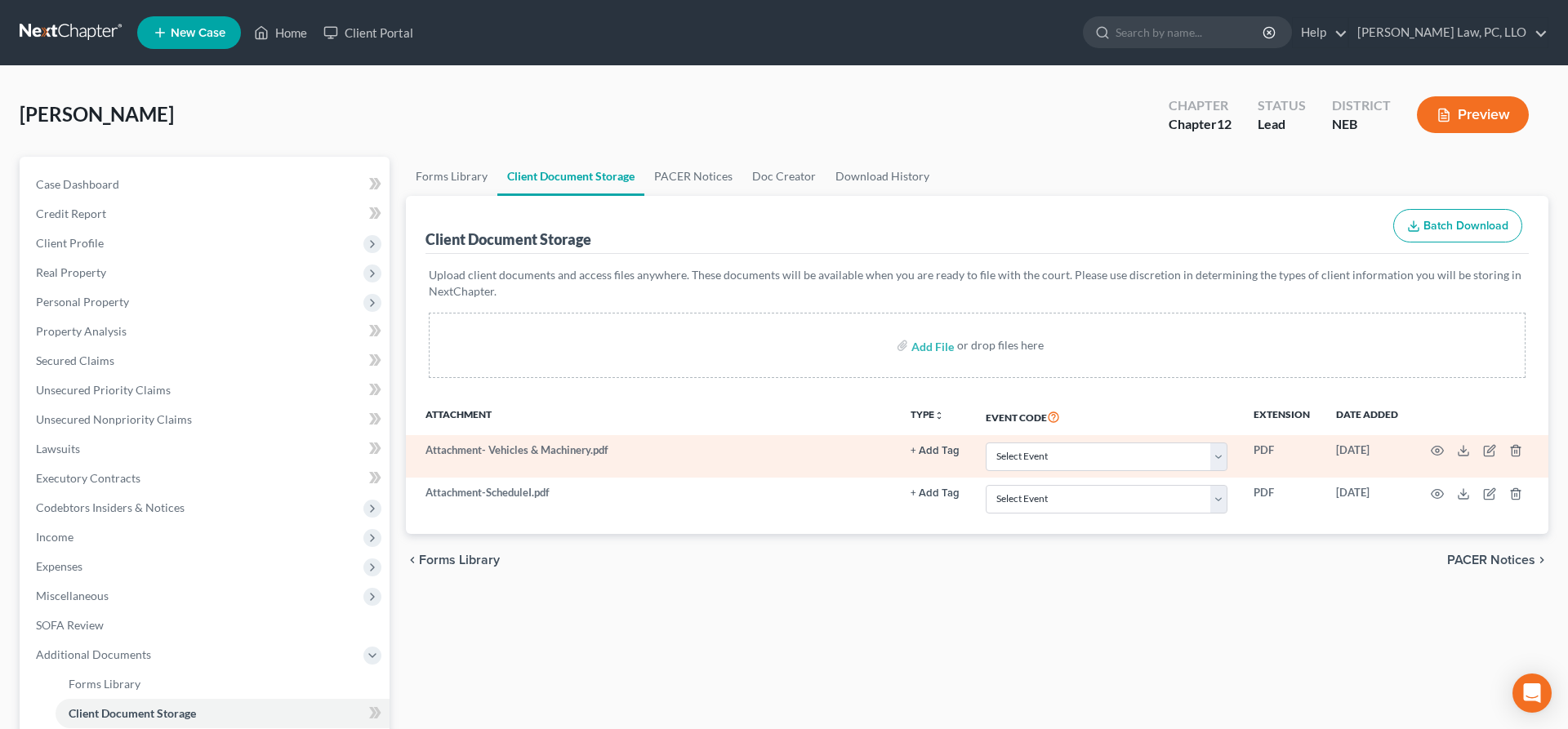
click at [497, 446] on td "Attachment- Vehicles & Machinery.pdf" at bounding box center [652, 456] width 491 height 42
click at [1441, 450] on icon "button" at bounding box center [1437, 450] width 13 height 13
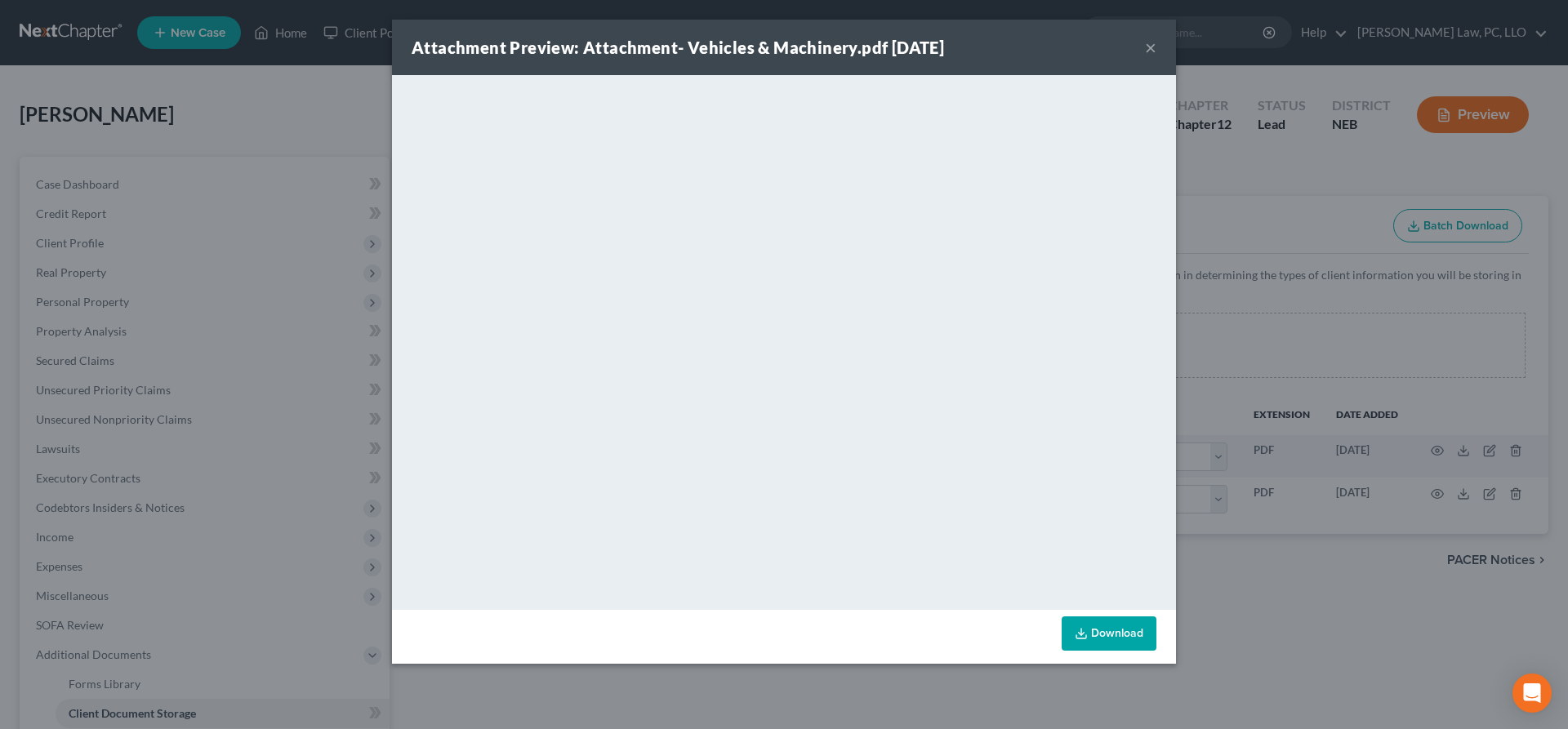
click at [1156, 46] on button "×" at bounding box center [1150, 47] width 11 height 19
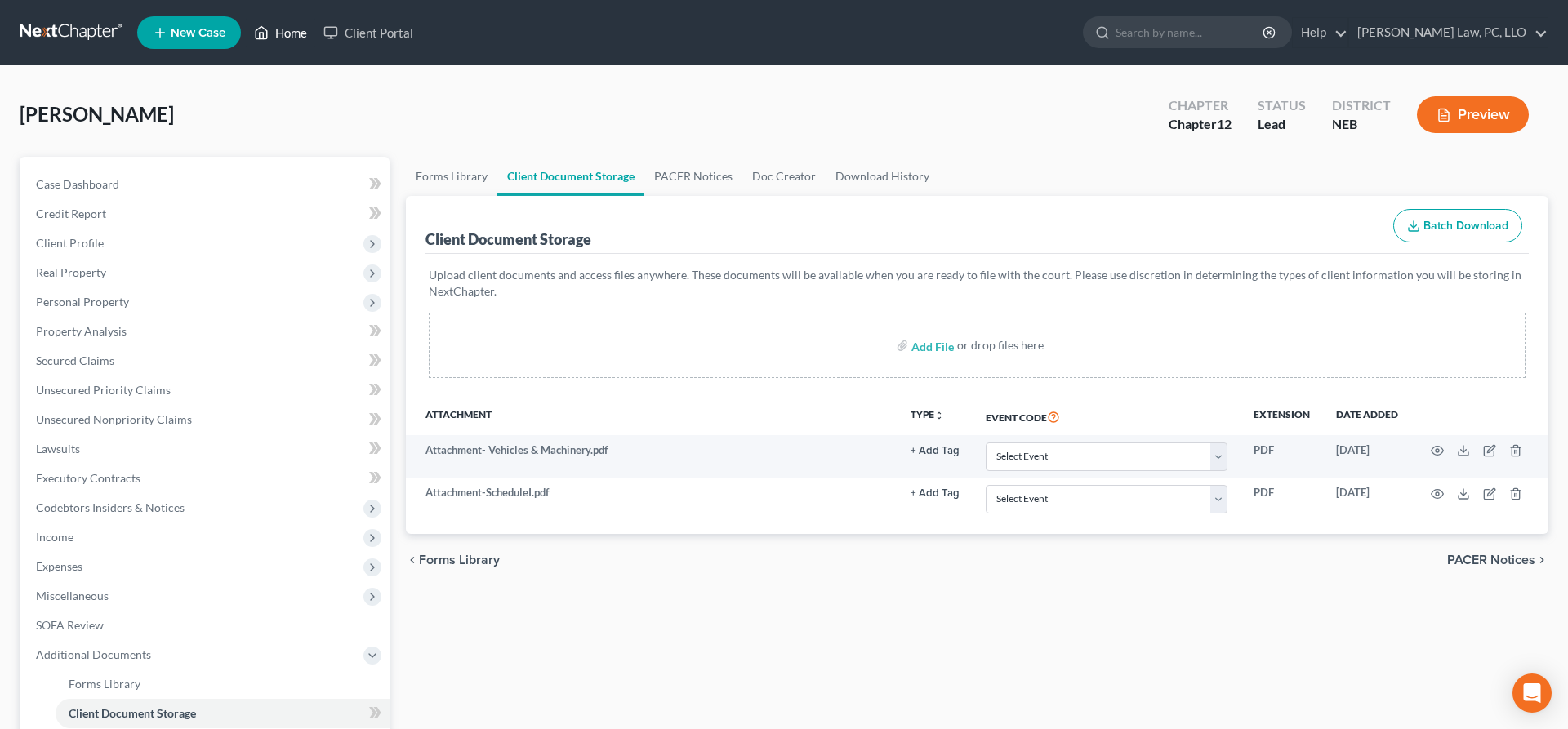
click at [301, 30] on link "Home" at bounding box center [280, 32] width 69 height 30
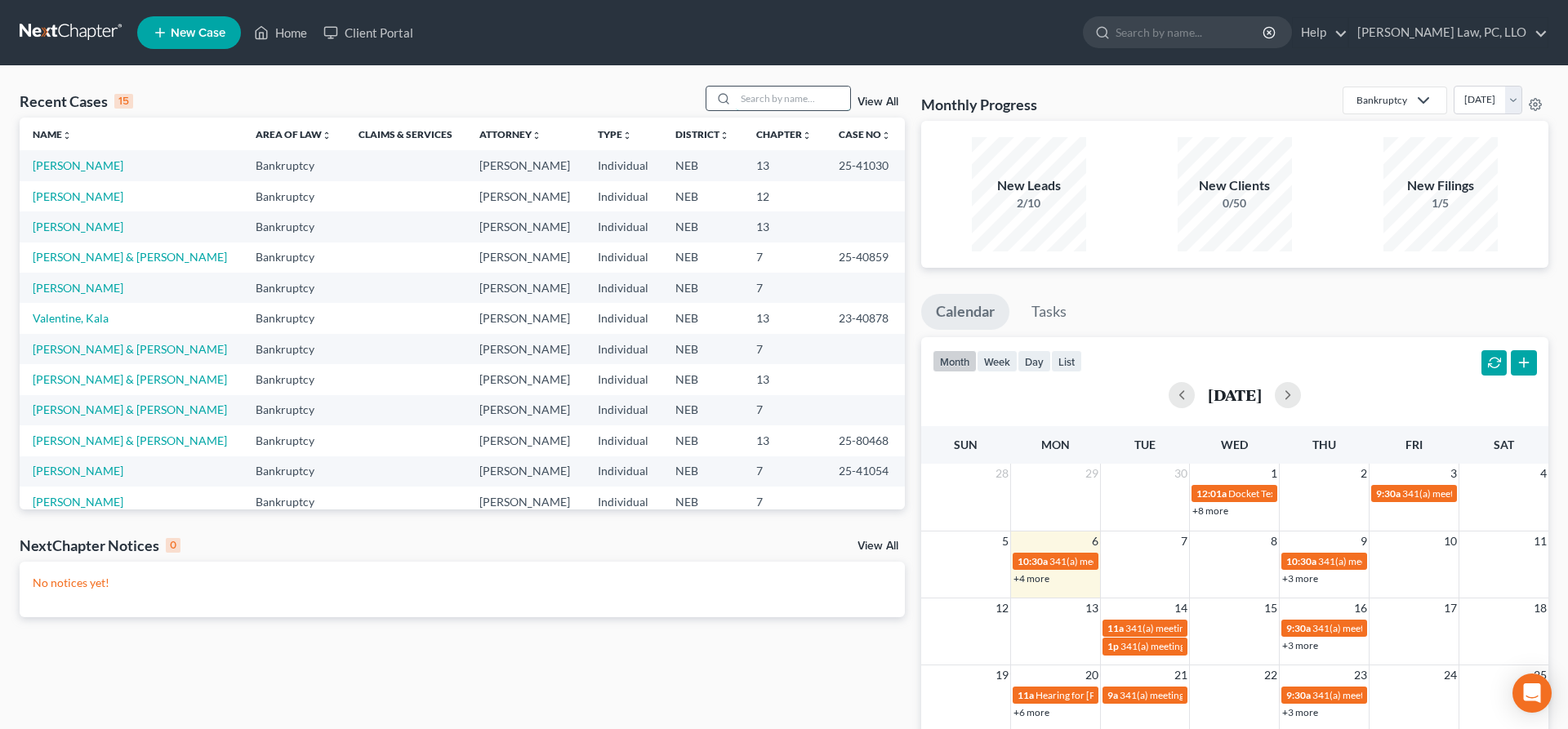
click at [782, 102] on input "search" at bounding box center [793, 98] width 114 height 24
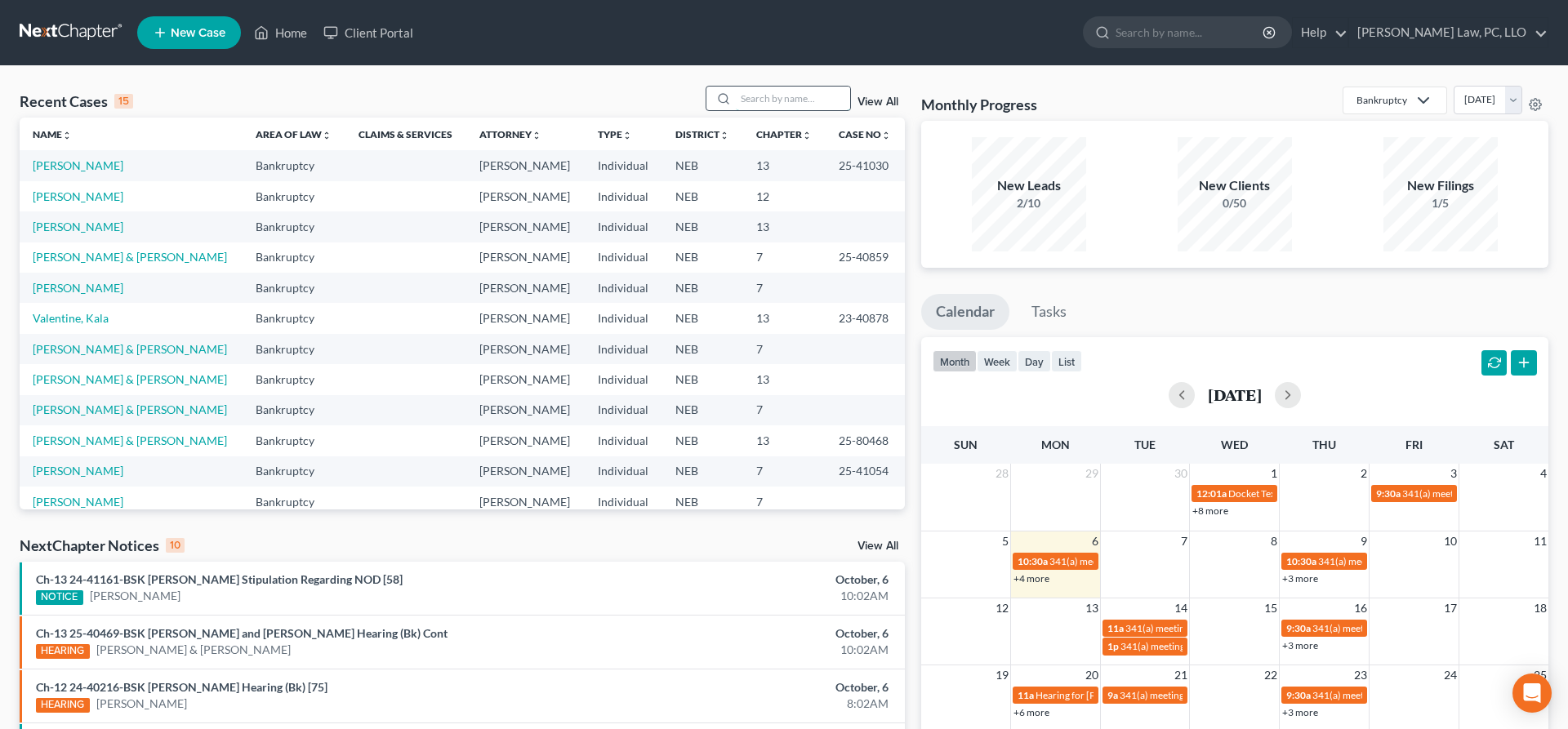
click at [771, 101] on input "search" at bounding box center [793, 98] width 114 height 24
type input "west"
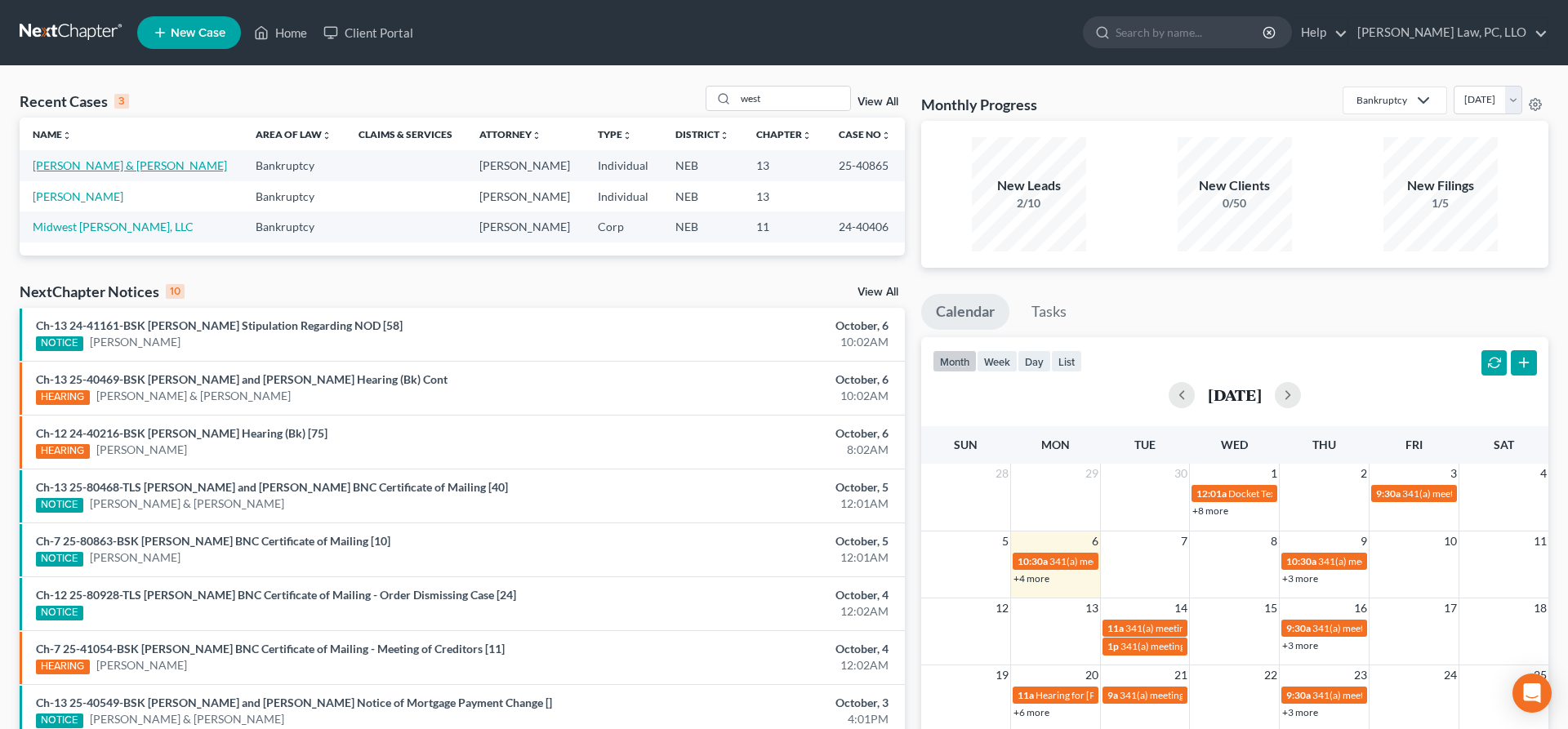
click at [132, 172] on link "[PERSON_NAME] & [PERSON_NAME]" at bounding box center [130, 166] width 195 height 14
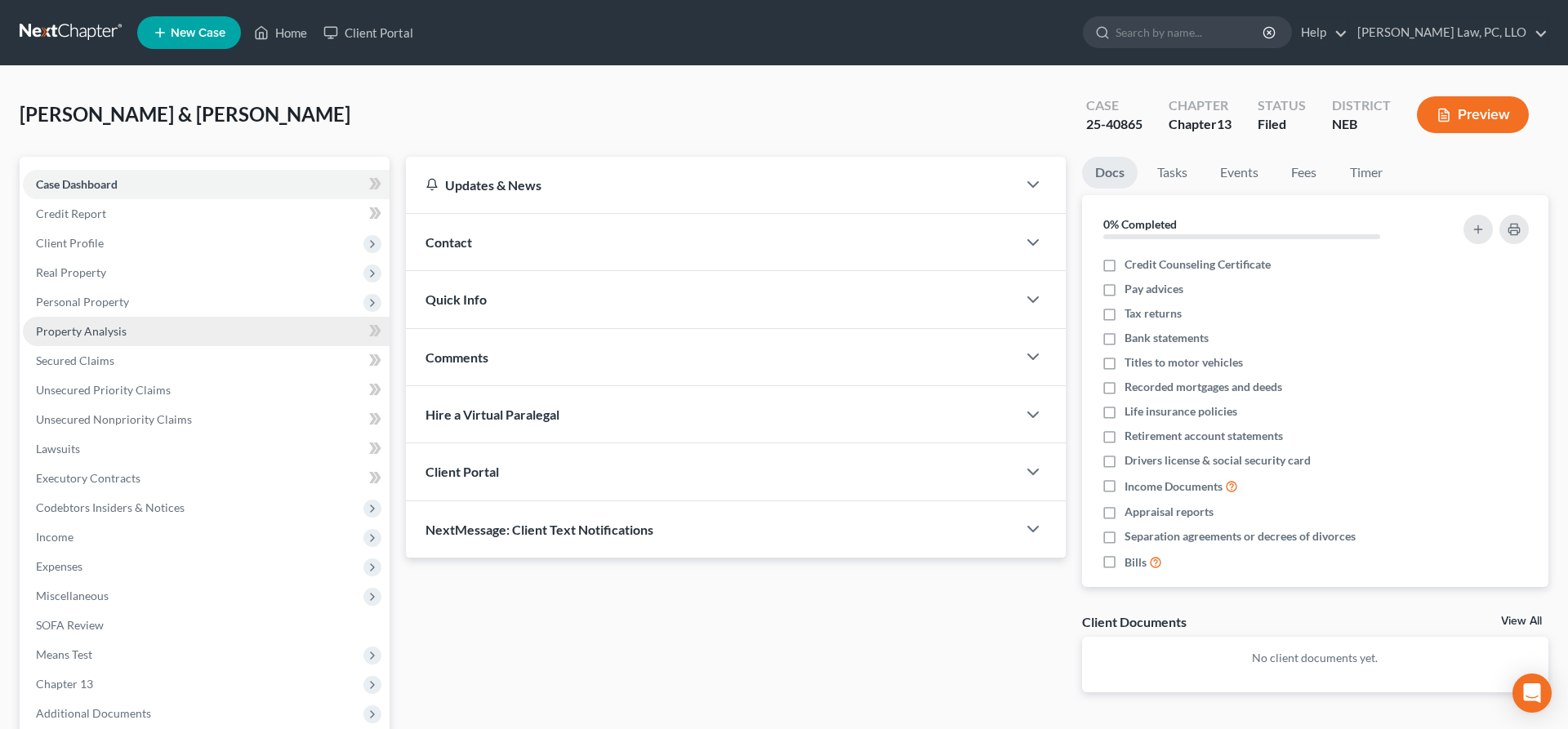
click at [111, 325] on span "Property Analysis" at bounding box center [81, 332] width 90 height 14
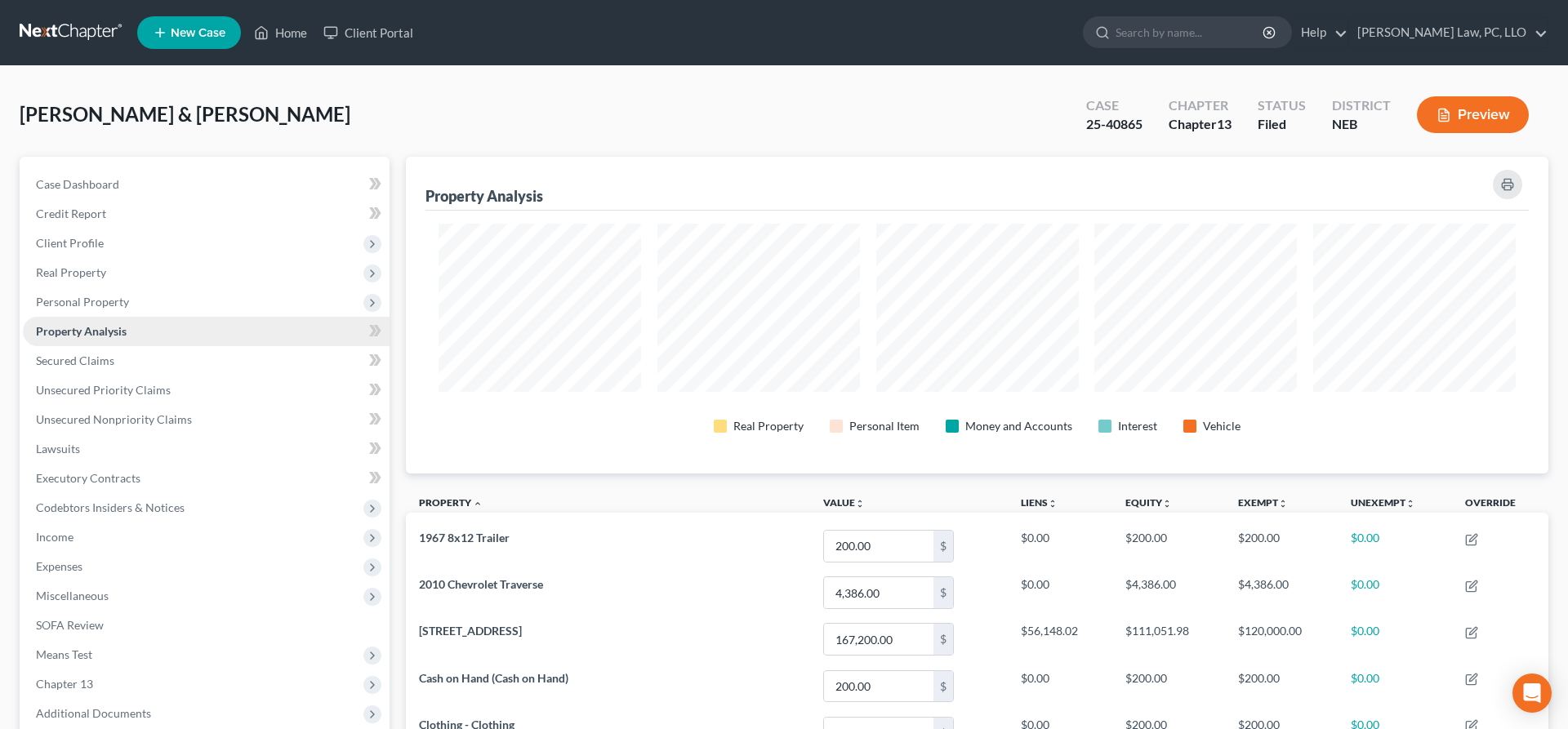
scroll to position [317, 1142]
click at [131, 564] on span "Expenses" at bounding box center [206, 567] width 367 height 30
click at [132, 590] on link "Home" at bounding box center [222, 597] width 334 height 30
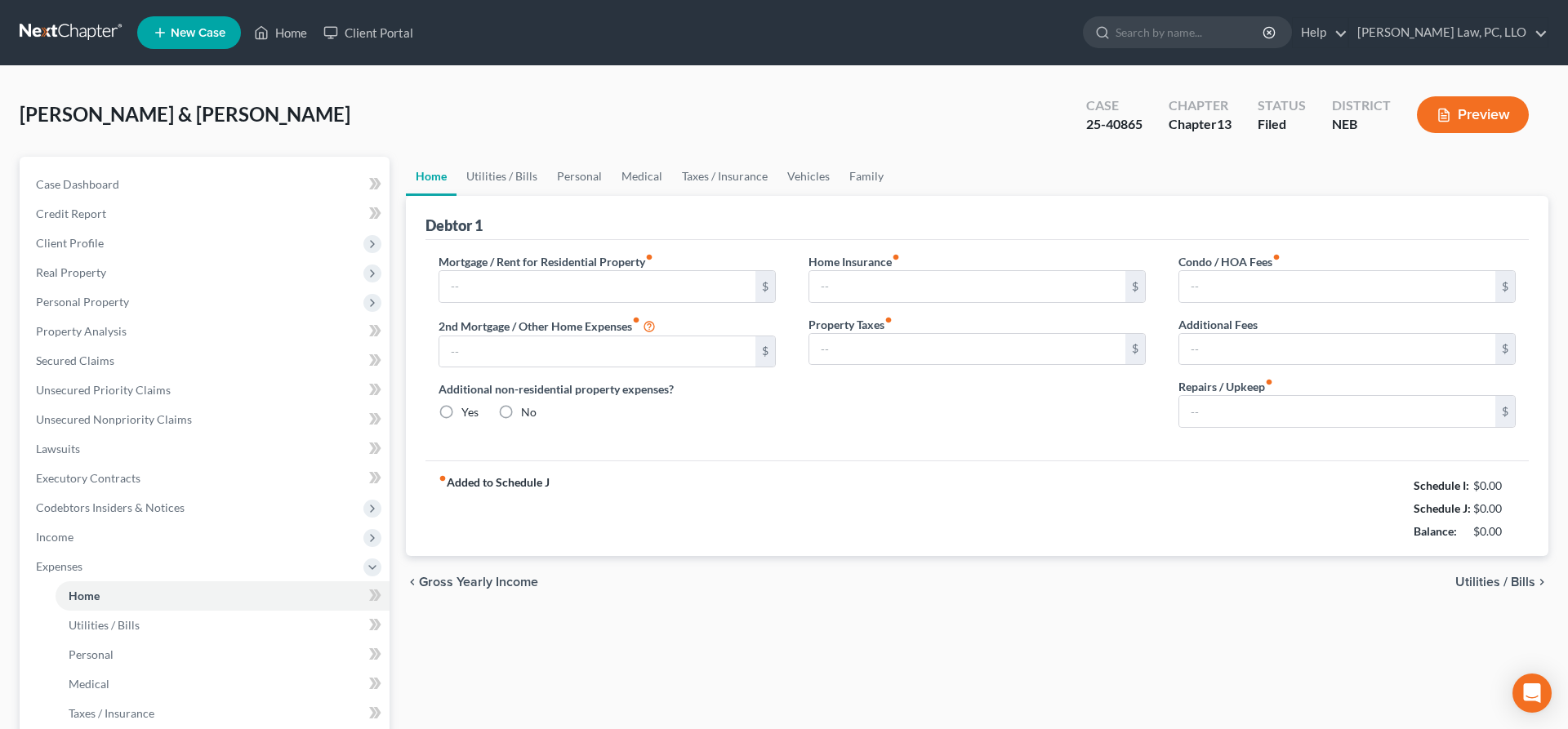
type input "600.00"
type input "0.00"
radio input "true"
type input "0.00"
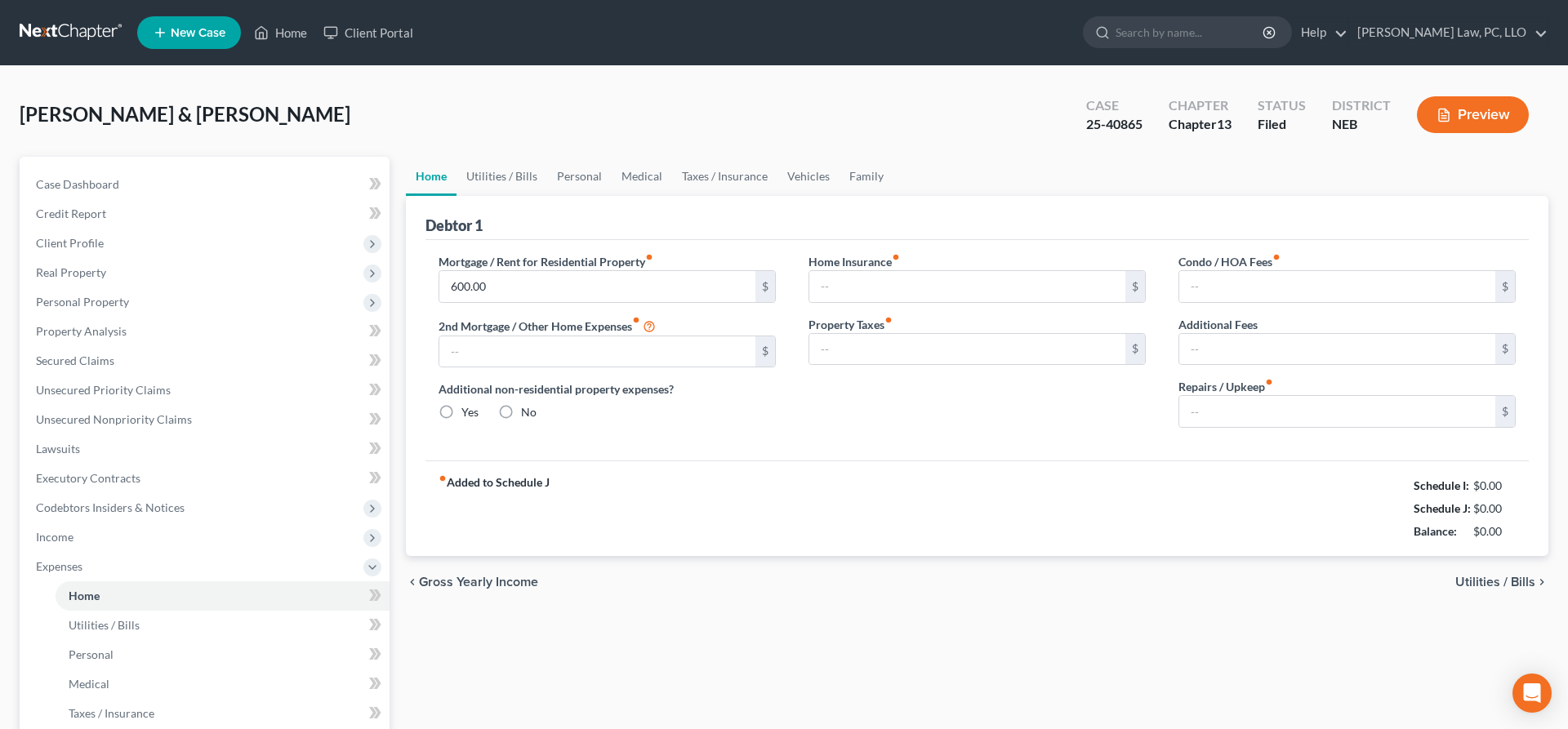
type input "0.00"
type input "100.00"
click at [524, 175] on link "Utilities / Bills" at bounding box center [501, 176] width 90 height 39
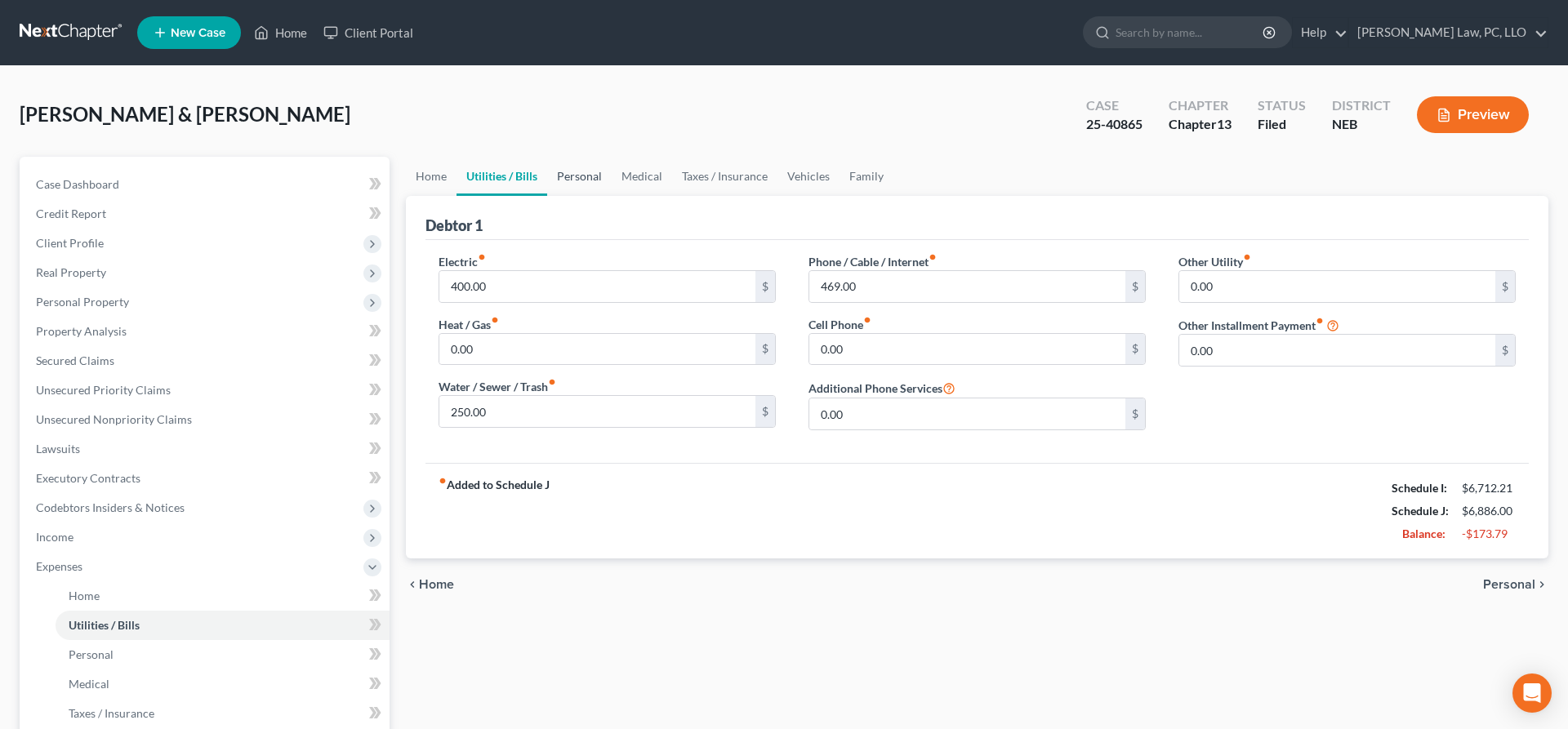
click at [580, 175] on link "Personal" at bounding box center [580, 176] width 65 height 39
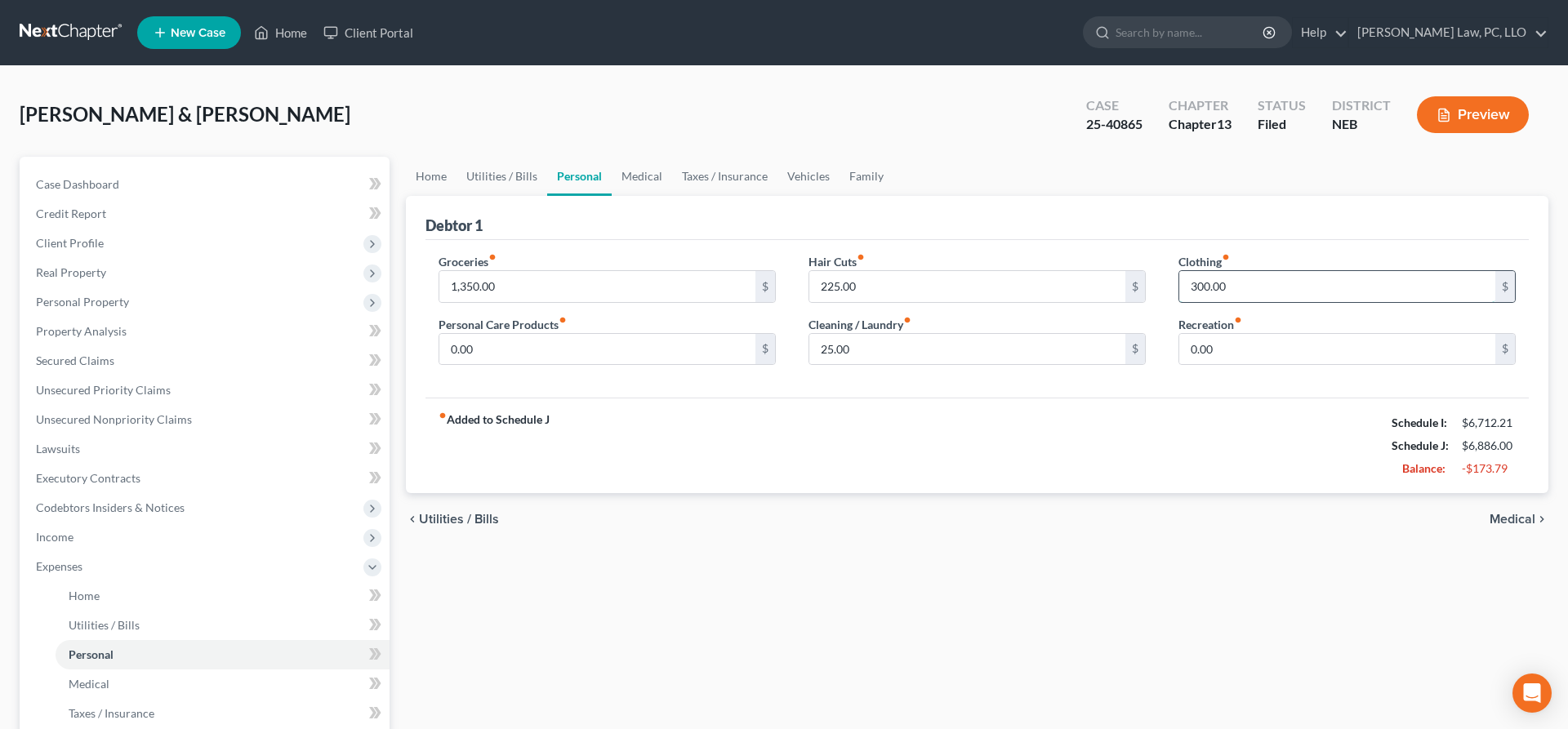
drag, startPoint x: 1221, startPoint y: 285, endPoint x: 829, endPoint y: 289, distance: 392.0
click at [1179, 289] on input "300.00" at bounding box center [1337, 286] width 316 height 31
click at [640, 177] on link "Medical" at bounding box center [641, 176] width 61 height 39
